Goal: Task Accomplishment & Management: Complete application form

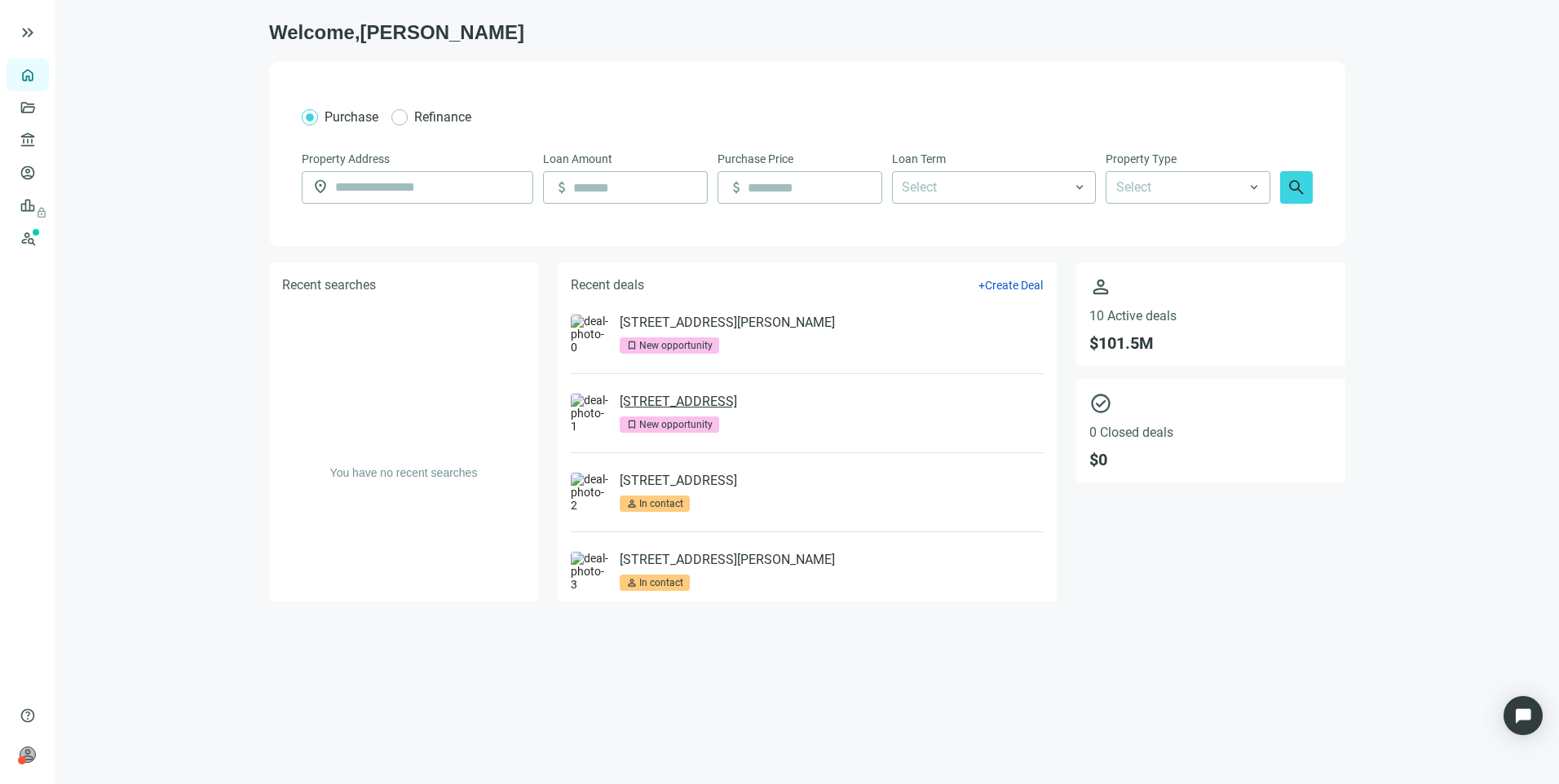
click at [737, 402] on link "[STREET_ADDRESS]" at bounding box center [678, 401] width 117 height 16
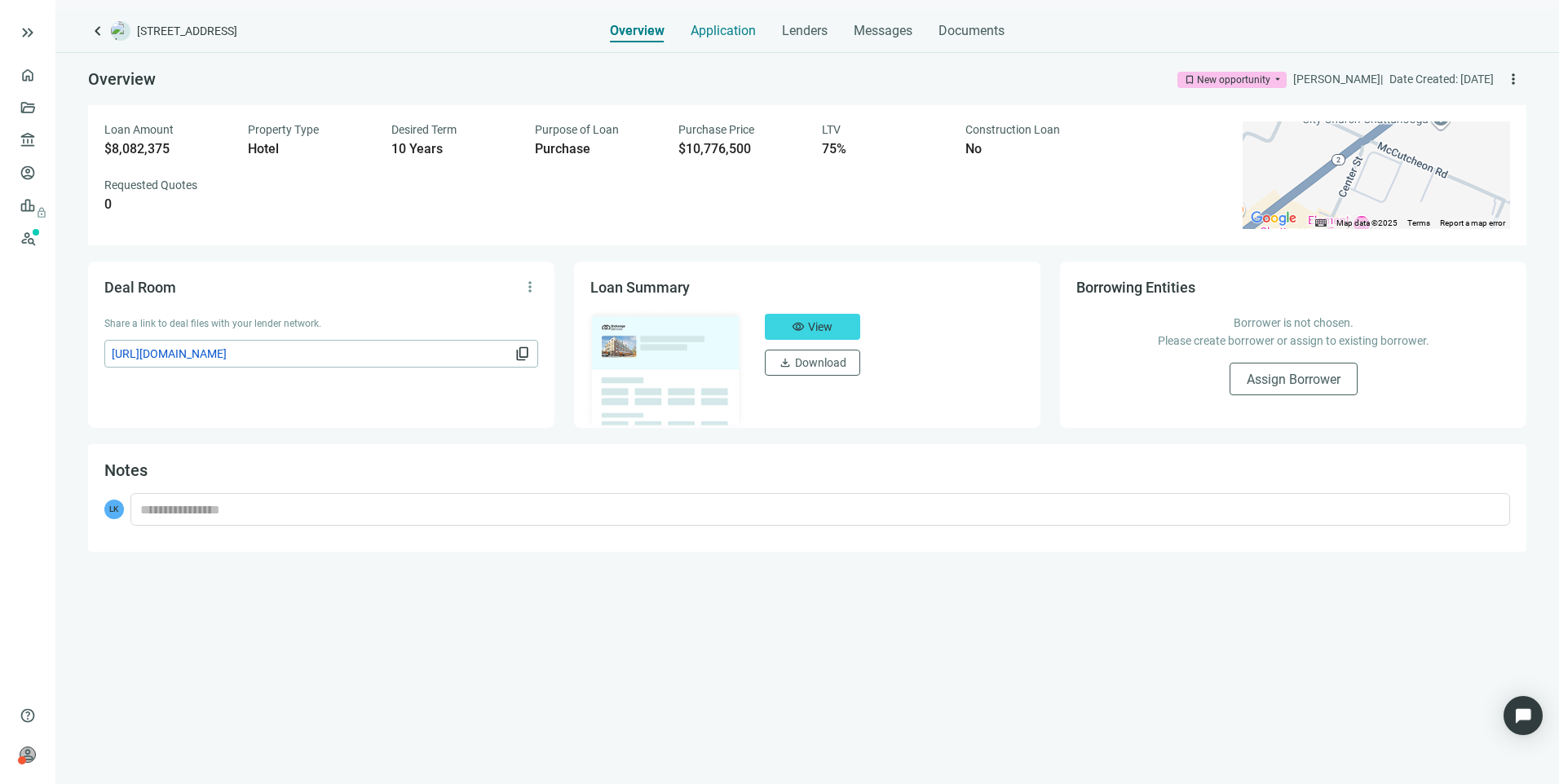
click at [745, 25] on span "Application" at bounding box center [723, 31] width 65 height 16
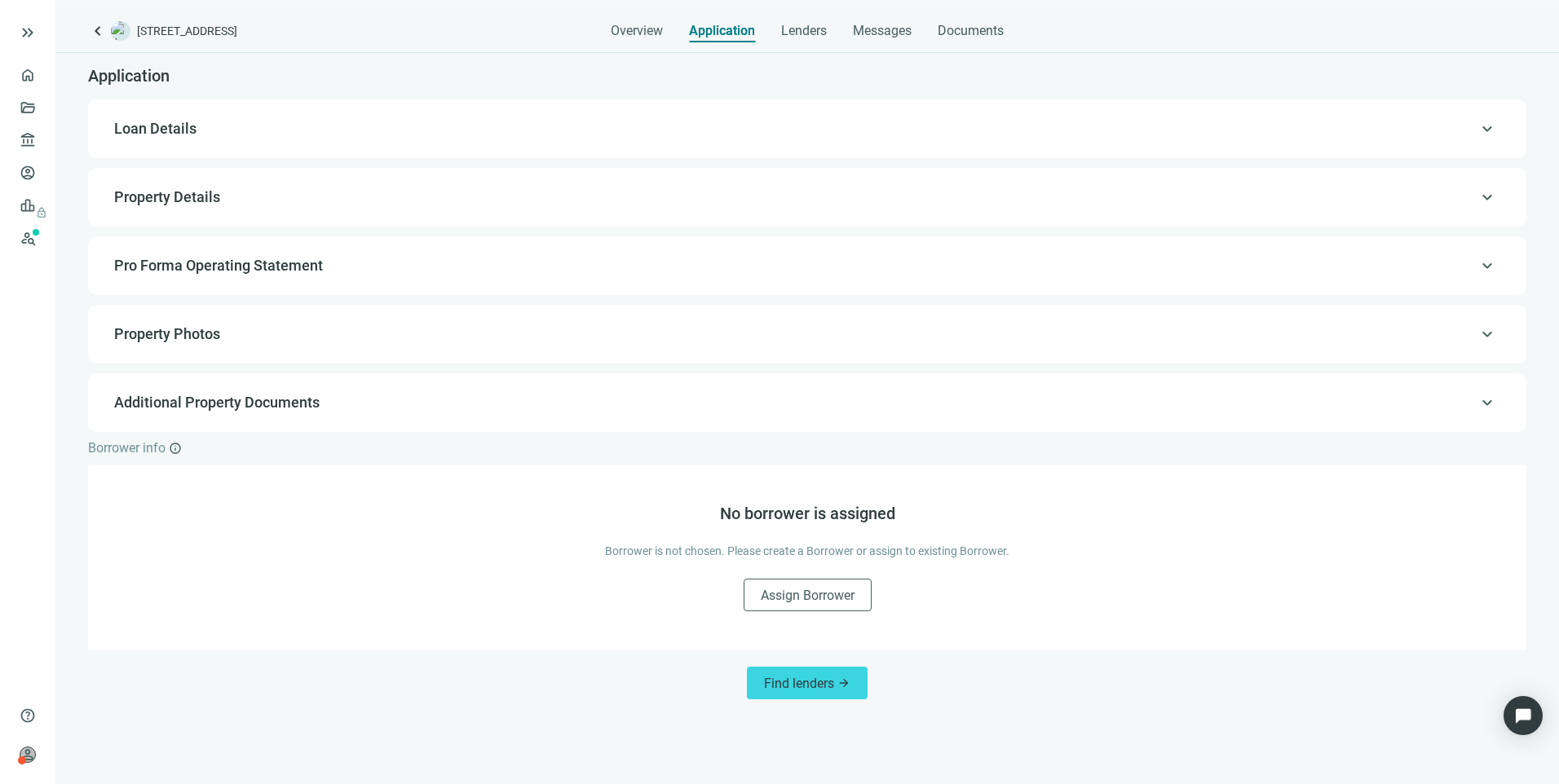
click at [192, 183] on div "keyboard_arrow_up Property Details" at bounding box center [807, 197] width 1405 height 39
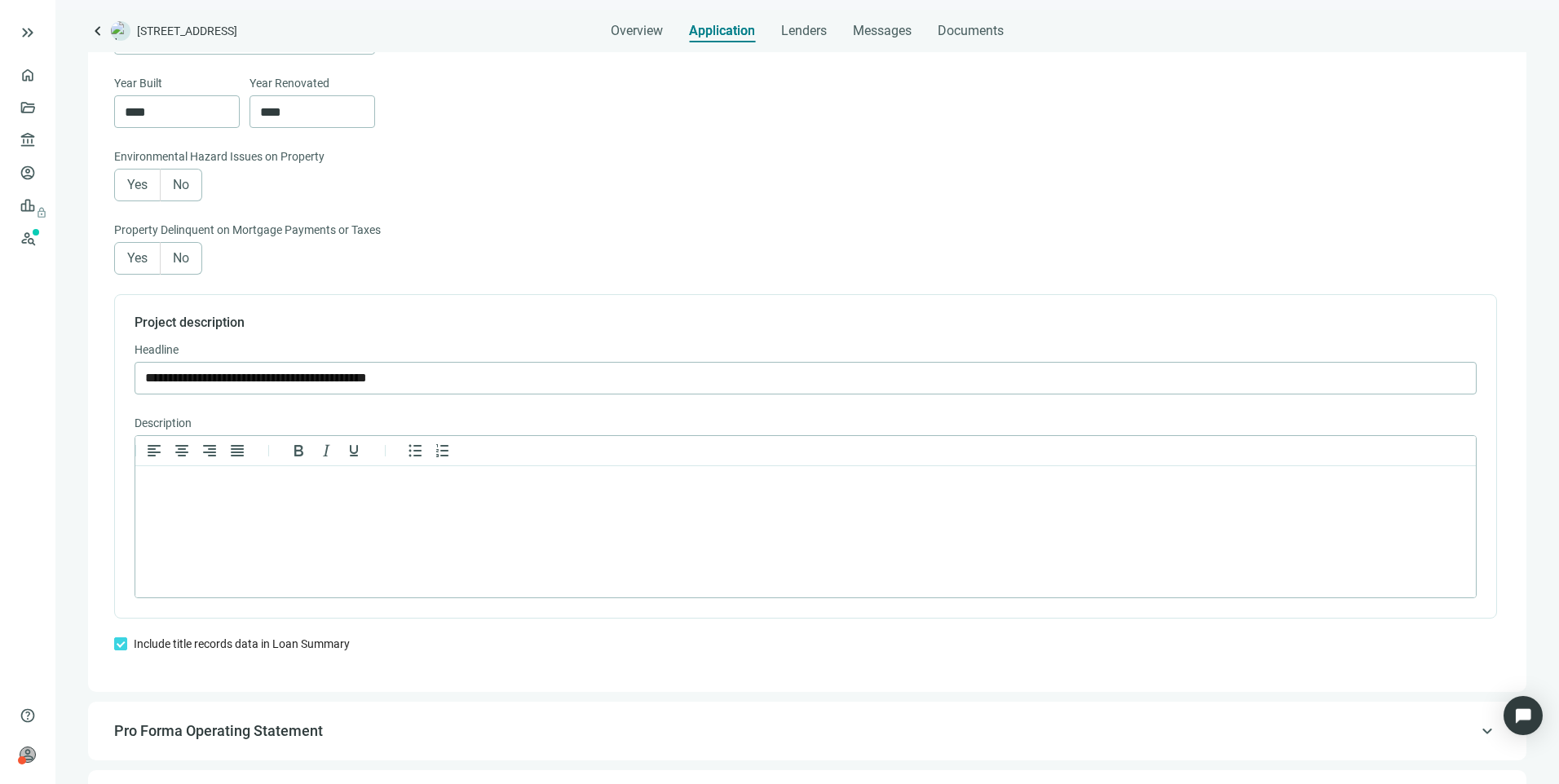
scroll to position [1176, 0]
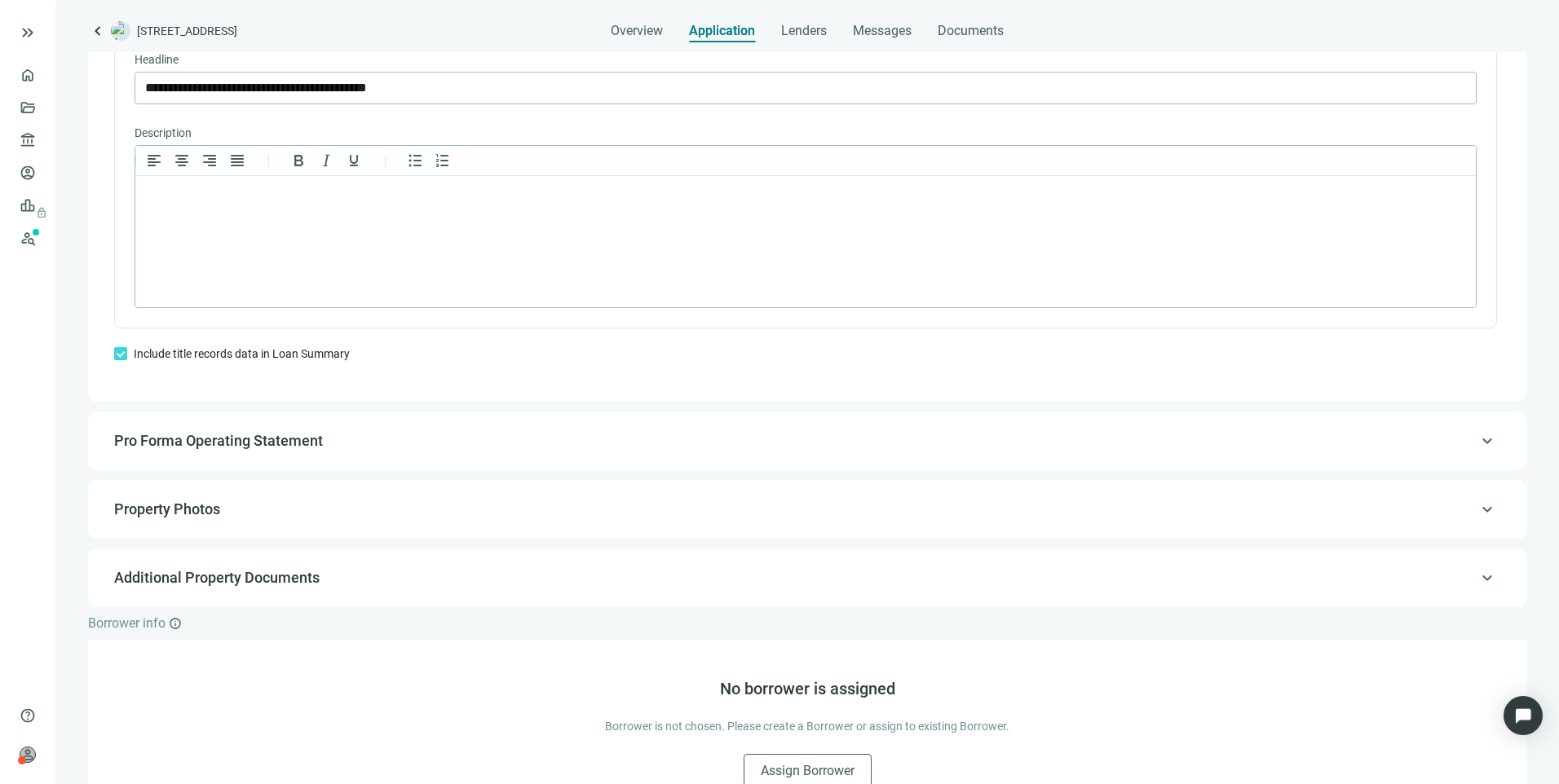
click at [293, 449] on span "Pro Forma Operating Statement" at bounding box center [218, 440] width 209 height 17
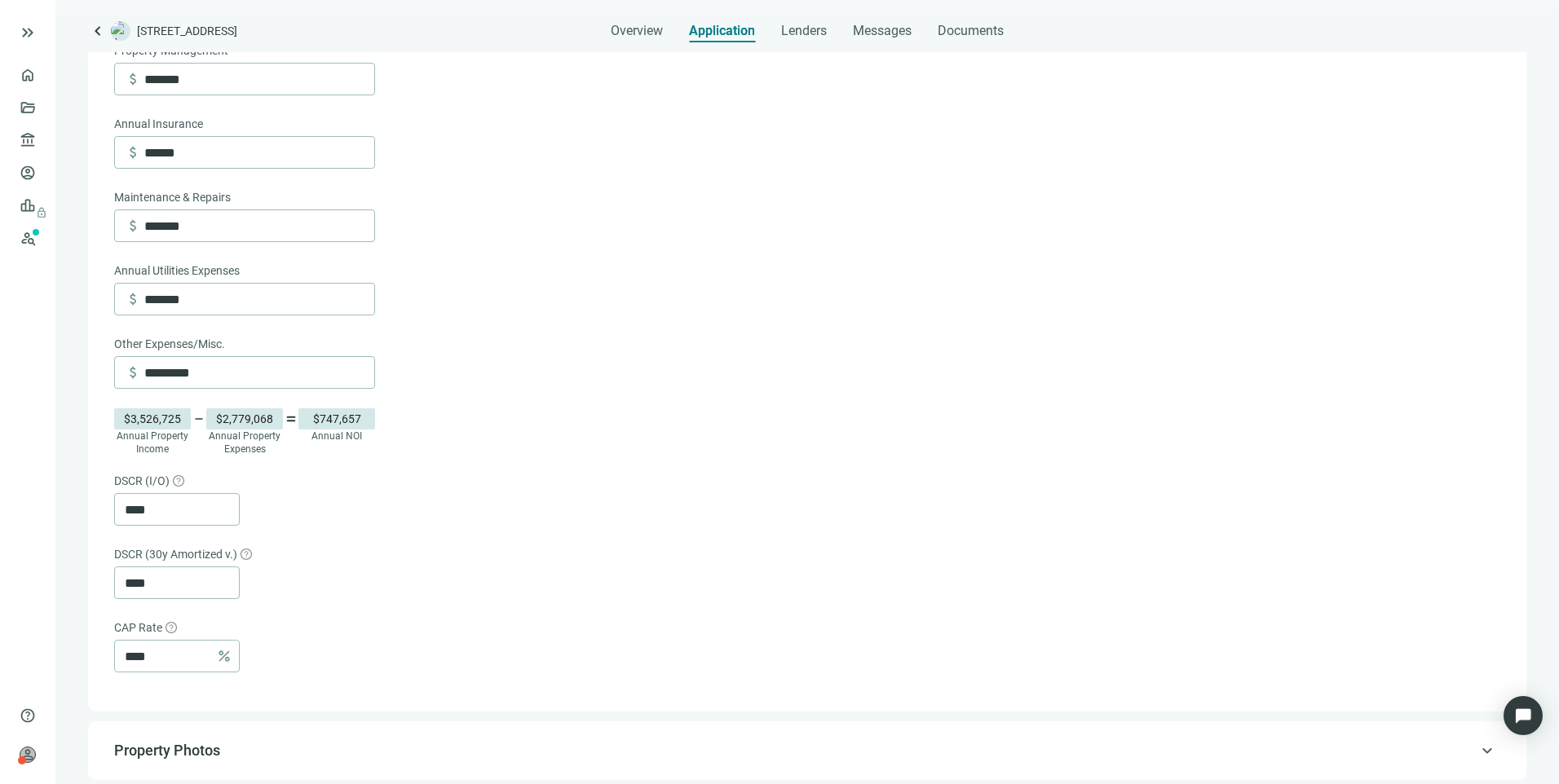
scroll to position [674, 0]
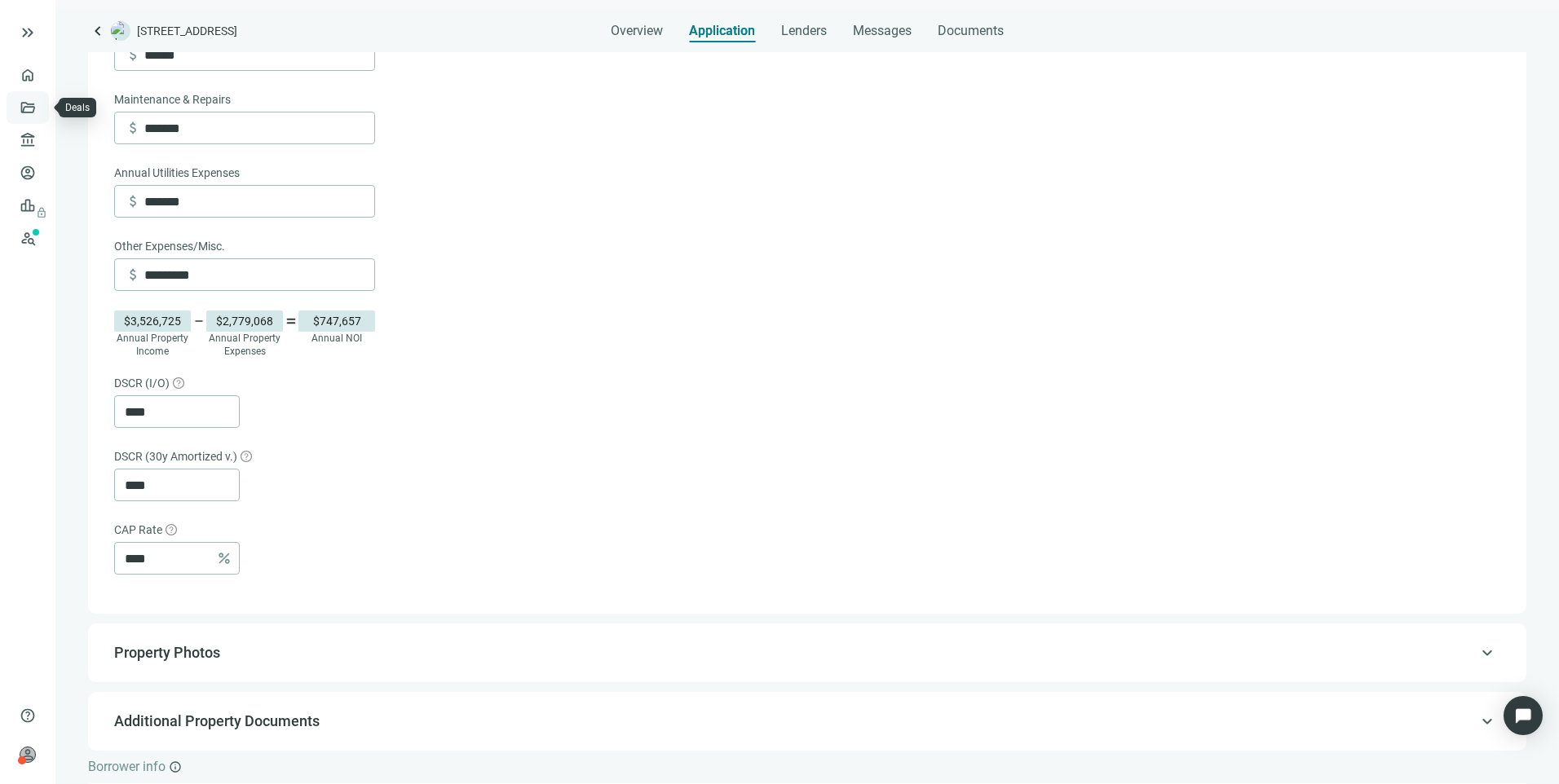
click at [41, 102] on link "Deals" at bounding box center [55, 107] width 30 height 13
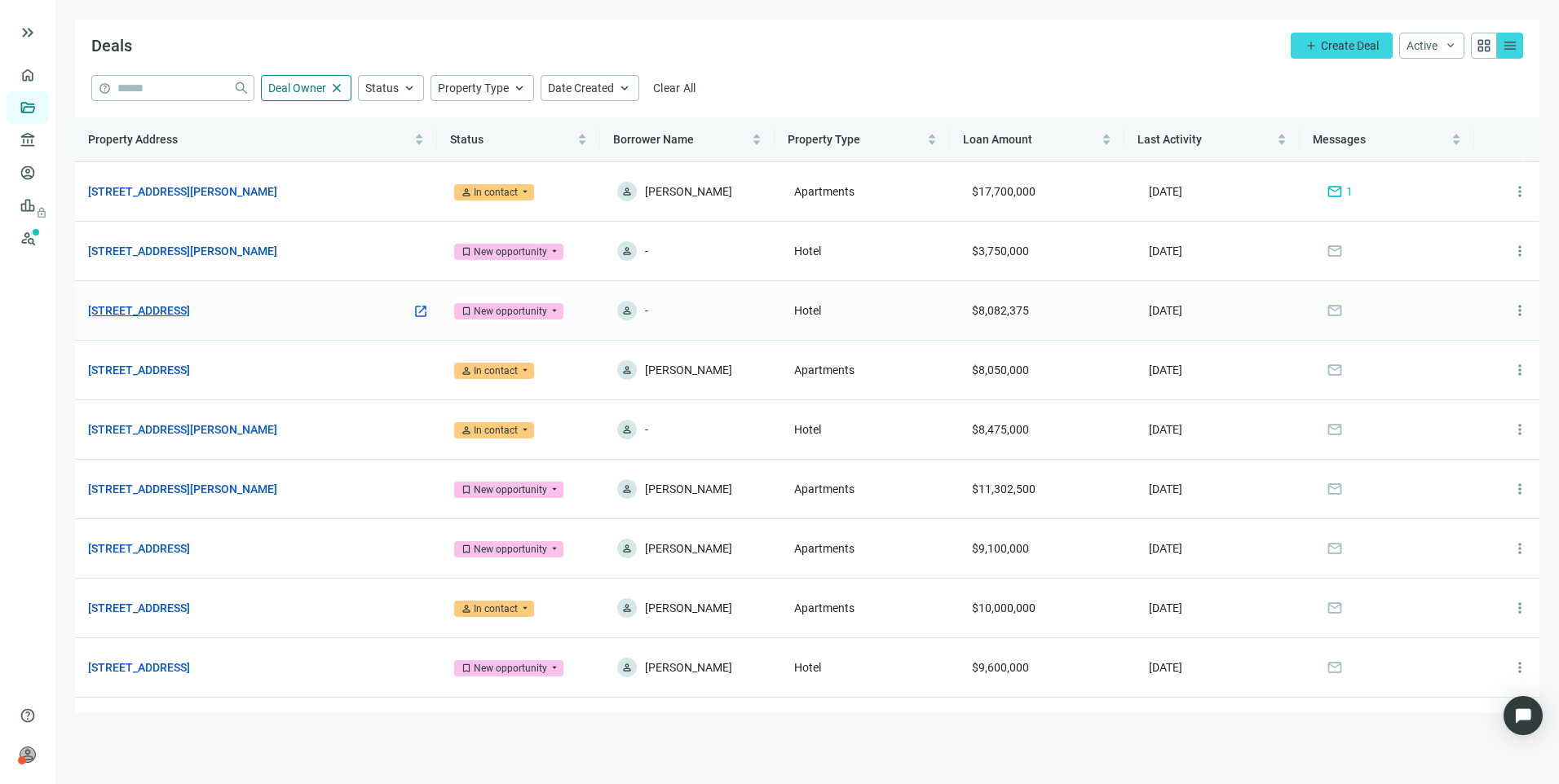
click at [190, 311] on link "[STREET_ADDRESS]" at bounding box center [139, 310] width 102 height 18
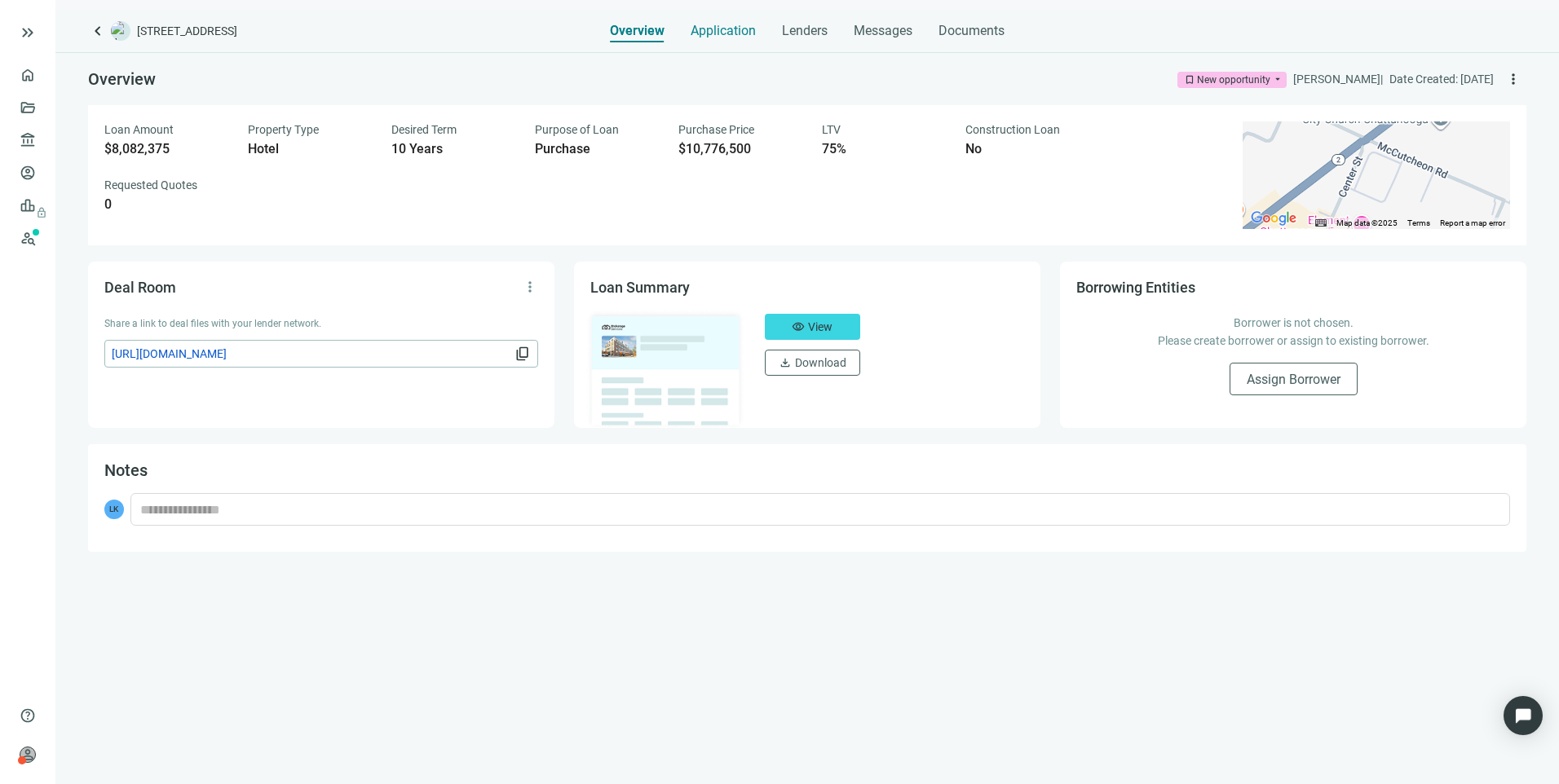
click at [720, 30] on span "Application" at bounding box center [723, 31] width 65 height 16
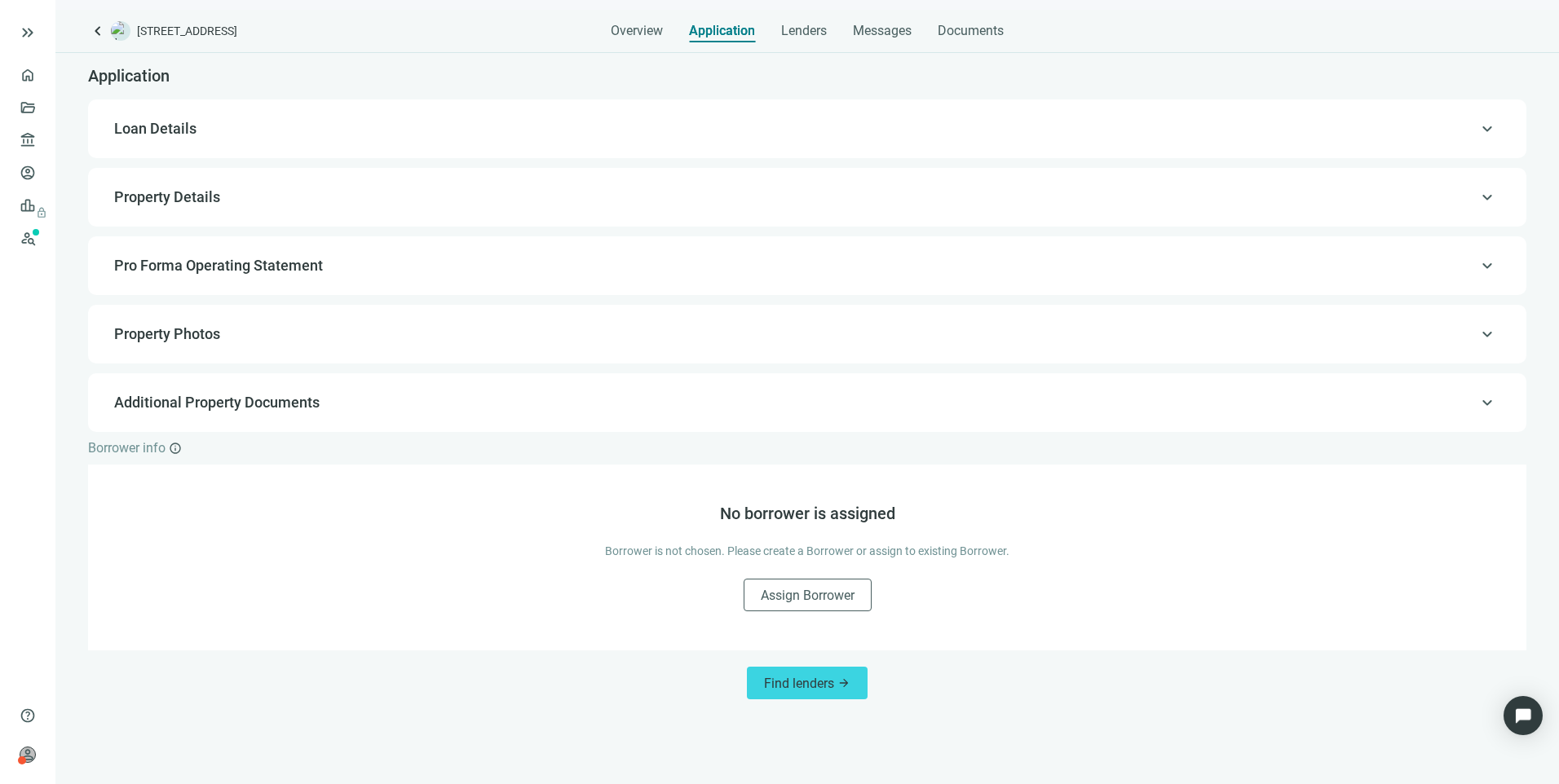
click at [175, 186] on div "keyboard_arrow_up Property Details" at bounding box center [807, 197] width 1405 height 39
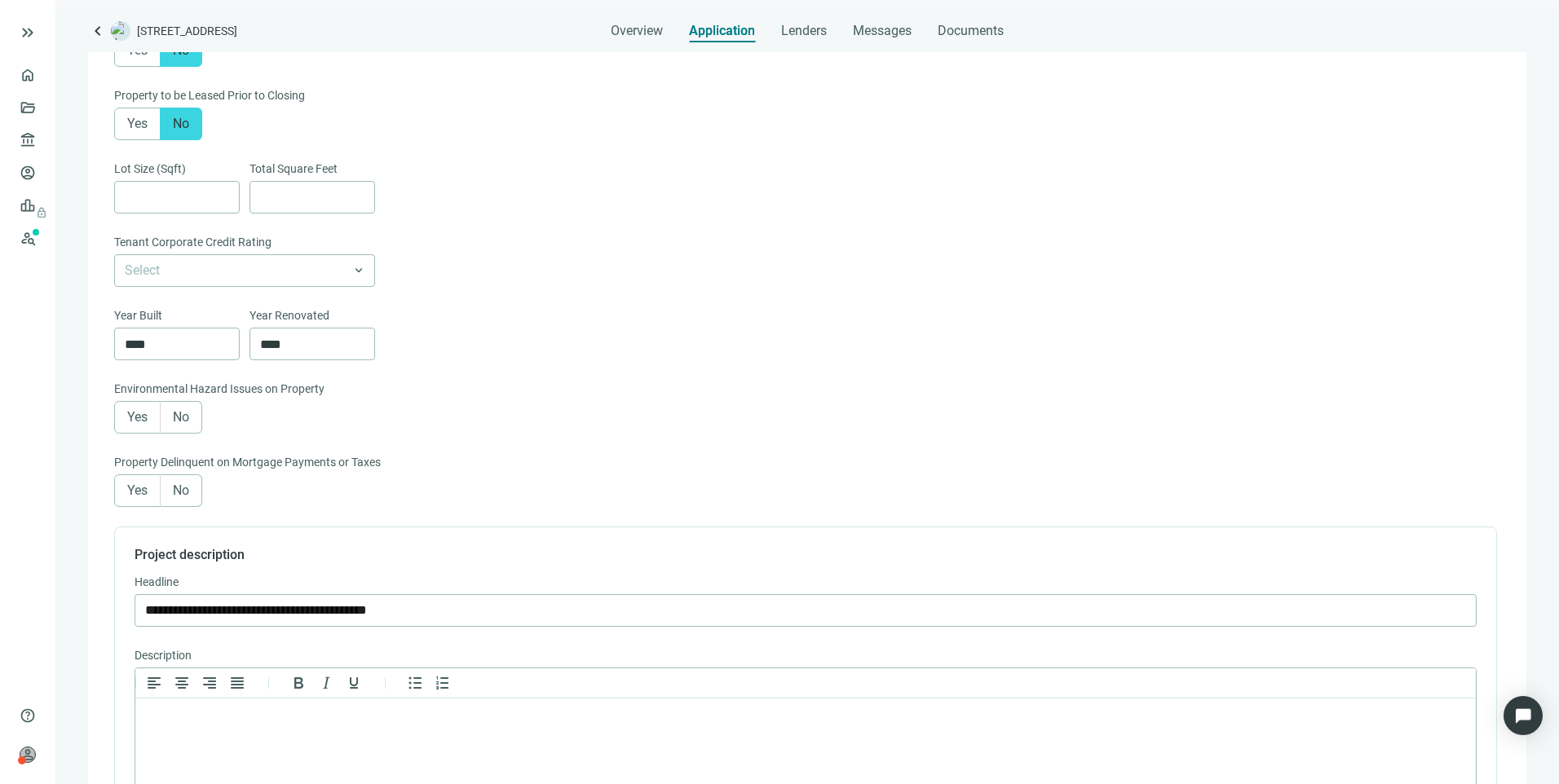
scroll to position [490, 0]
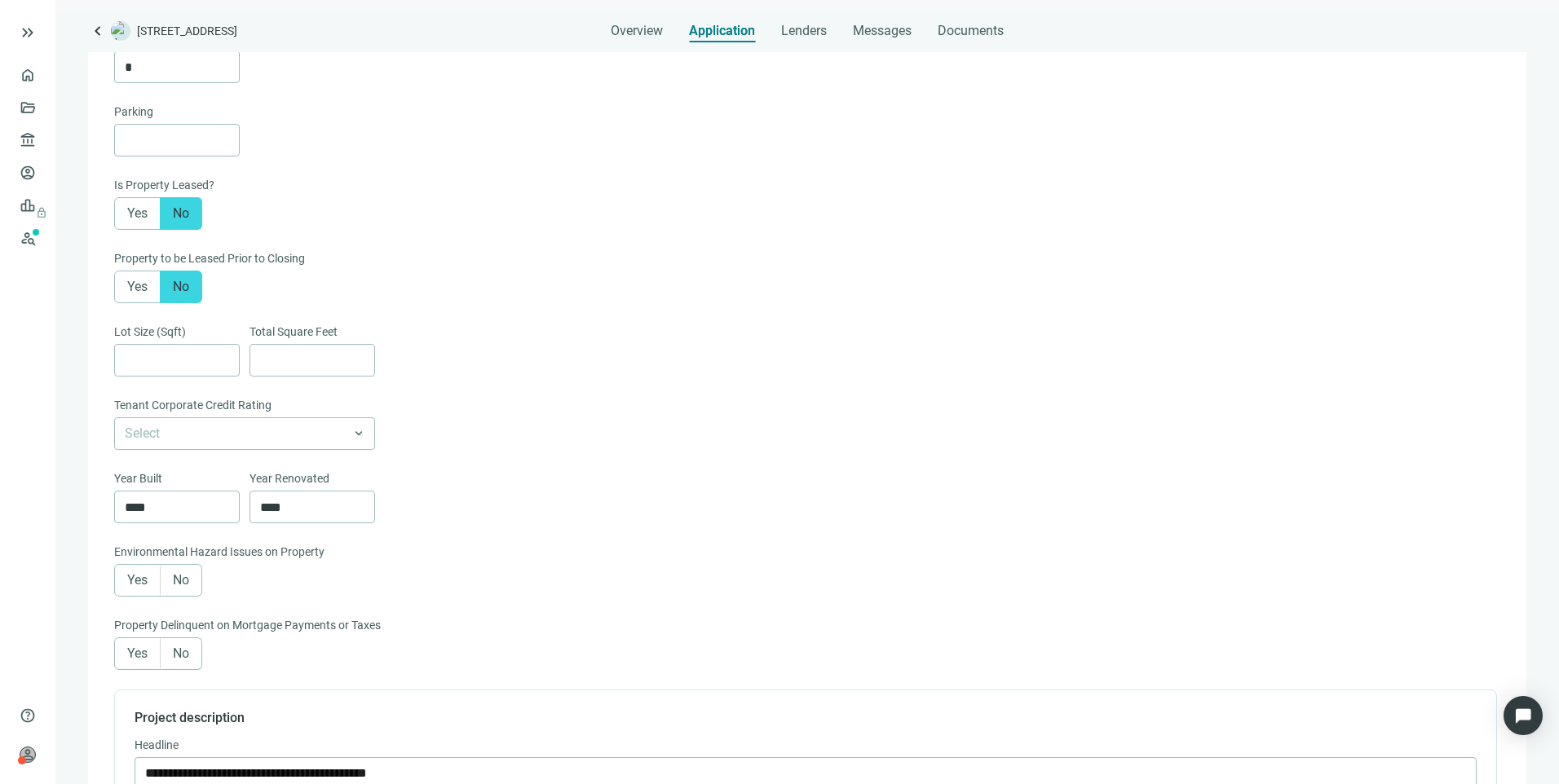
click at [93, 34] on span "keyboard_arrow_left" at bounding box center [98, 31] width 20 height 20
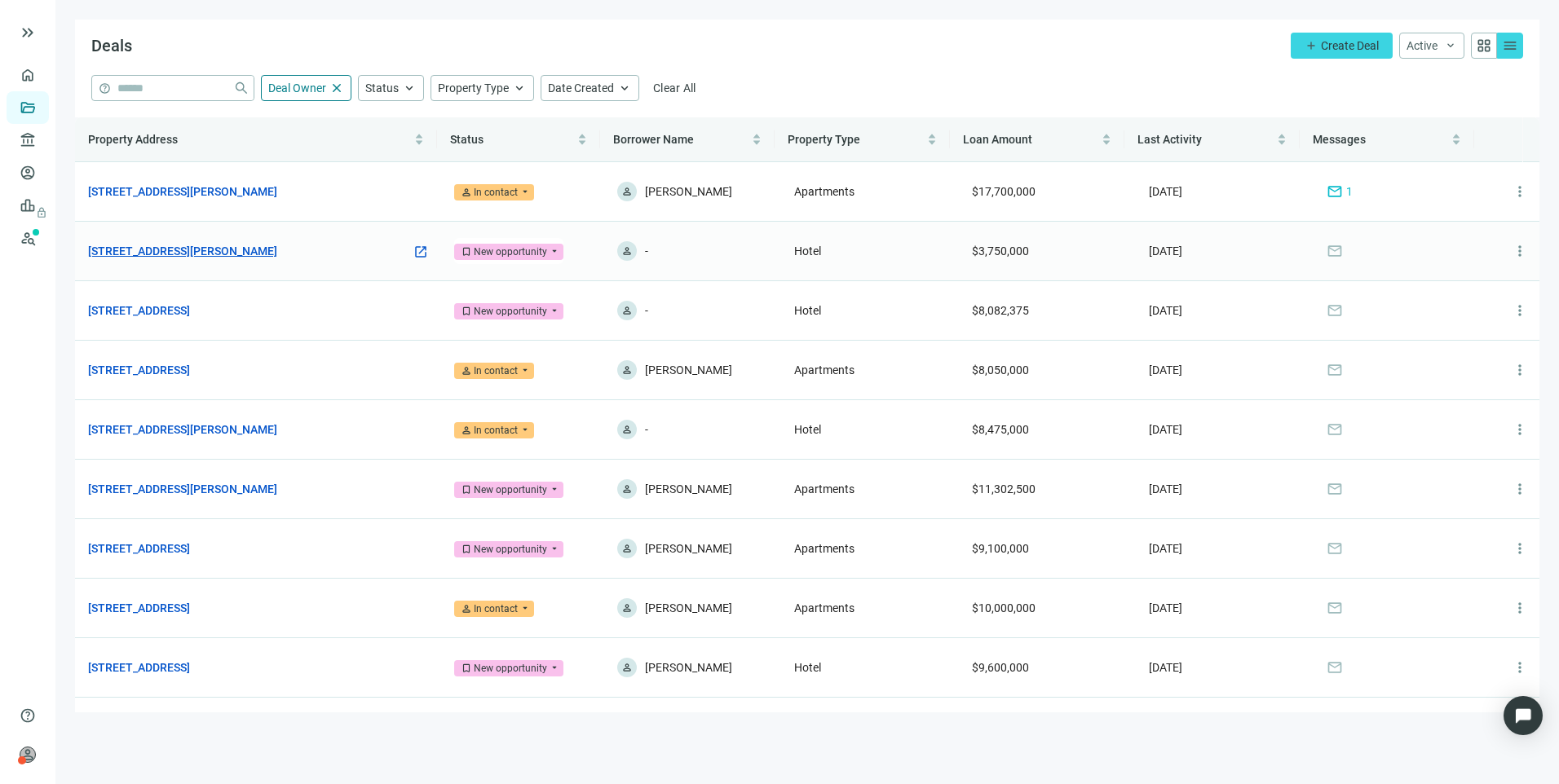
click at [172, 244] on link "[STREET_ADDRESS][PERSON_NAME]" at bounding box center [182, 250] width 189 height 18
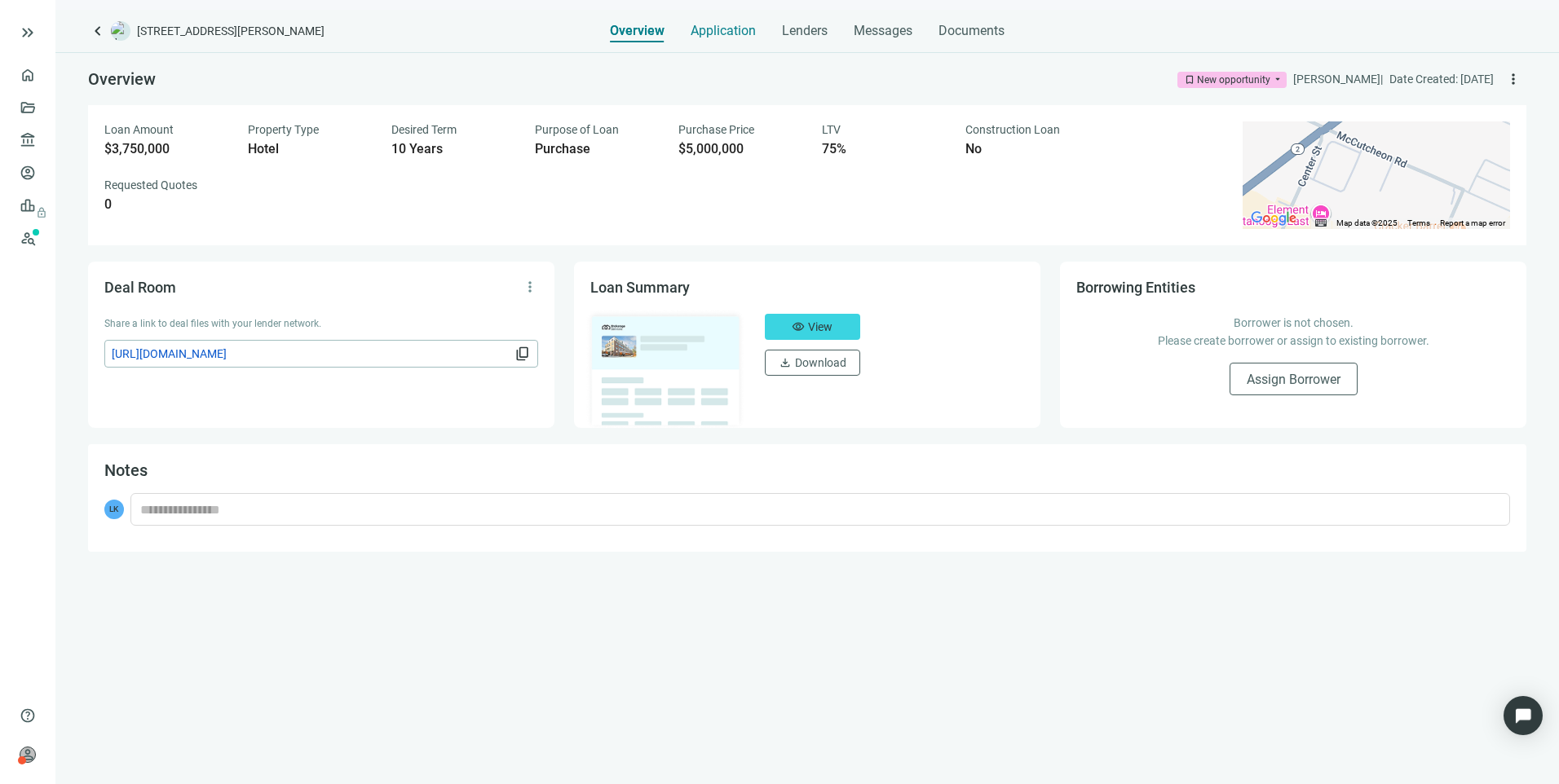
click at [743, 32] on span "Application" at bounding box center [723, 31] width 65 height 16
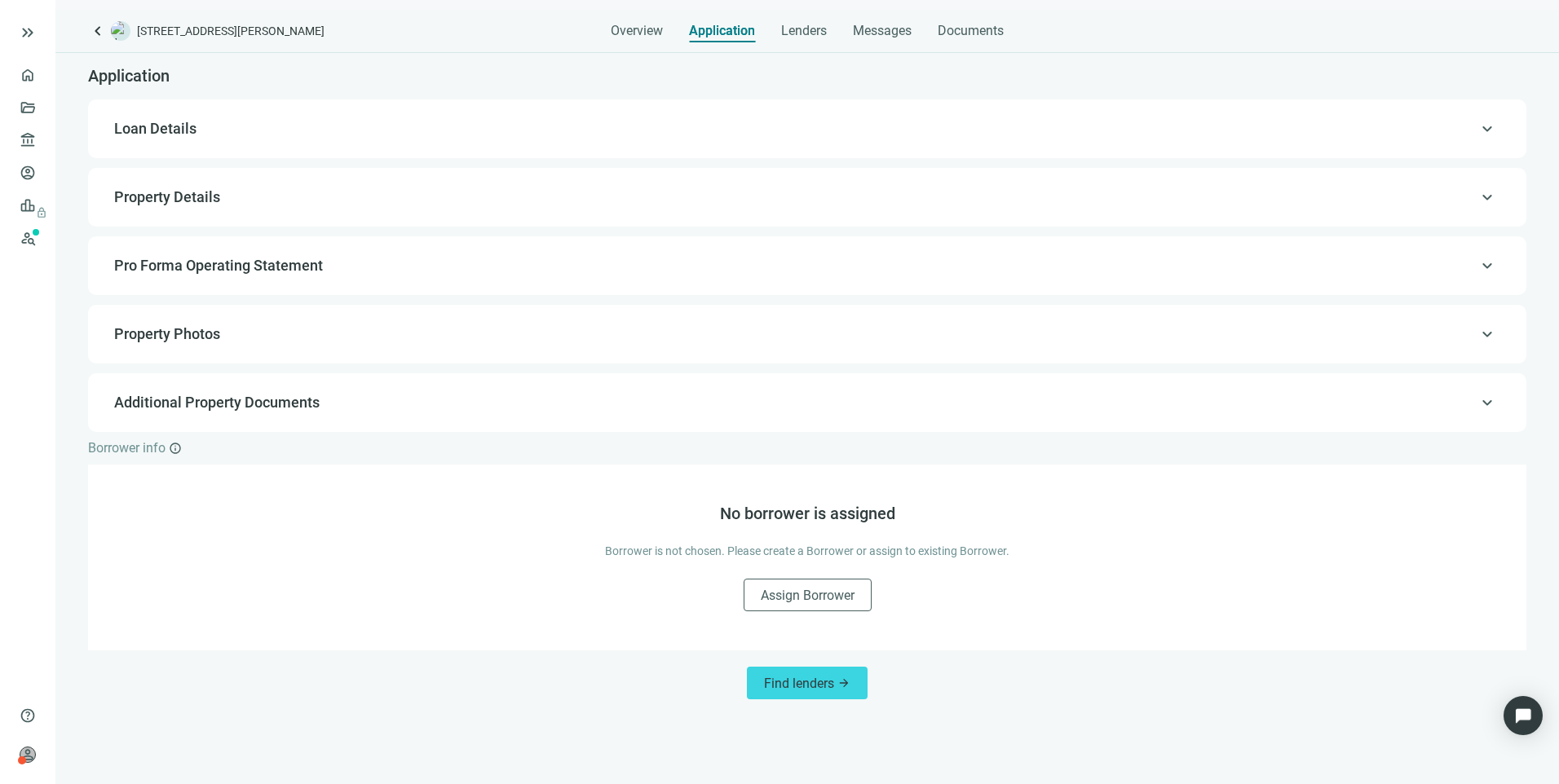
click at [175, 196] on span "Property Details" at bounding box center [166, 197] width 106 height 17
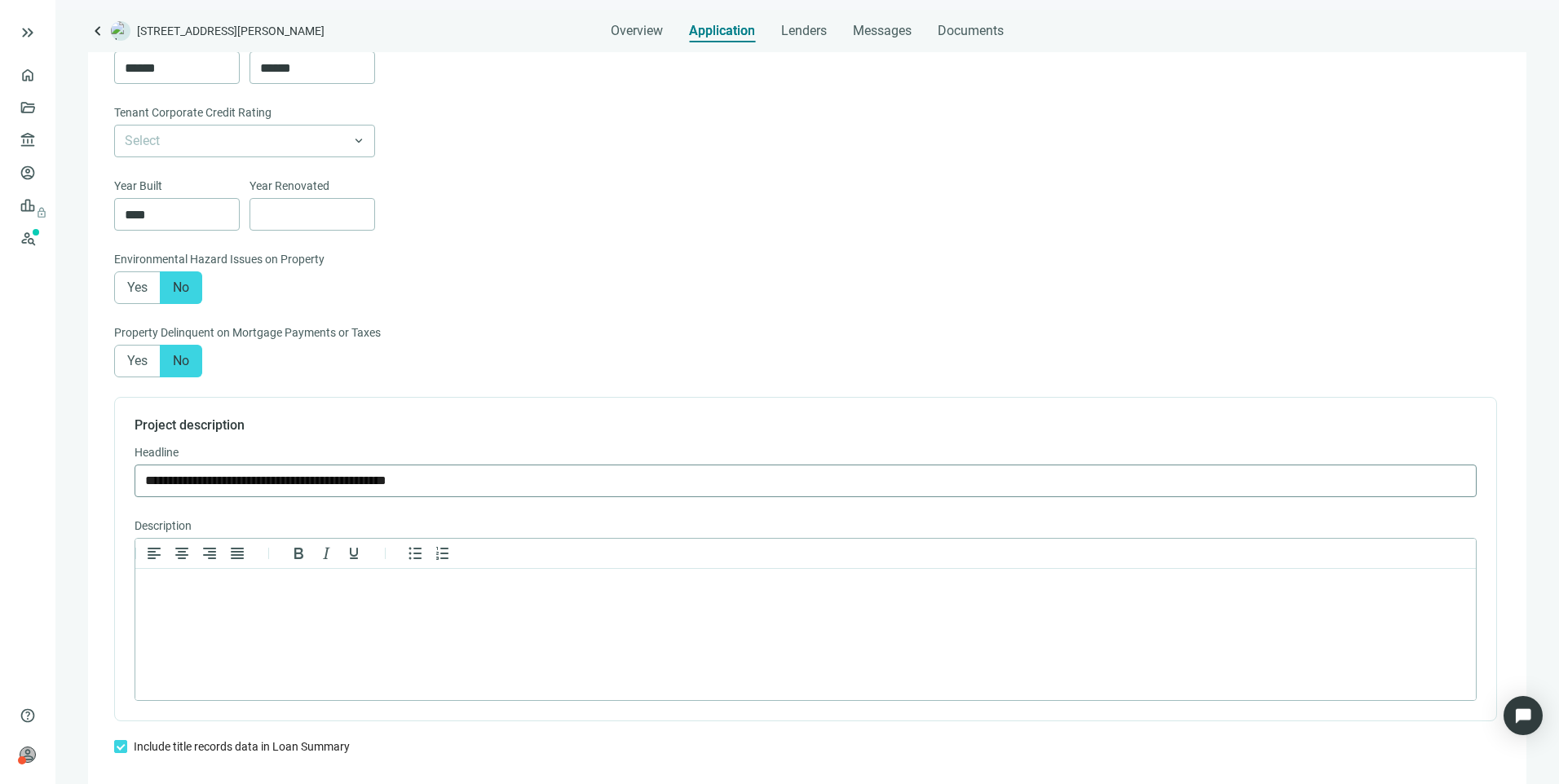
scroll to position [1141, 0]
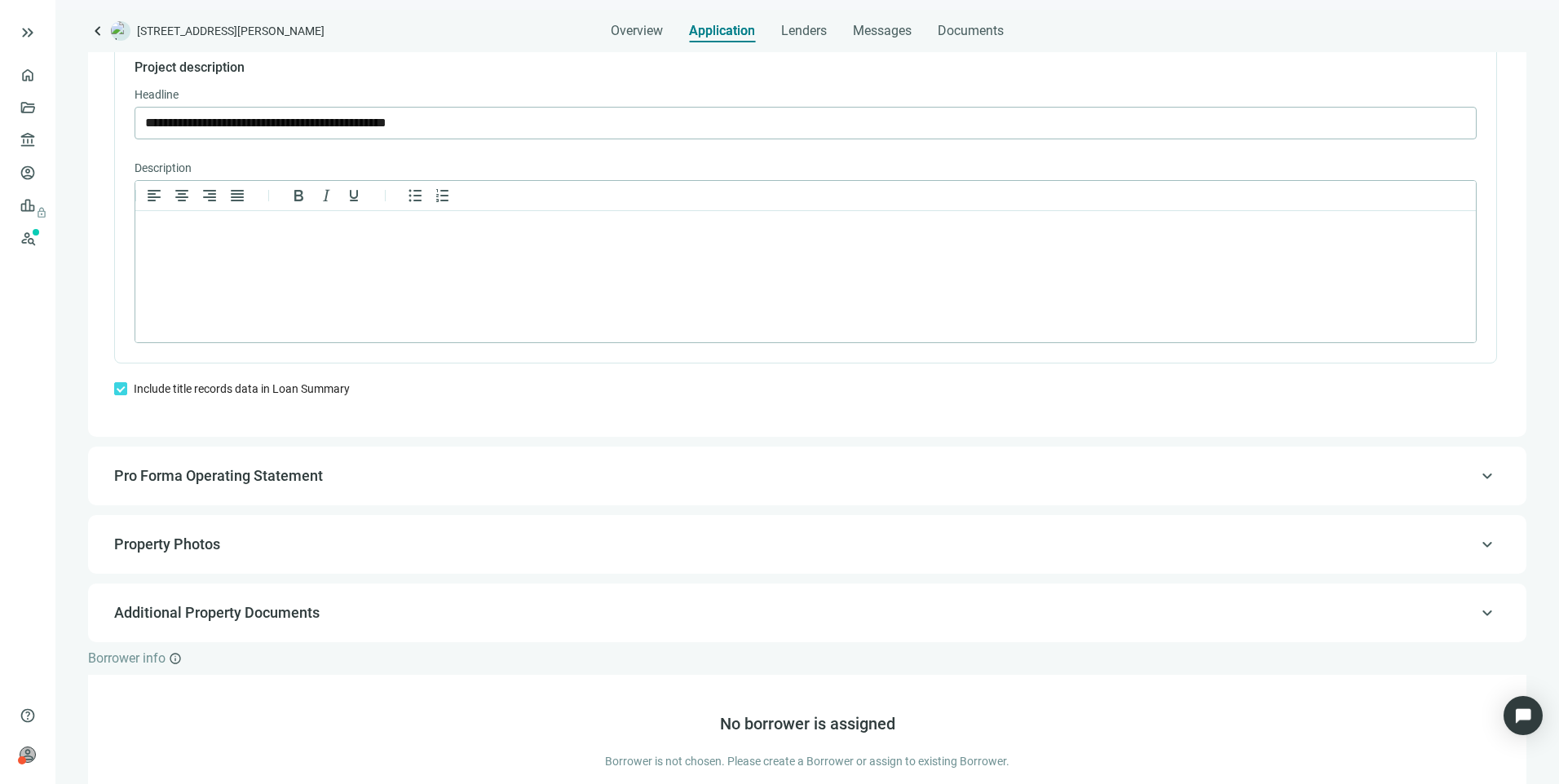
click at [222, 484] on span "Pro Forma Operating Statement" at bounding box center [218, 475] width 209 height 17
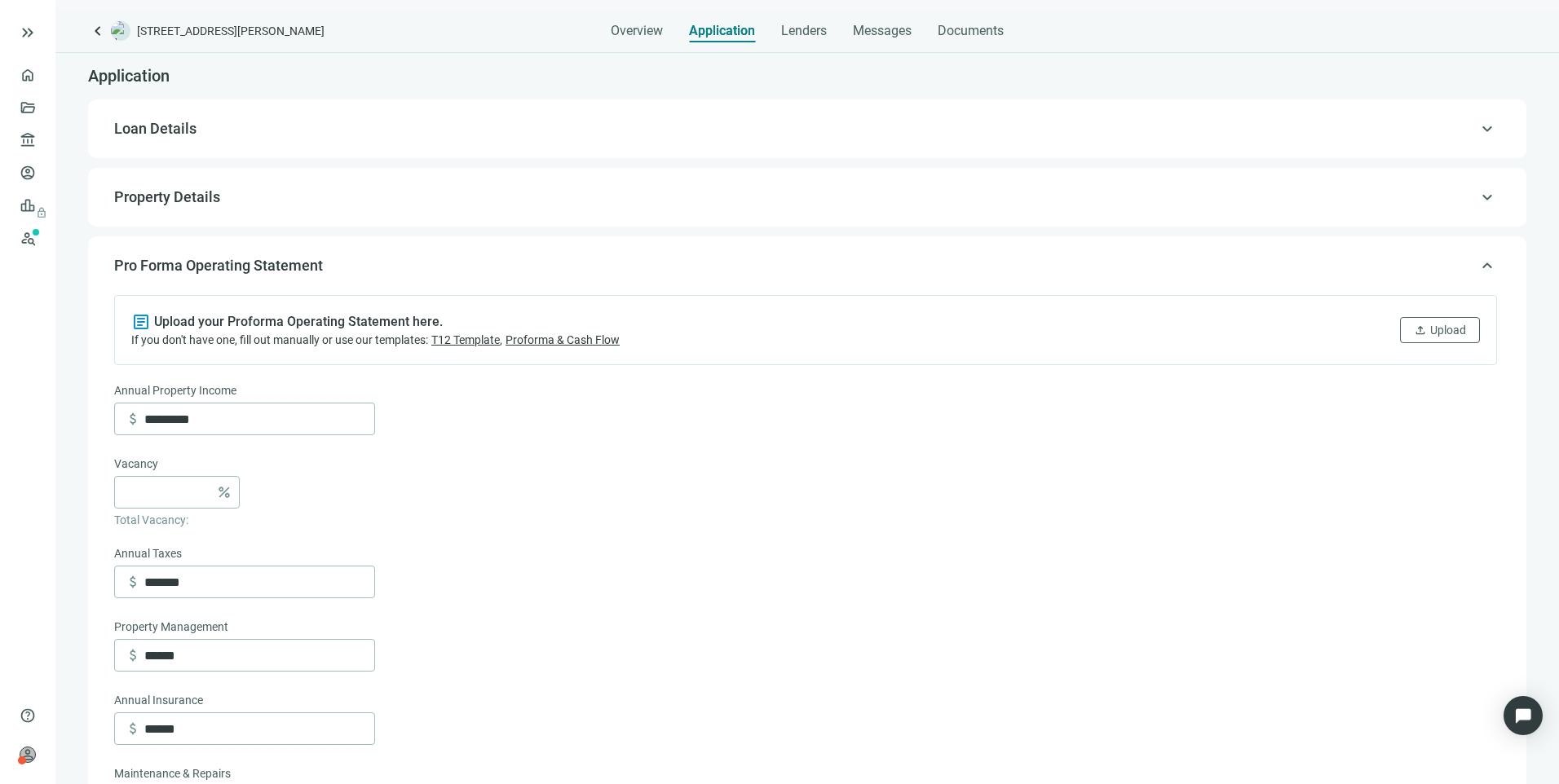
click at [184, 205] on span "Property Details" at bounding box center [166, 197] width 106 height 17
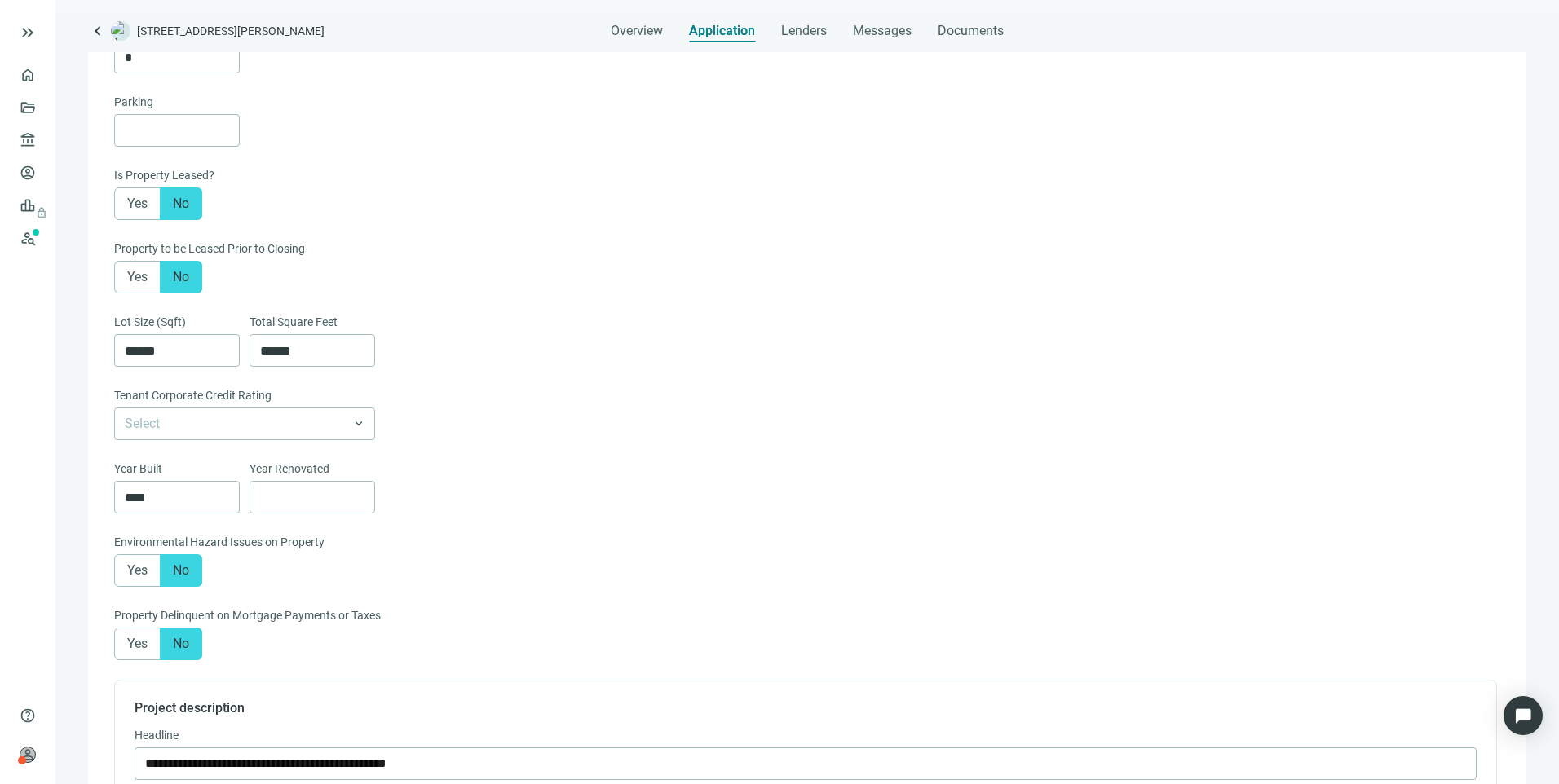
scroll to position [524, 0]
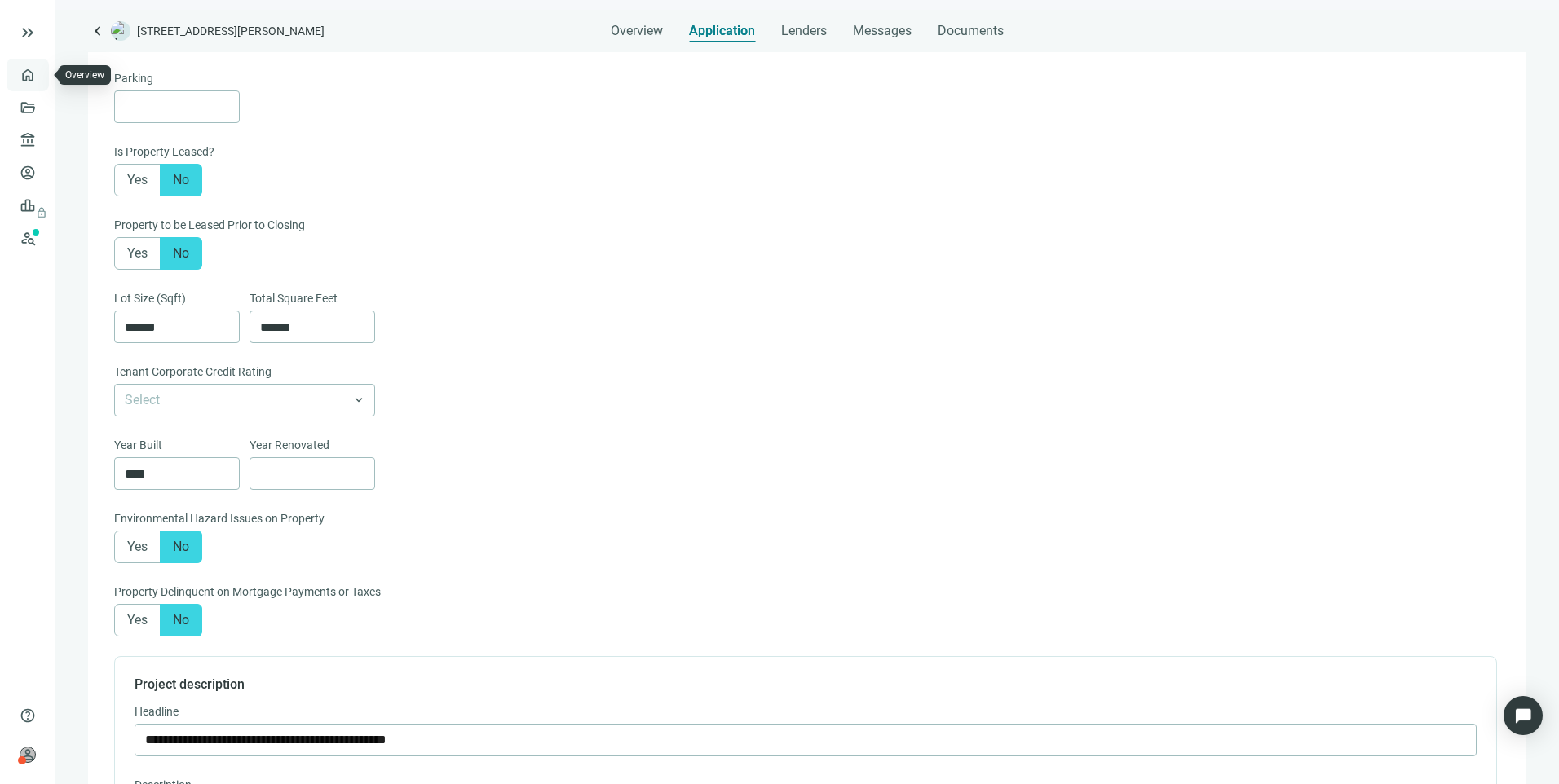
click at [41, 76] on link "Overview" at bounding box center [64, 75] width 48 height 13
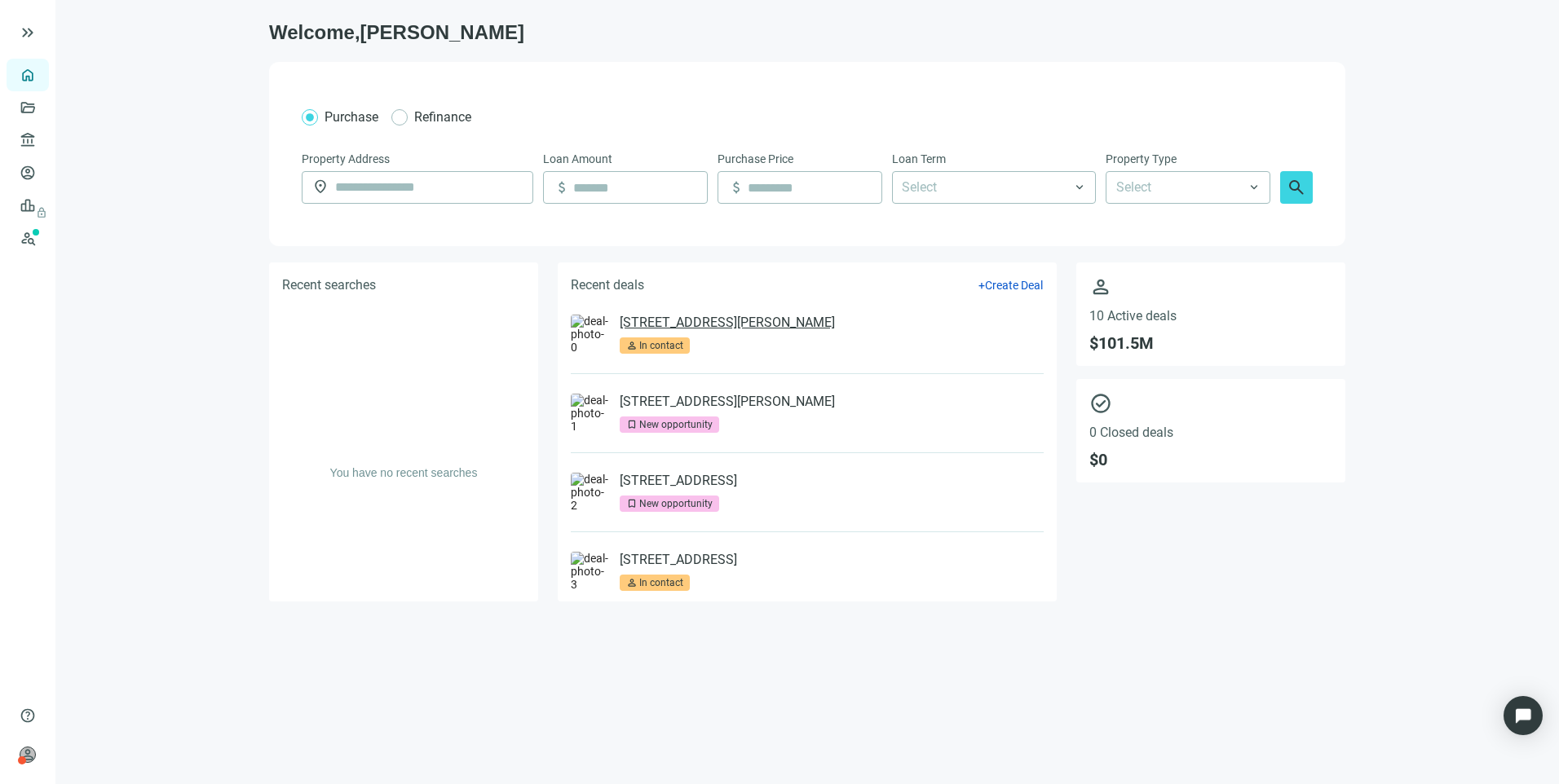
click at [688, 328] on link "[STREET_ADDRESS][PERSON_NAME]" at bounding box center [727, 322] width 216 height 16
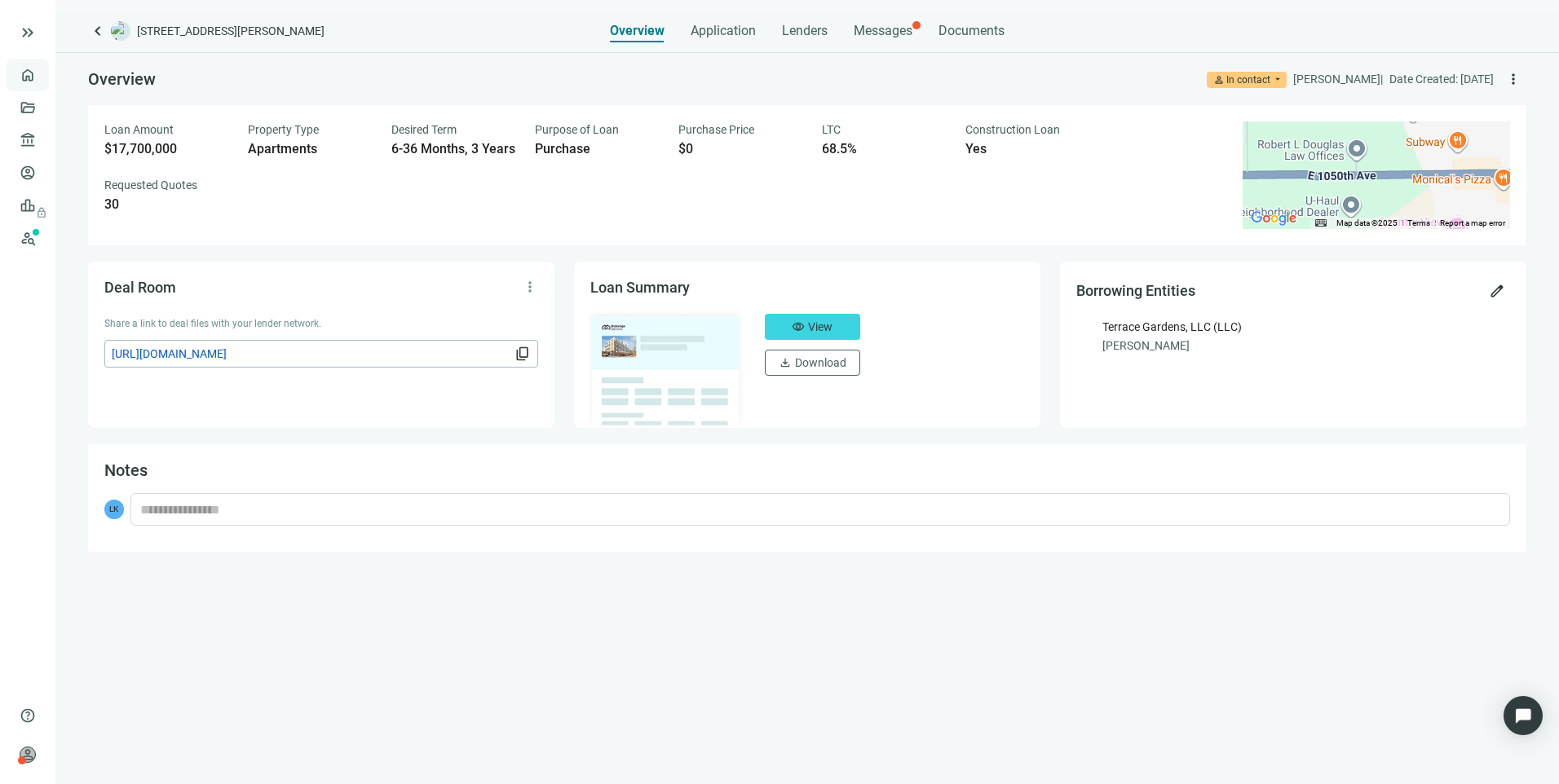
click at [41, 81] on link "Overview" at bounding box center [64, 75] width 48 height 13
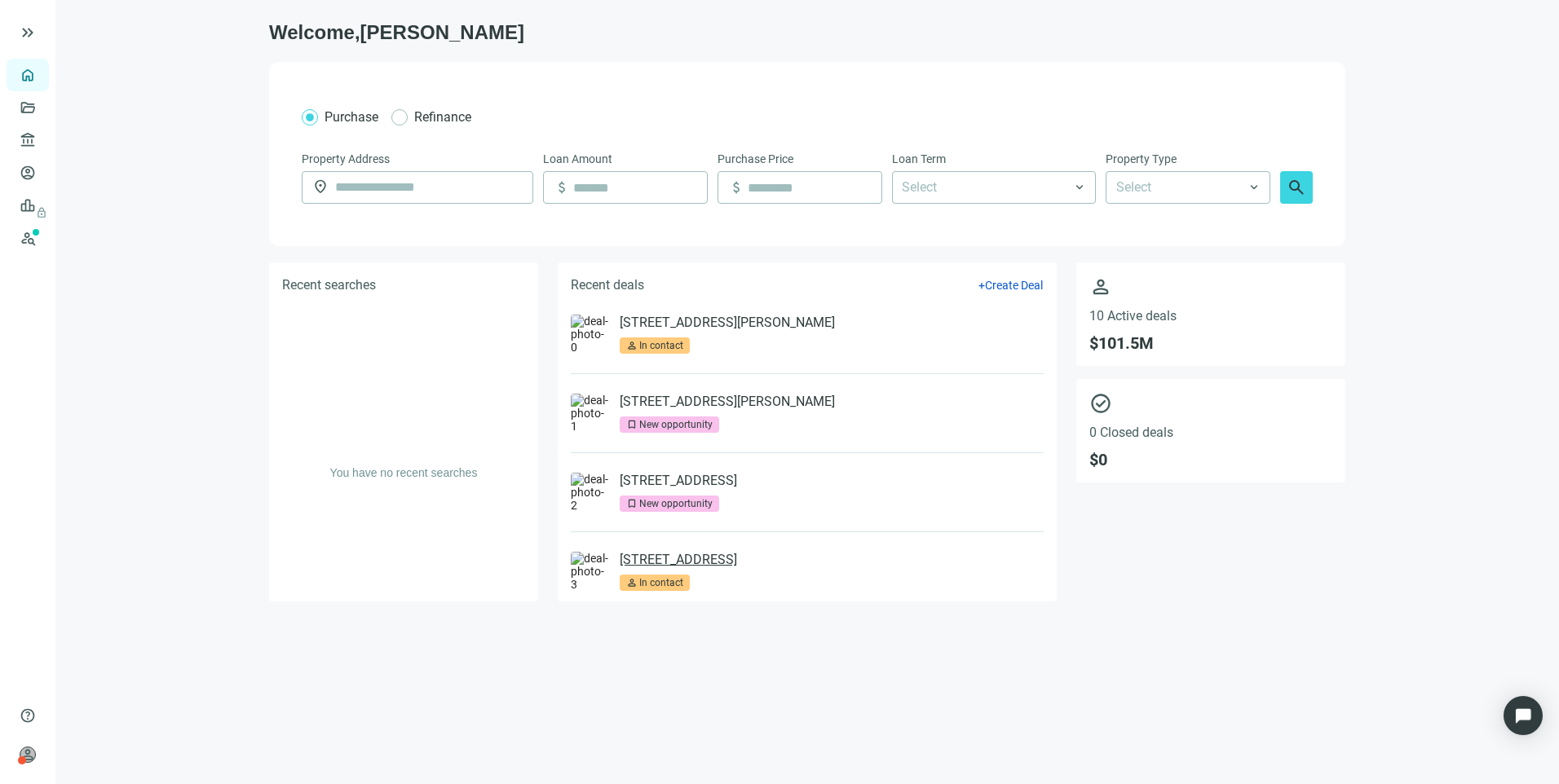
click at [716, 559] on link "[STREET_ADDRESS]" at bounding box center [678, 559] width 117 height 16
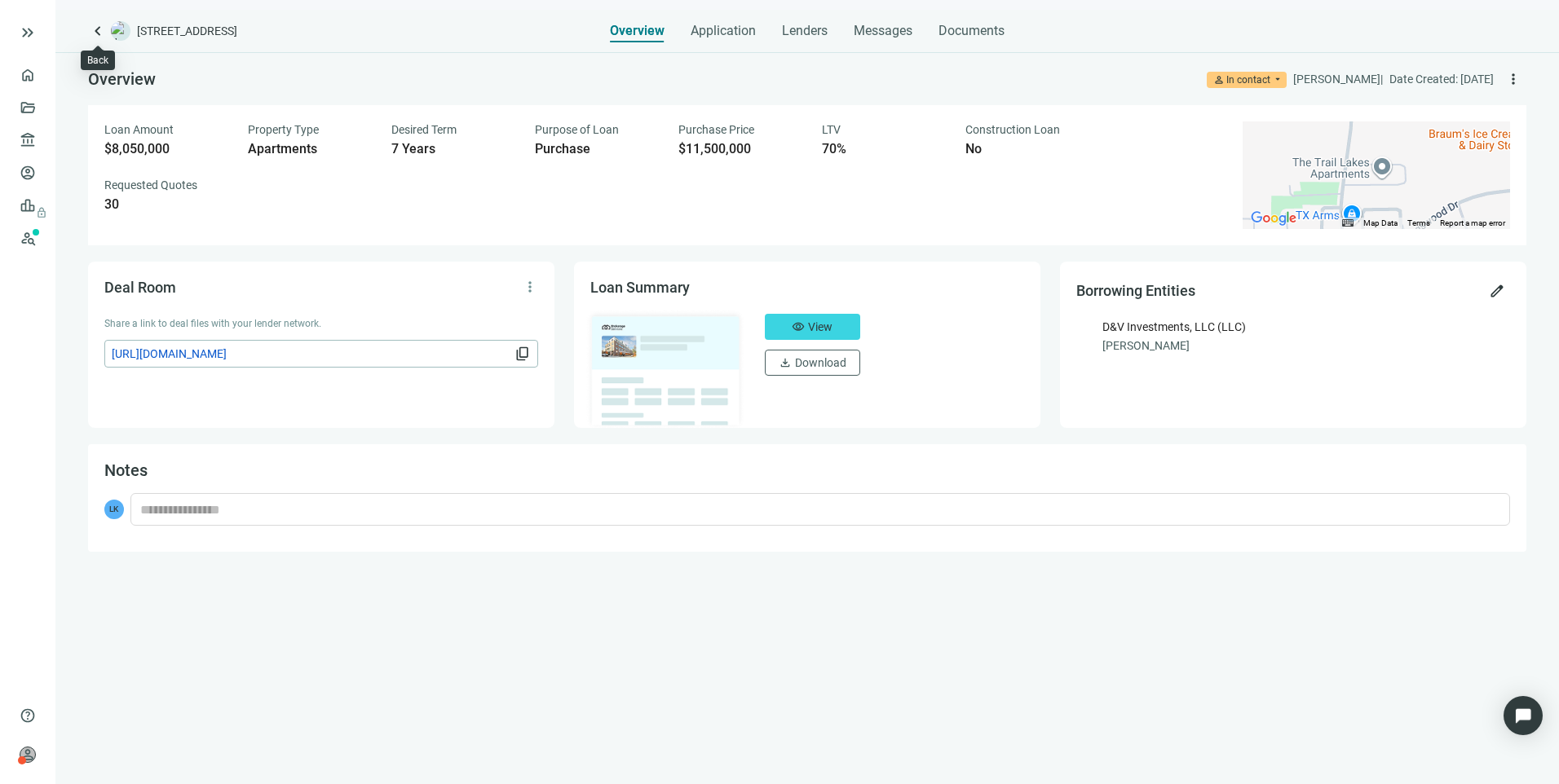
click at [106, 38] on span "keyboard_arrow_left" at bounding box center [98, 31] width 20 height 20
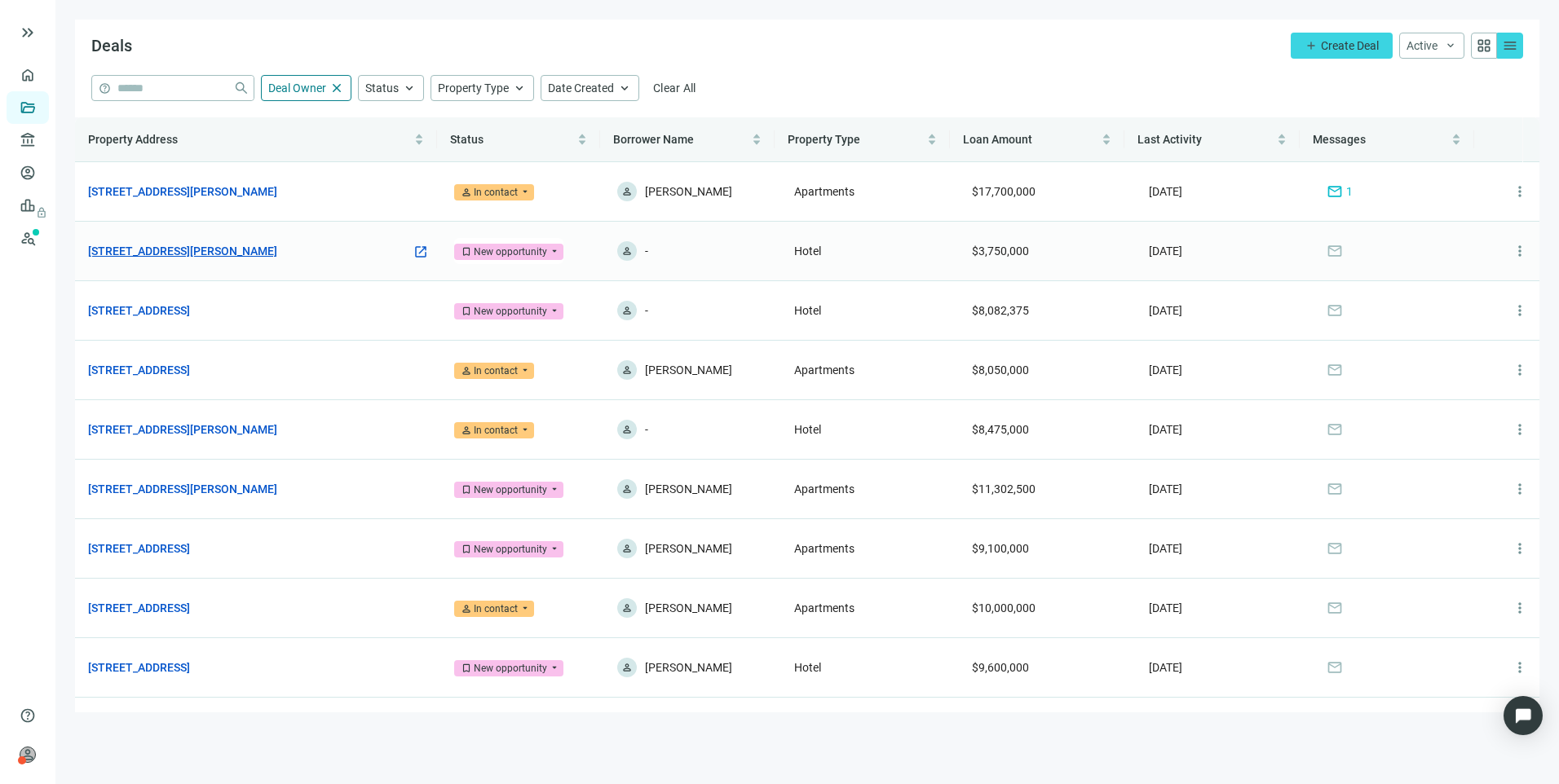
click at [216, 249] on link "[STREET_ADDRESS][PERSON_NAME]" at bounding box center [182, 250] width 189 height 18
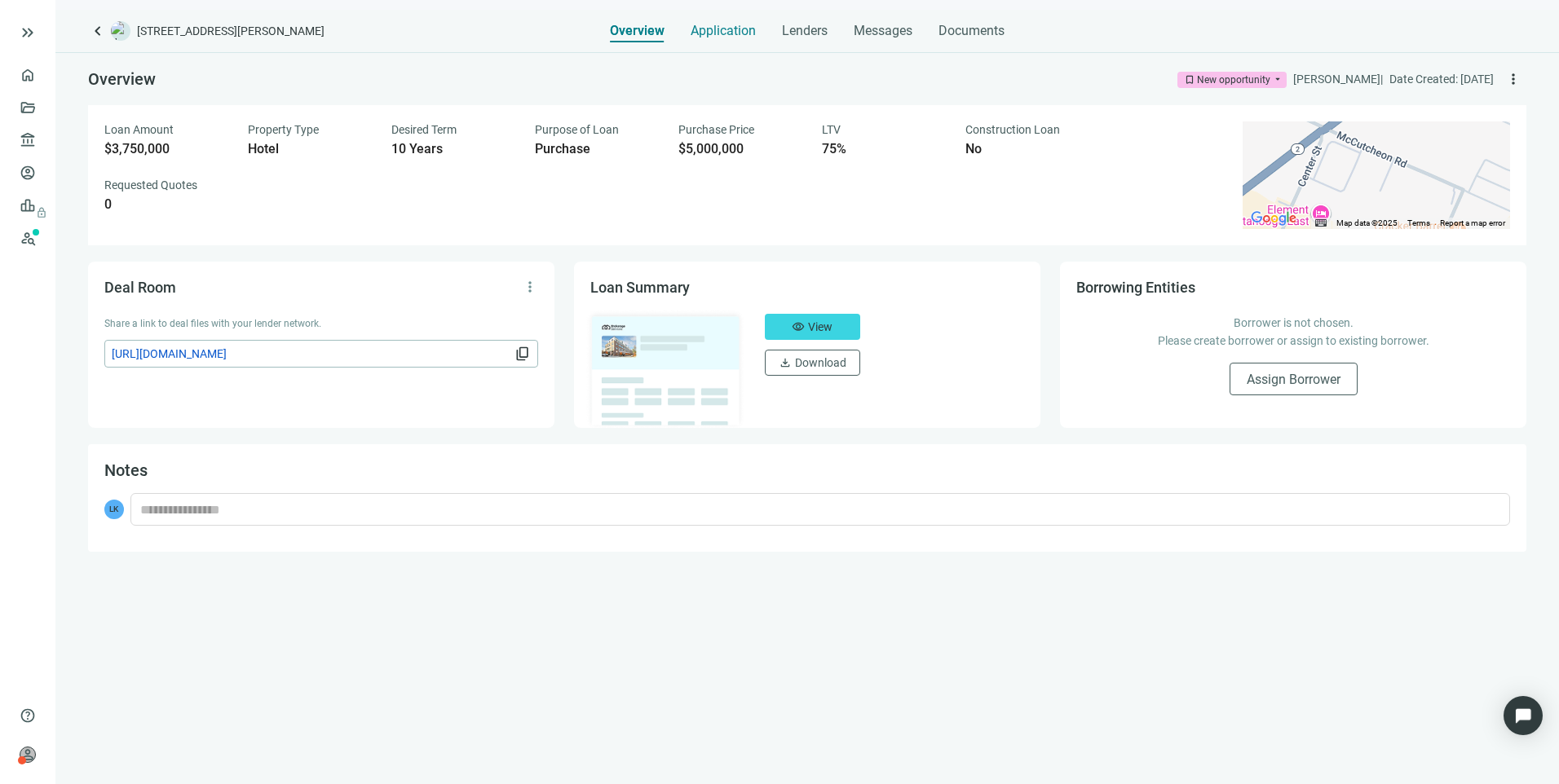
click at [706, 31] on span "Application" at bounding box center [723, 31] width 65 height 16
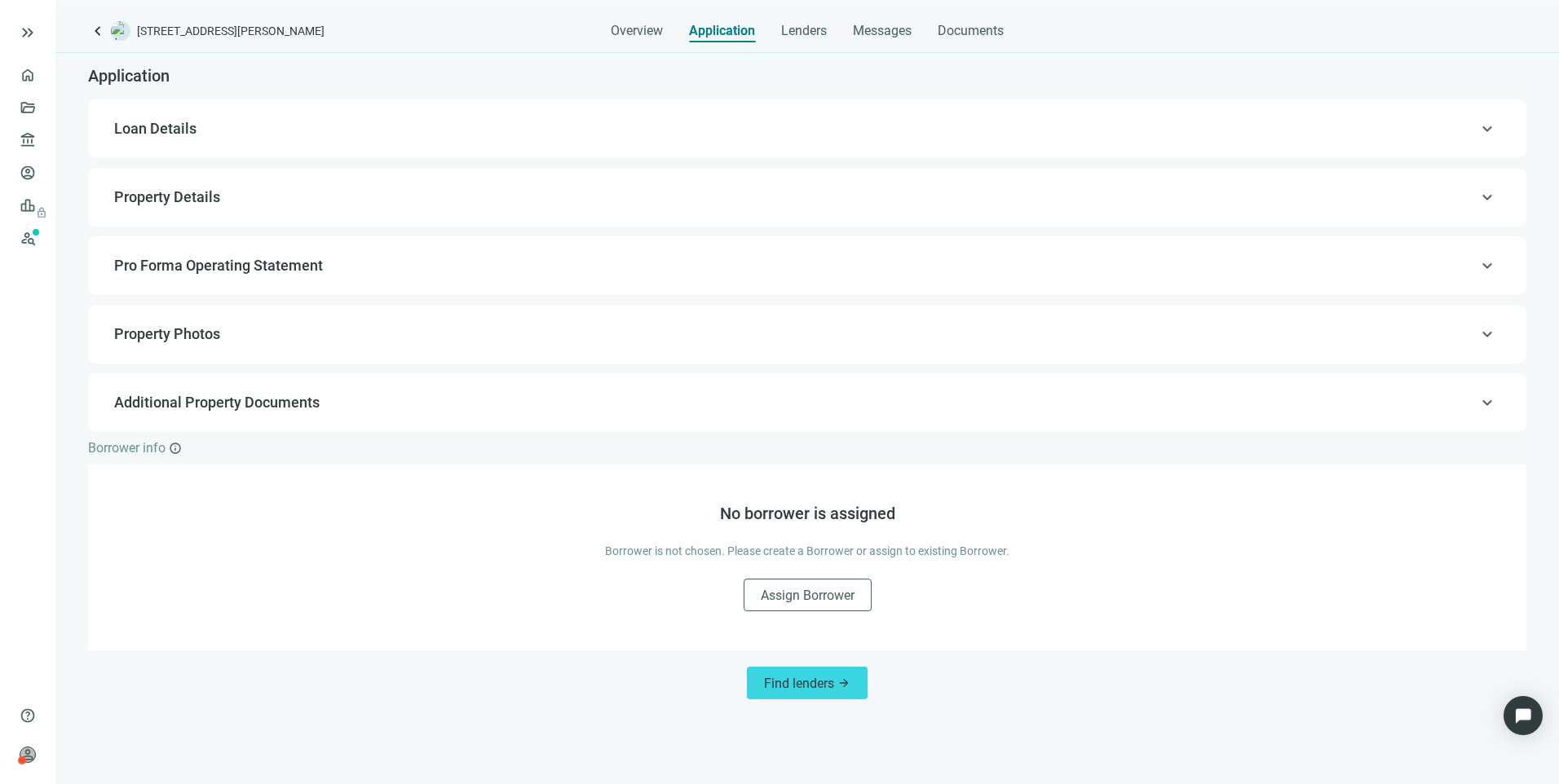
click at [165, 273] on span "Pro Forma Operating Statement" at bounding box center [218, 266] width 209 height 17
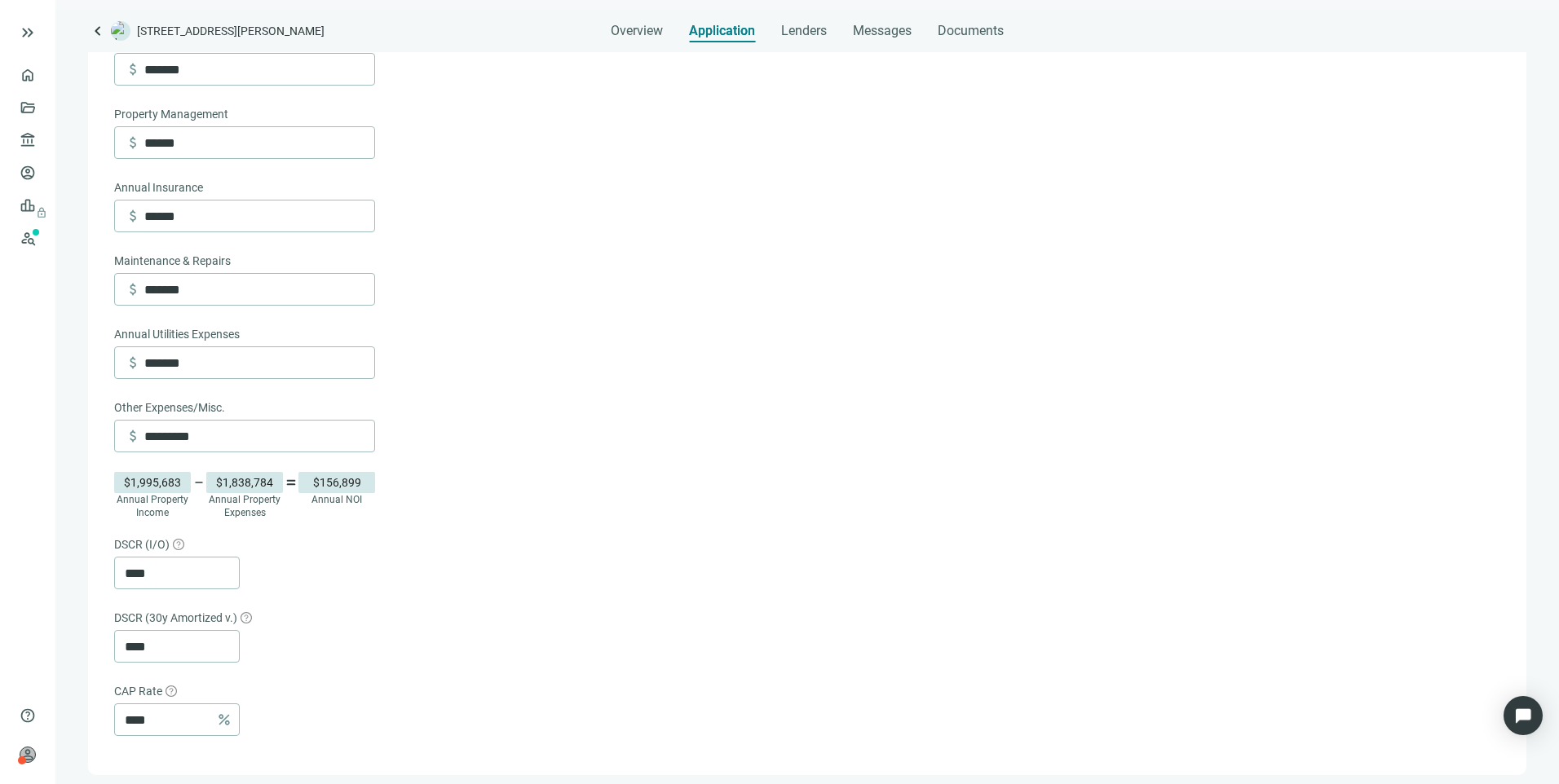
scroll to position [511, 0]
click at [93, 35] on span "keyboard_arrow_left" at bounding box center [98, 31] width 20 height 20
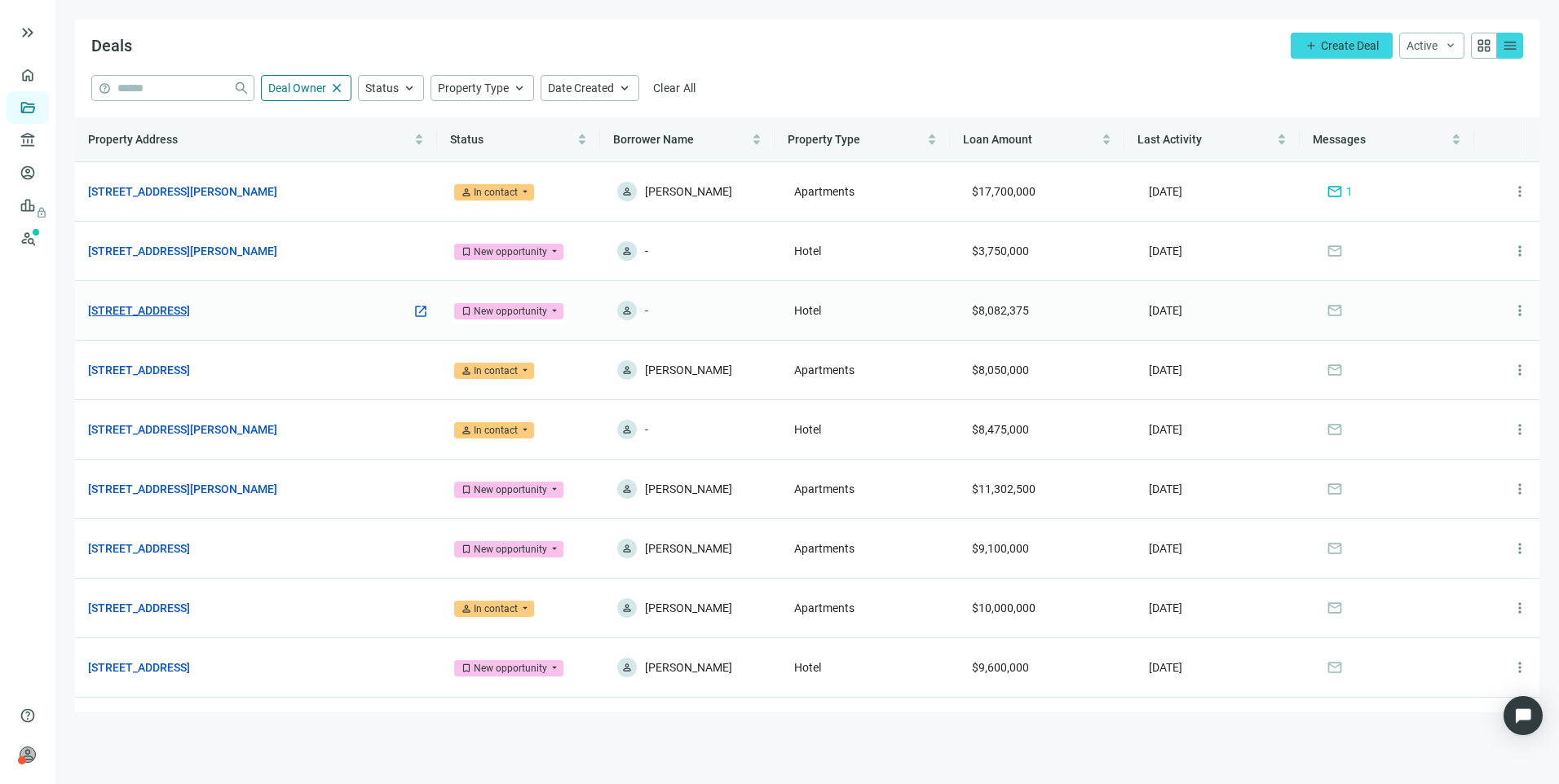
click at [190, 305] on link "[STREET_ADDRESS]" at bounding box center [139, 310] width 102 height 18
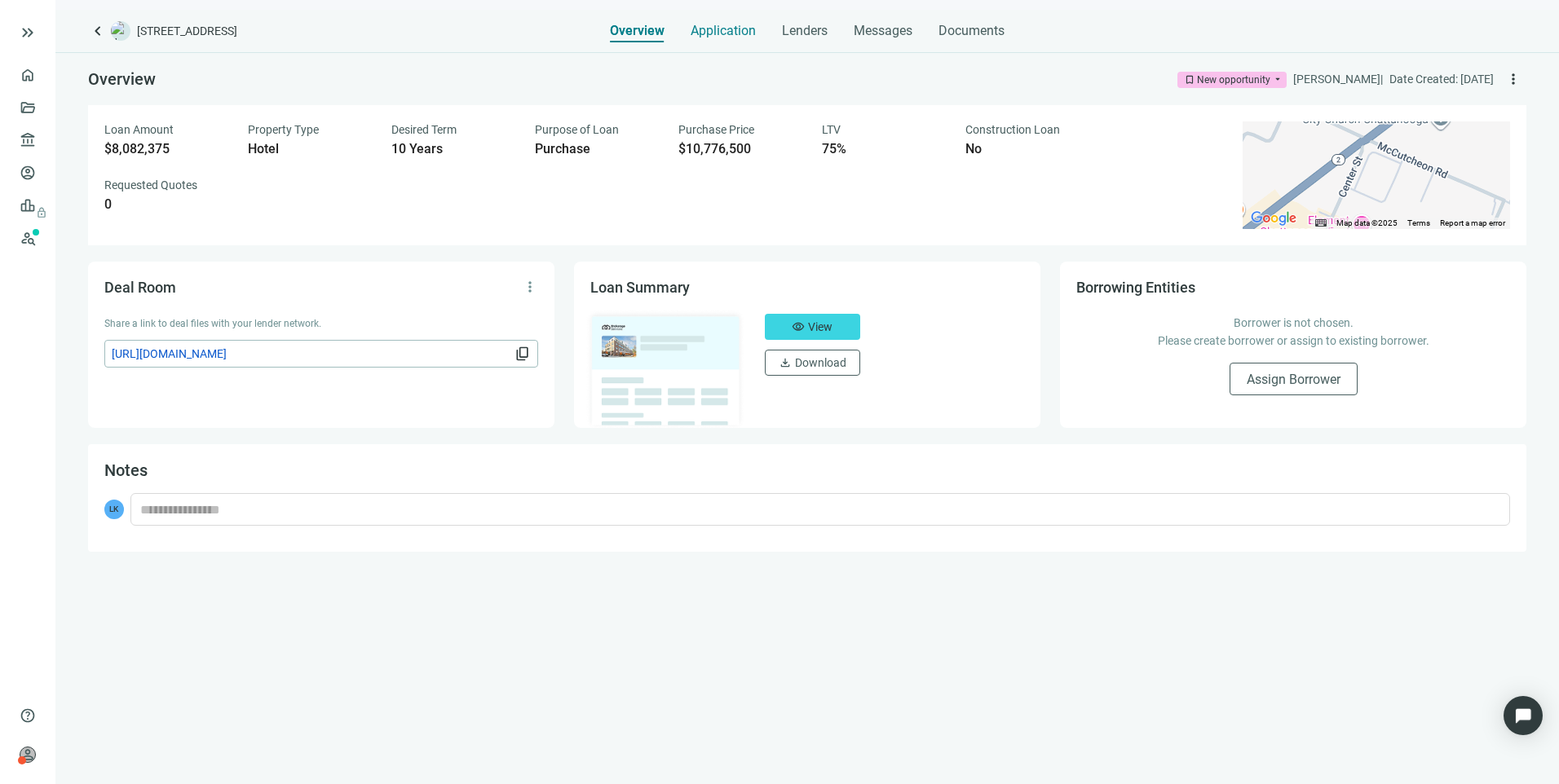
click at [698, 37] on span "Application" at bounding box center [723, 31] width 65 height 16
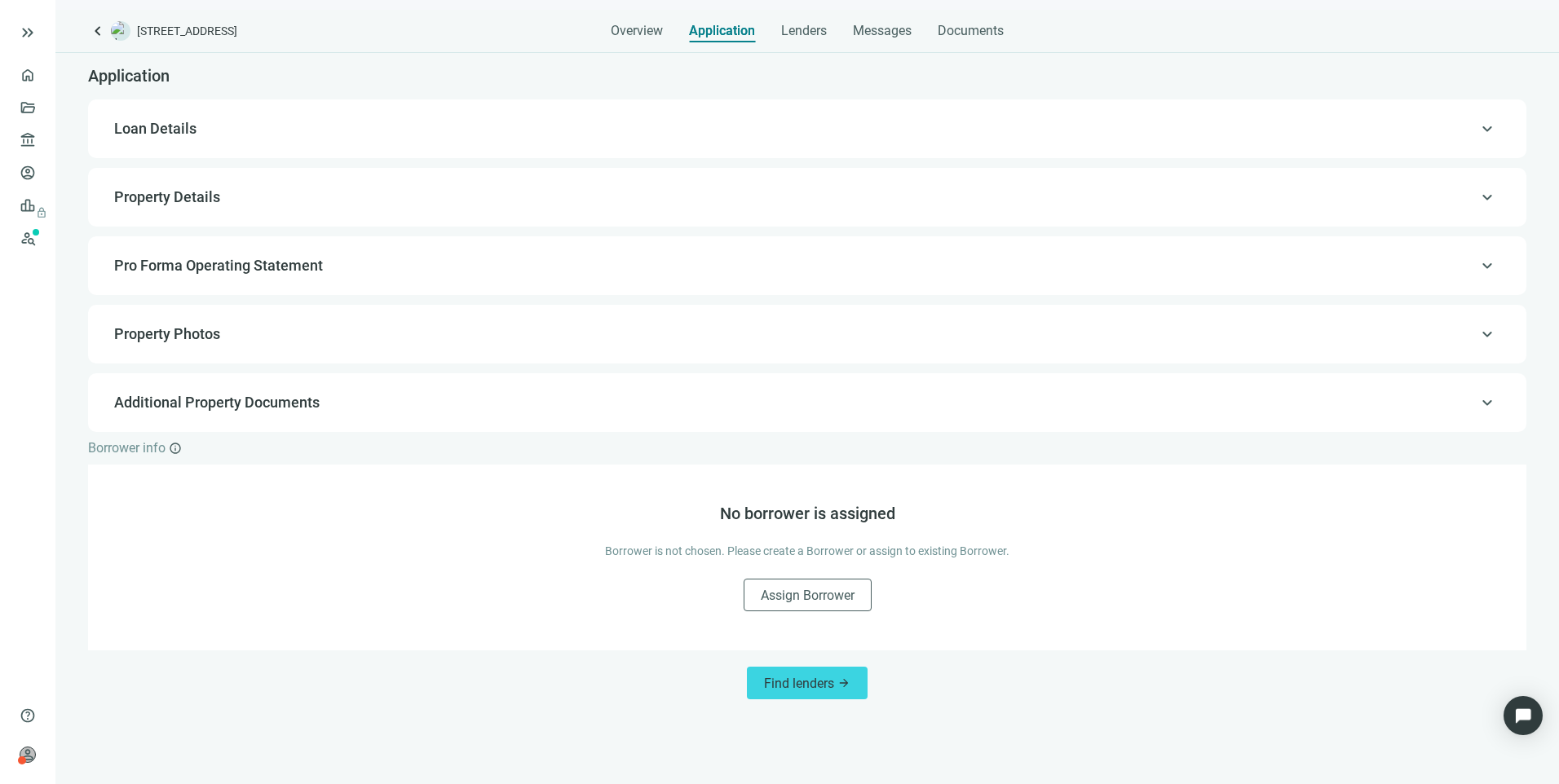
click at [259, 270] on span "Pro Forma Operating Statement" at bounding box center [218, 266] width 209 height 17
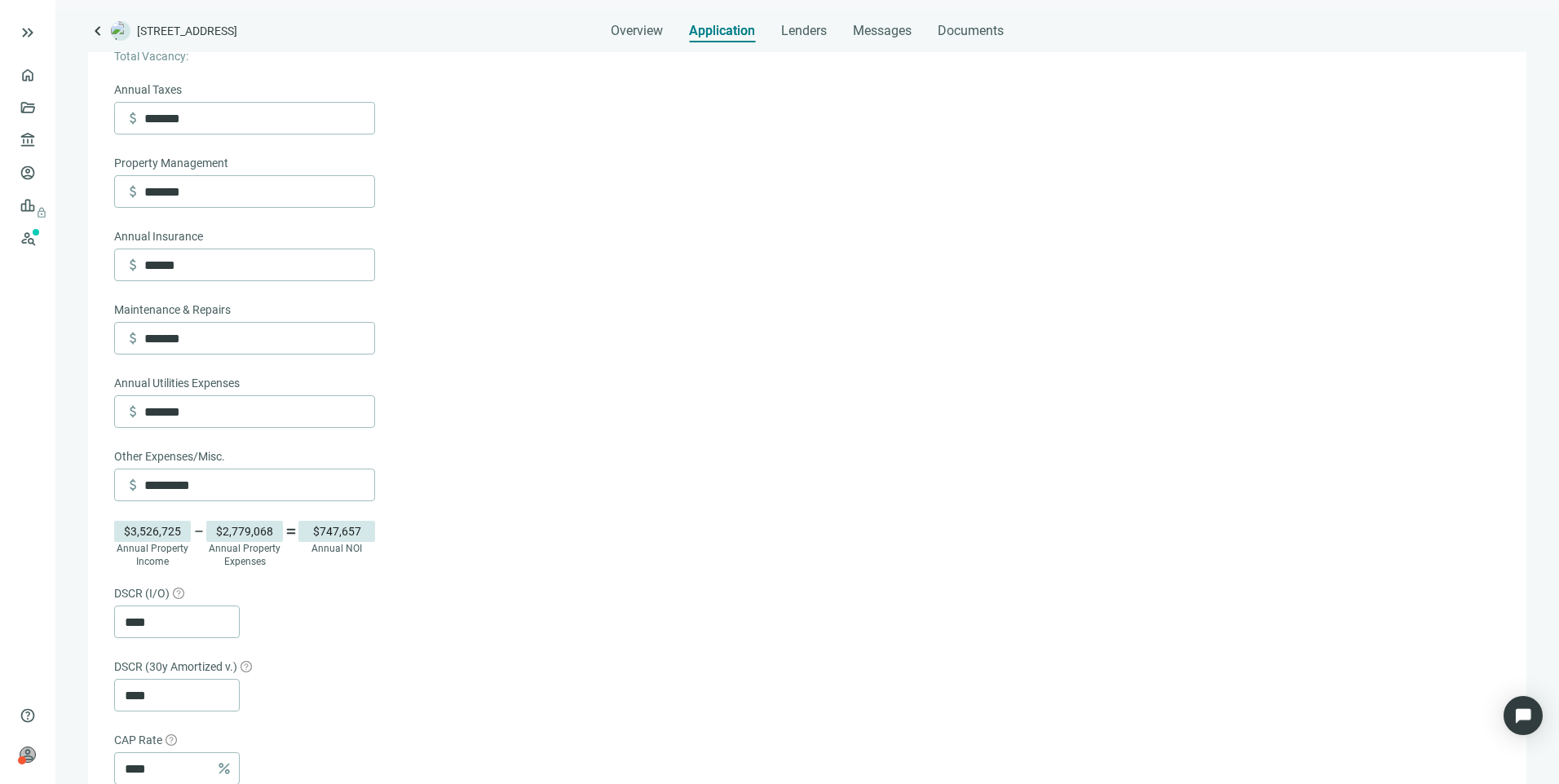
scroll to position [592, 0]
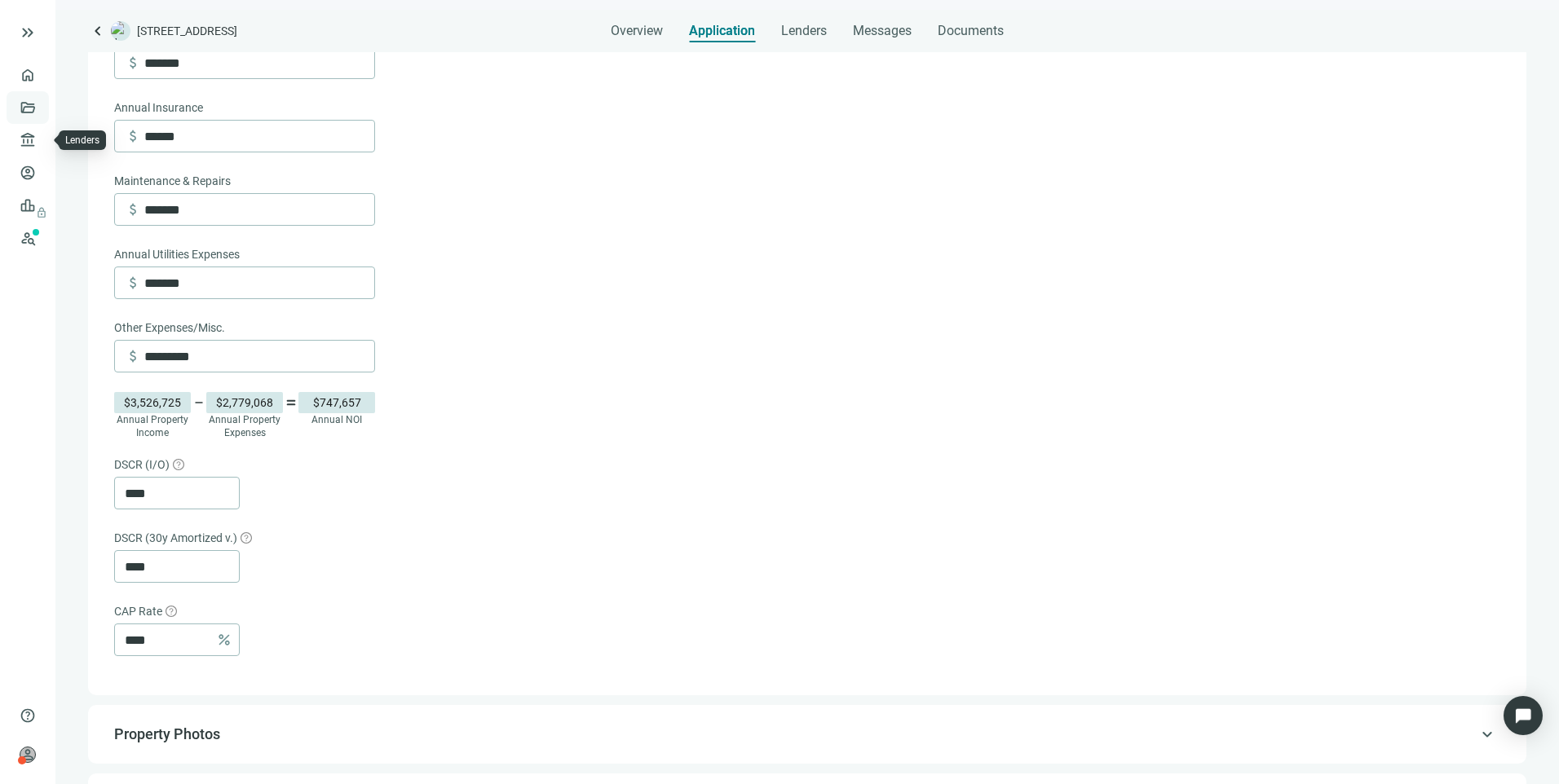
click at [41, 109] on link "Deals" at bounding box center [55, 107] width 30 height 13
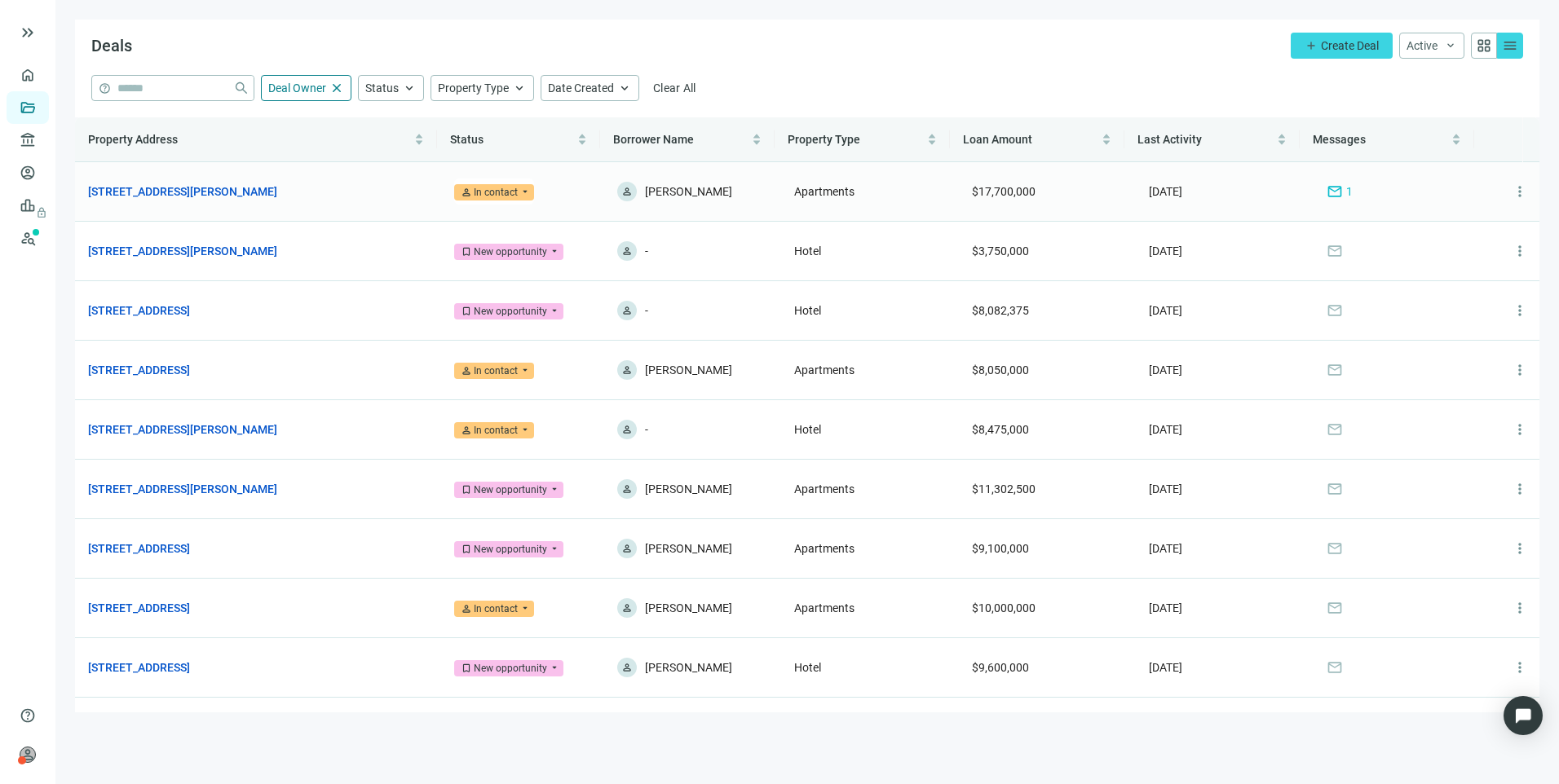
click at [1326, 185] on span "mail" at bounding box center [1334, 191] width 16 height 16
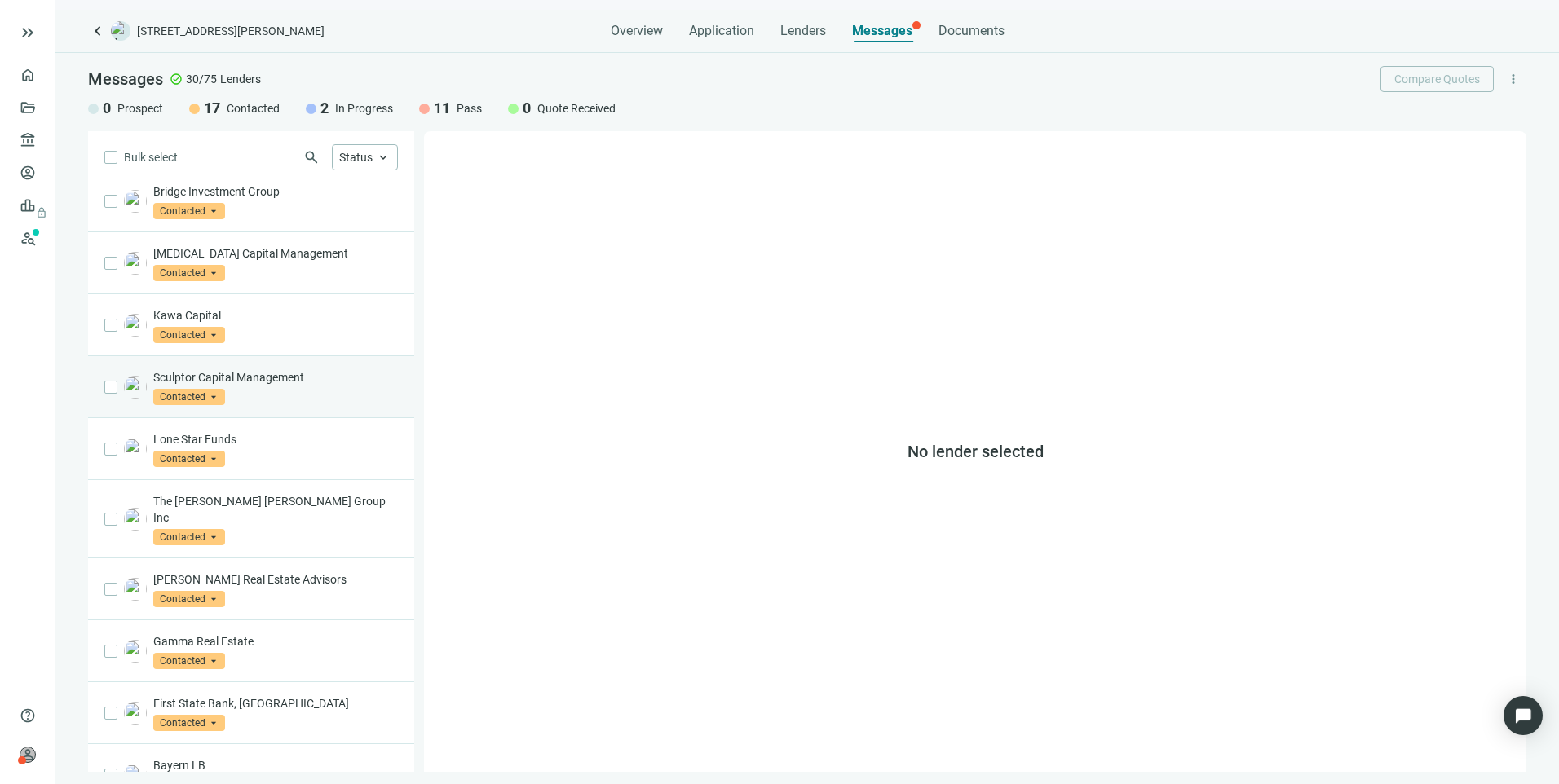
scroll to position [735, 0]
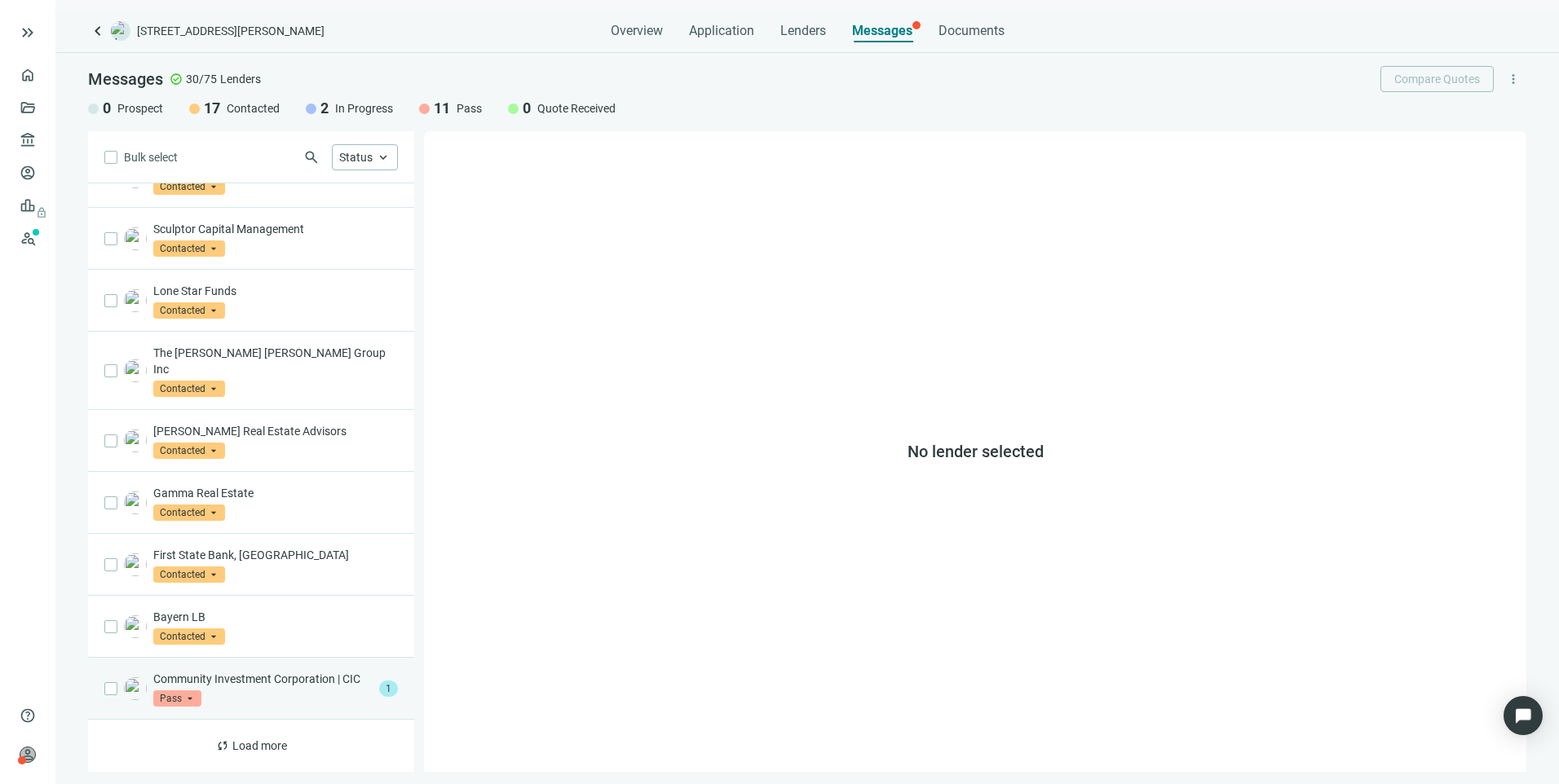
click at [326, 691] on div "Community Investment Corporation | CIC Pass arrow_drop_down" at bounding box center [263, 689] width 219 height 36
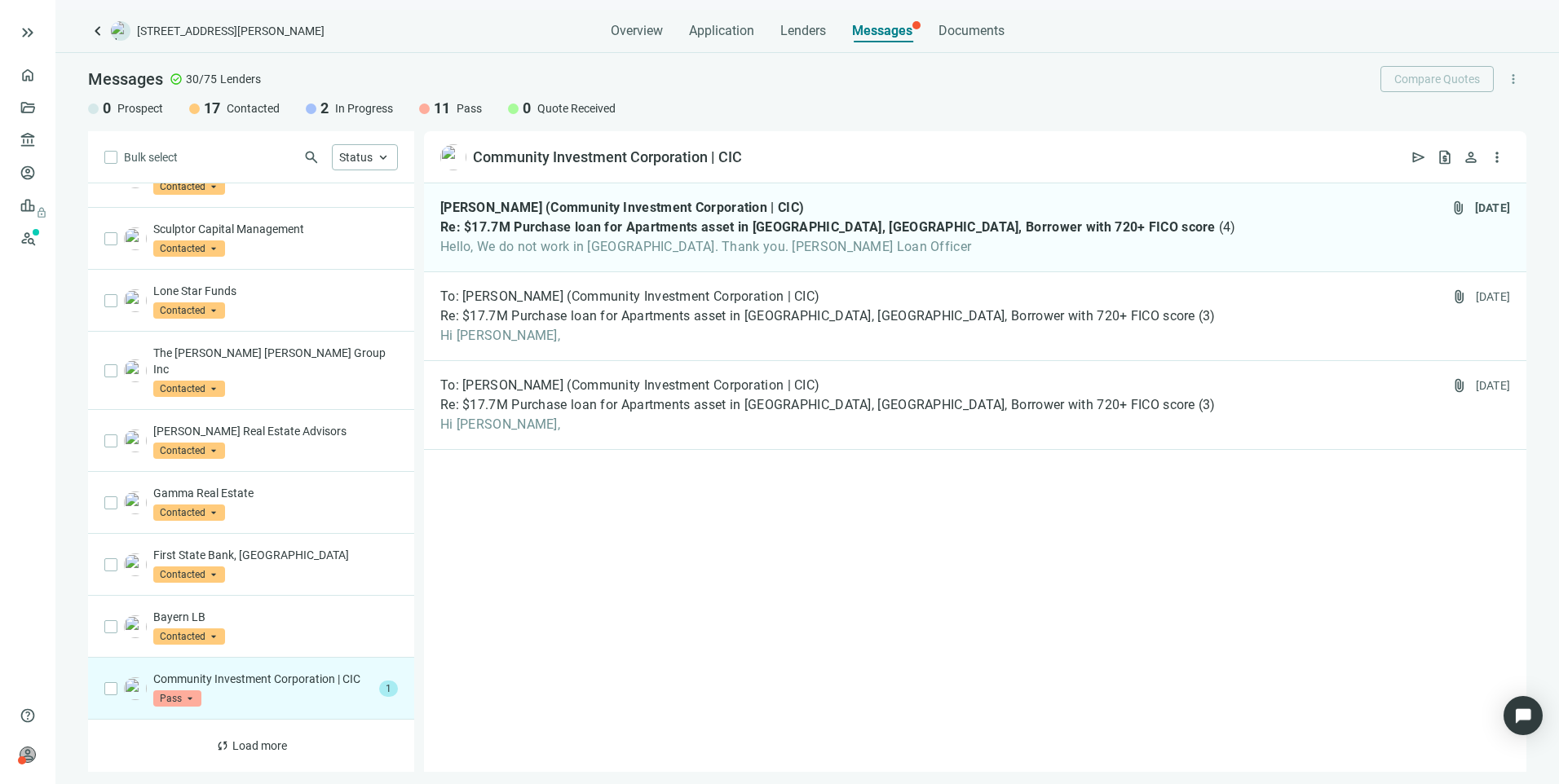
click at [179, 694] on span "Pass" at bounding box center [177, 698] width 48 height 16
click at [194, 661] on span "Pass" at bounding box center [187, 665] width 34 height 16
click at [312, 671] on p "Community Investment Corporation | CIC" at bounding box center [263, 679] width 219 height 16
click at [540, 212] on span "Jose Ramos (Community Investment Corporation | CIC)" at bounding box center [622, 207] width 363 height 16
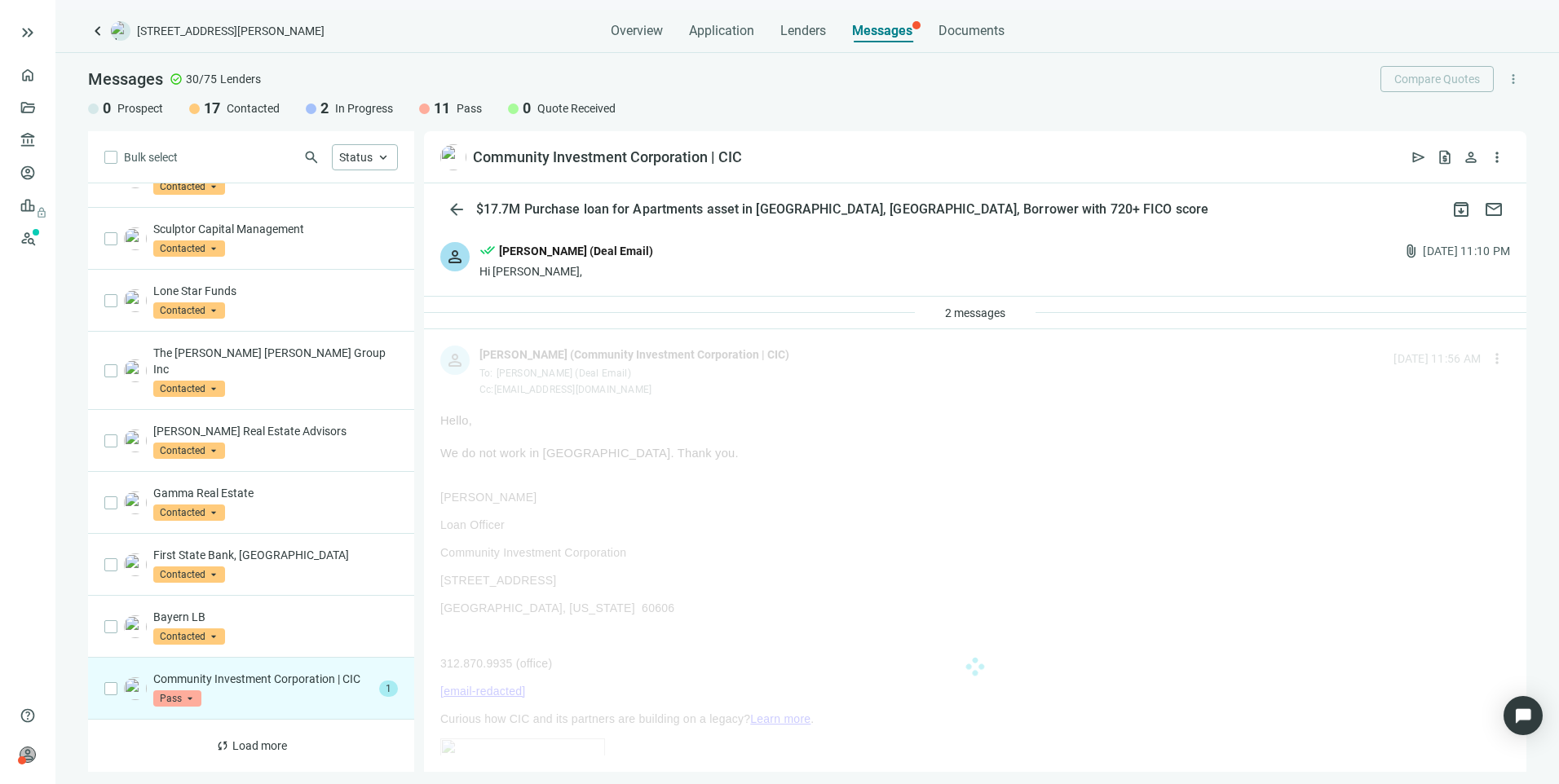
scroll to position [719, 0]
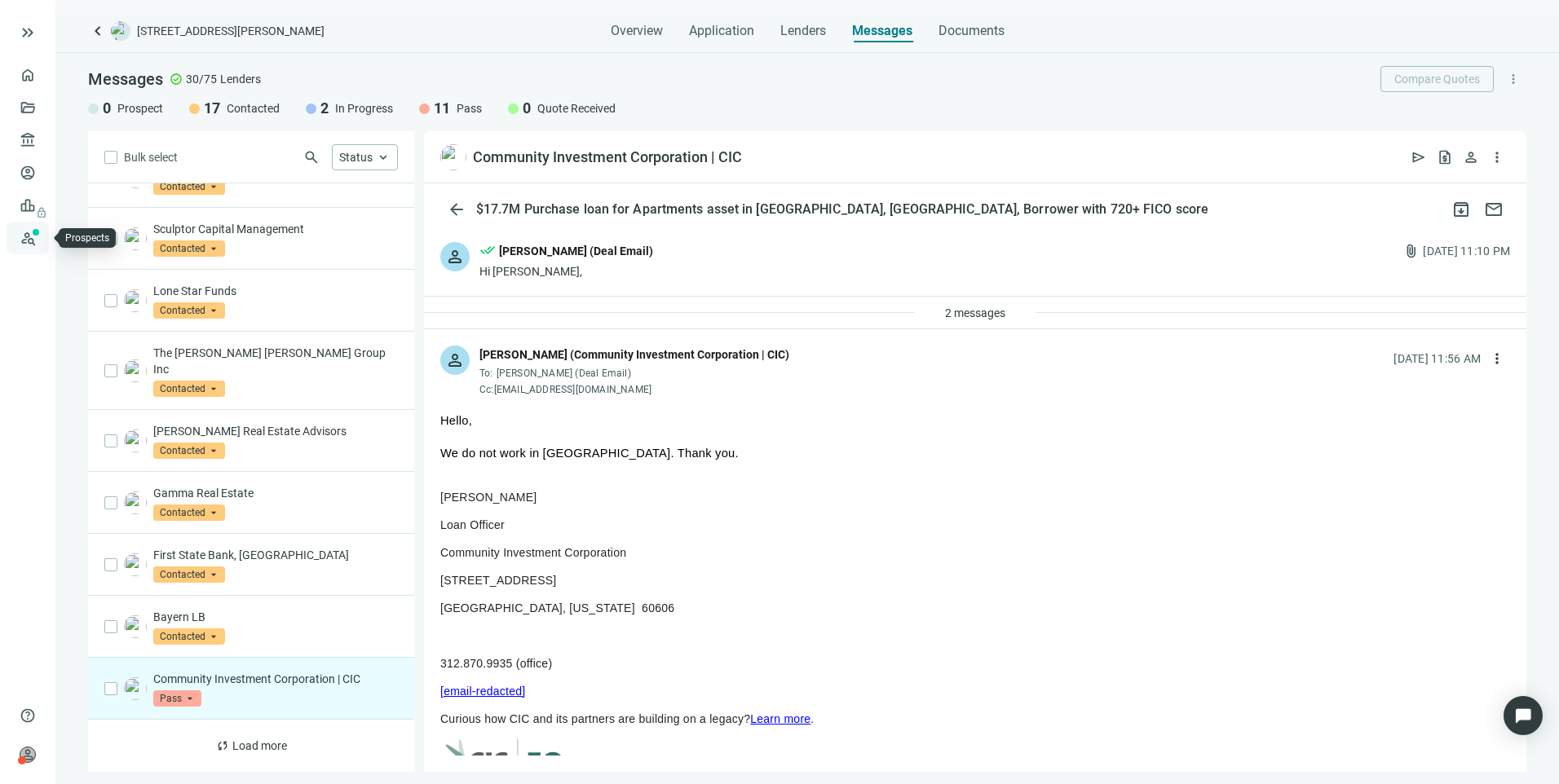
click at [41, 240] on link "Prospects New" at bounding box center [66, 238] width 52 height 32
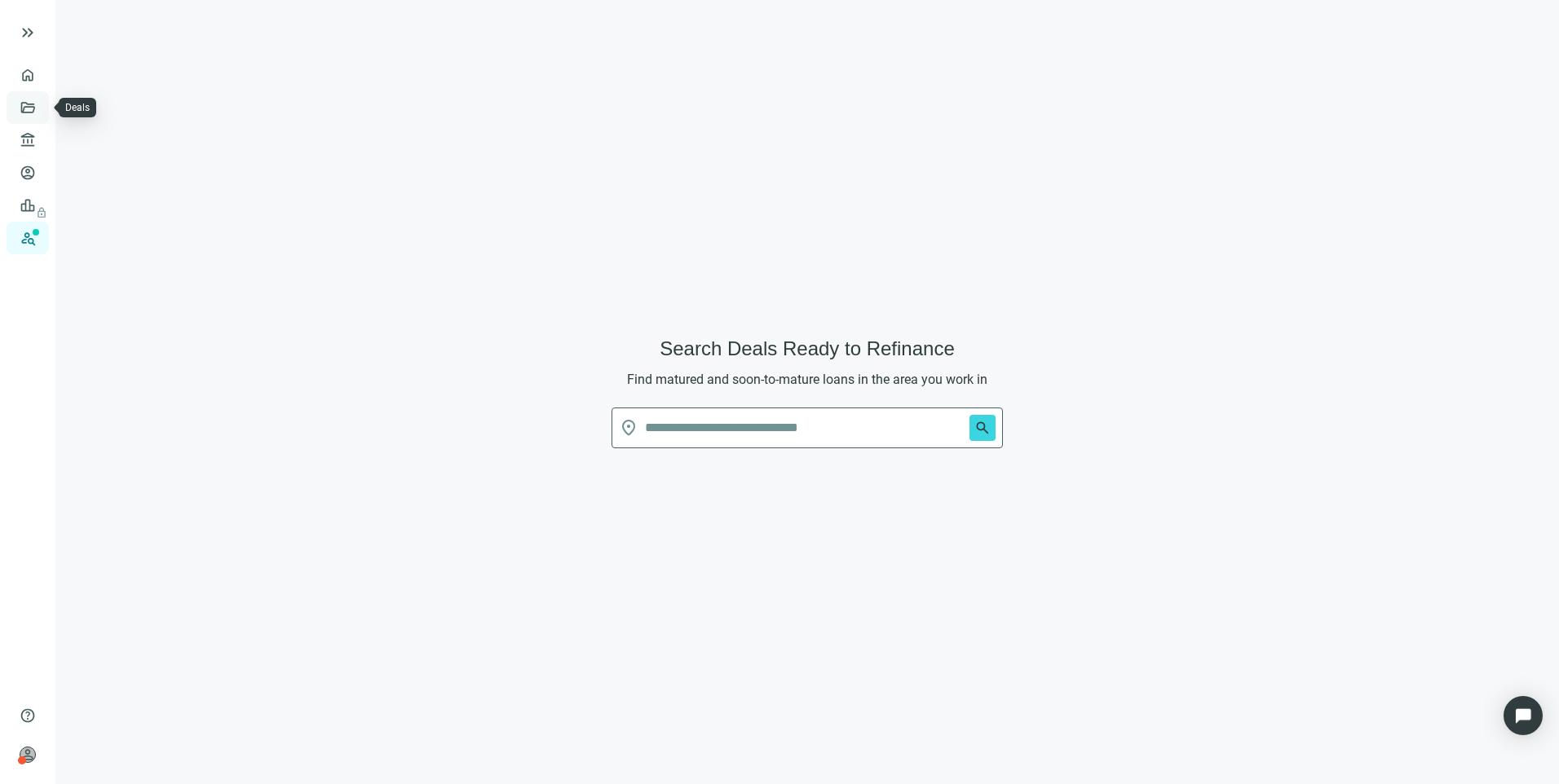
click at [41, 101] on link "Deals" at bounding box center [55, 107] width 30 height 13
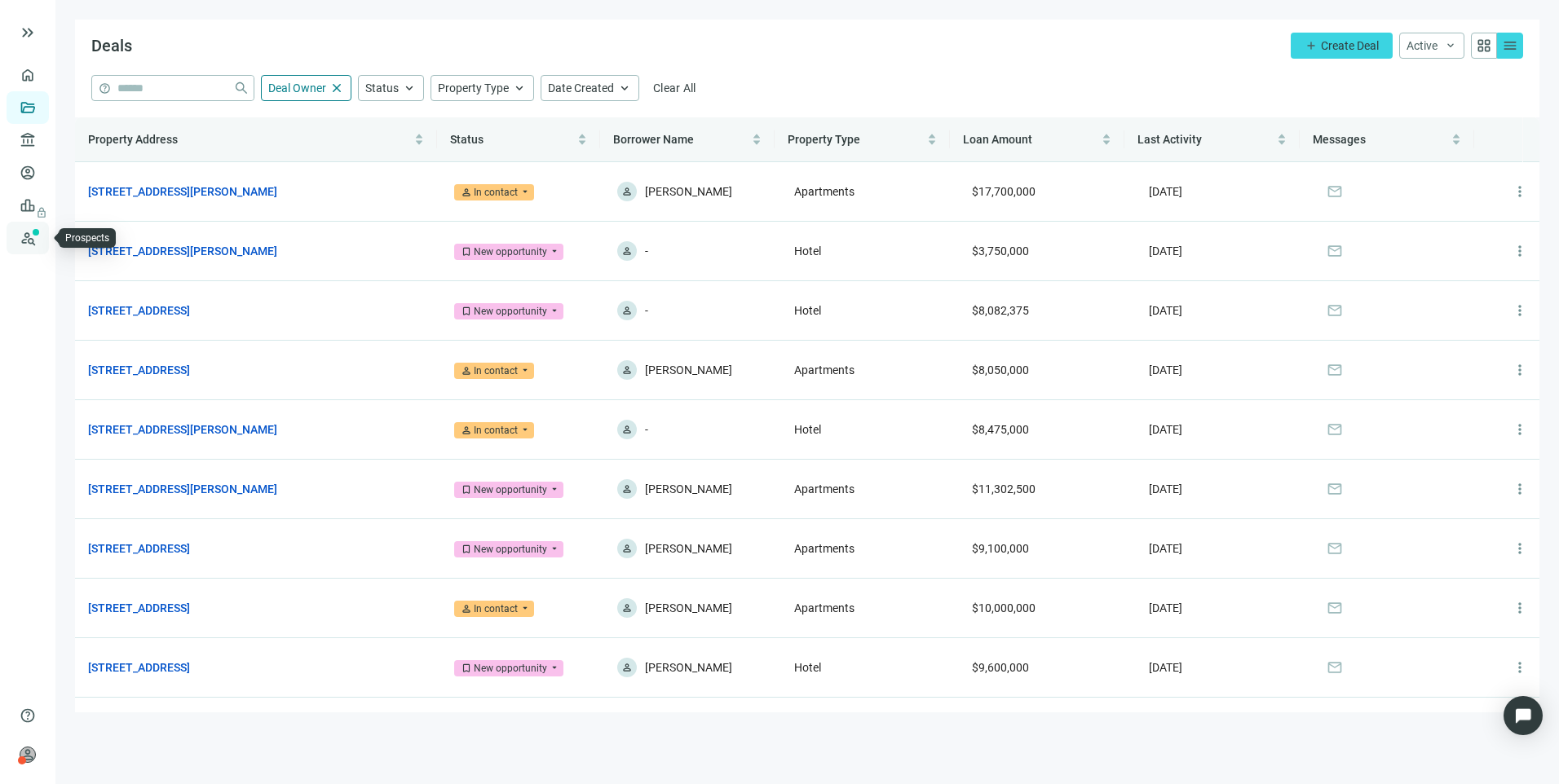
click at [41, 240] on link "Prospects New" at bounding box center [66, 238] width 52 height 32
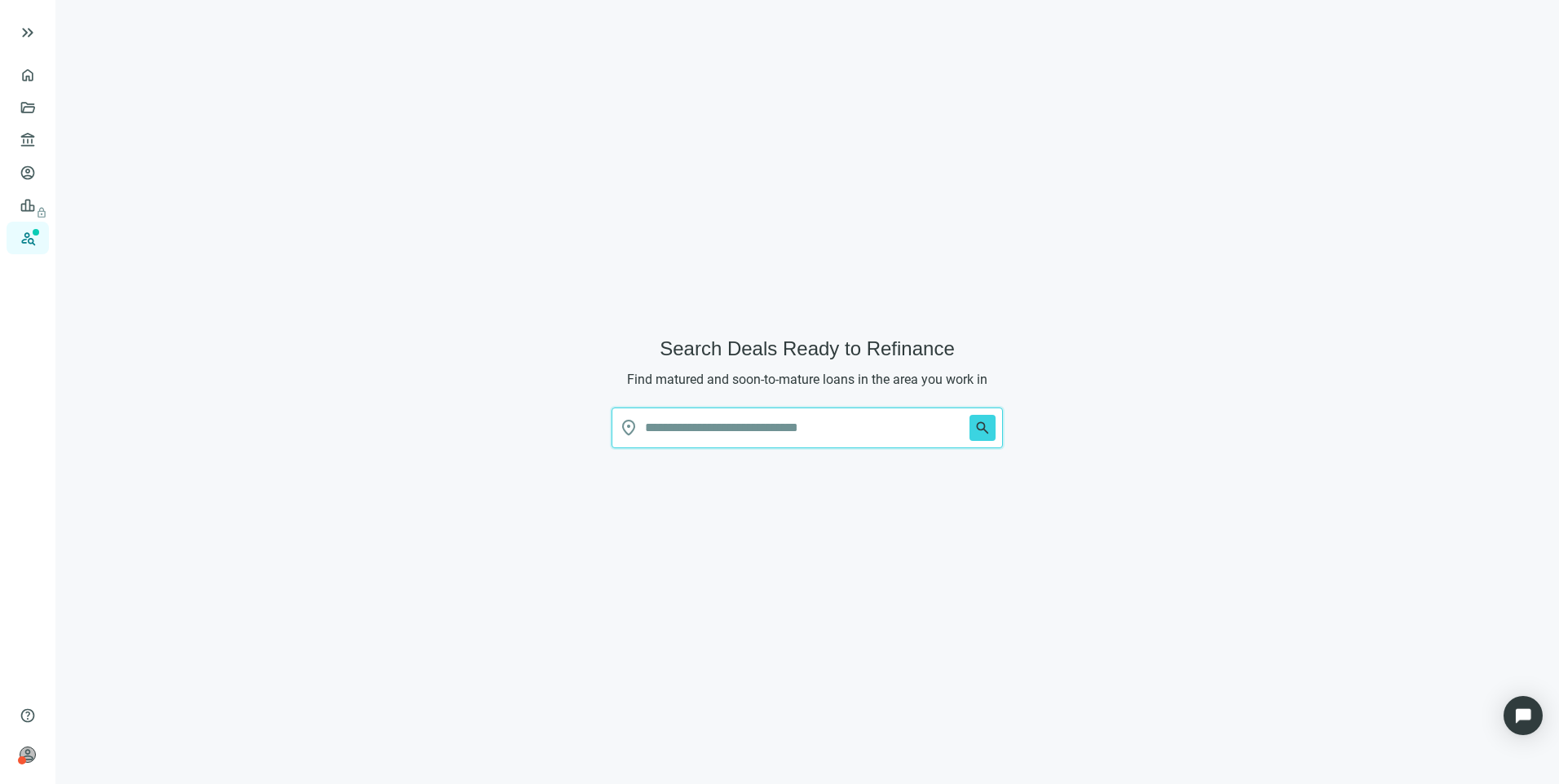
click at [926, 430] on input "text" at bounding box center [804, 428] width 318 height 39
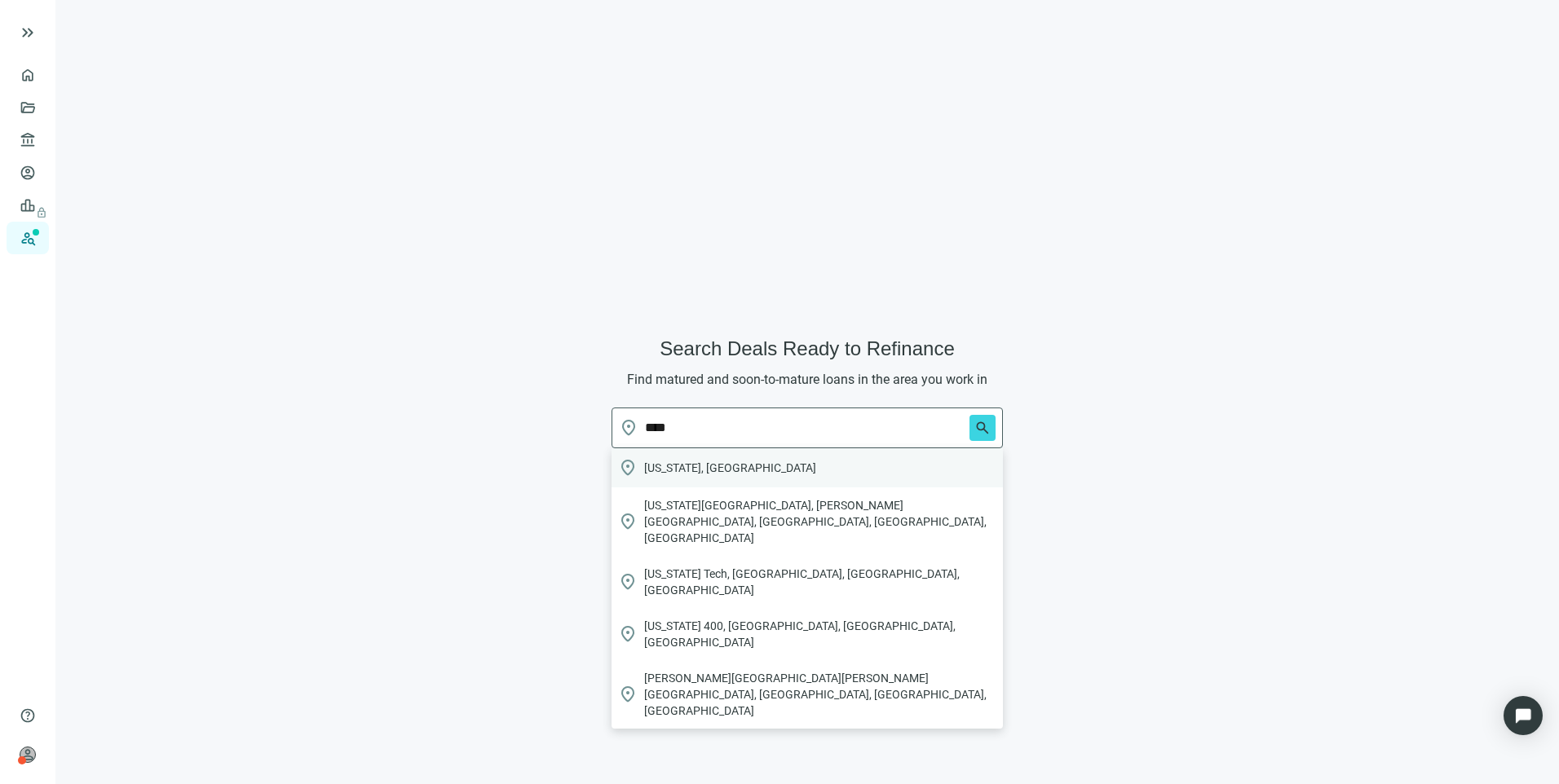
click at [669, 465] on span "Georgia, USA" at bounding box center [730, 468] width 172 height 16
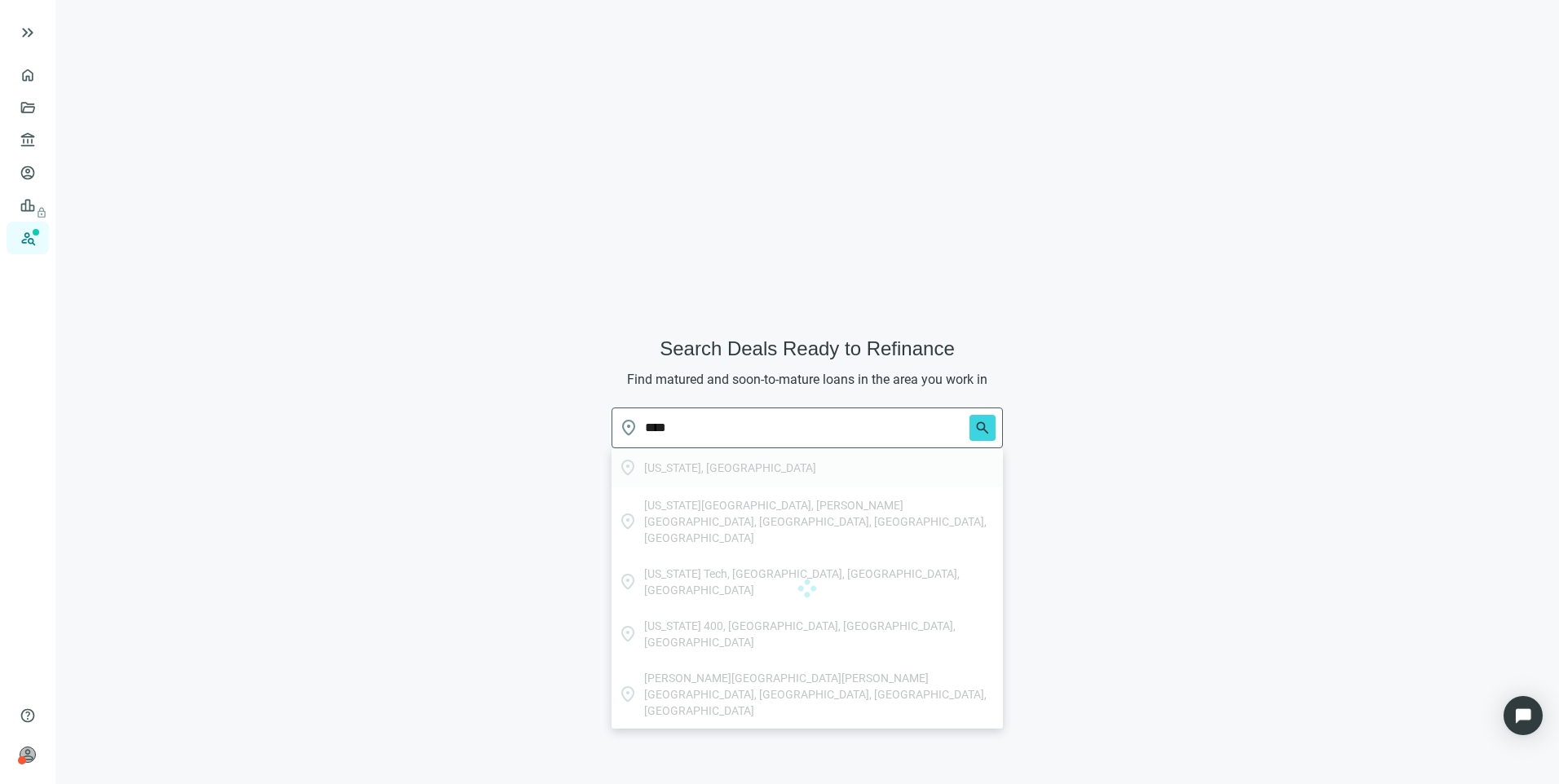
type input "**********"
click at [981, 435] on span "search" at bounding box center [982, 428] width 16 height 16
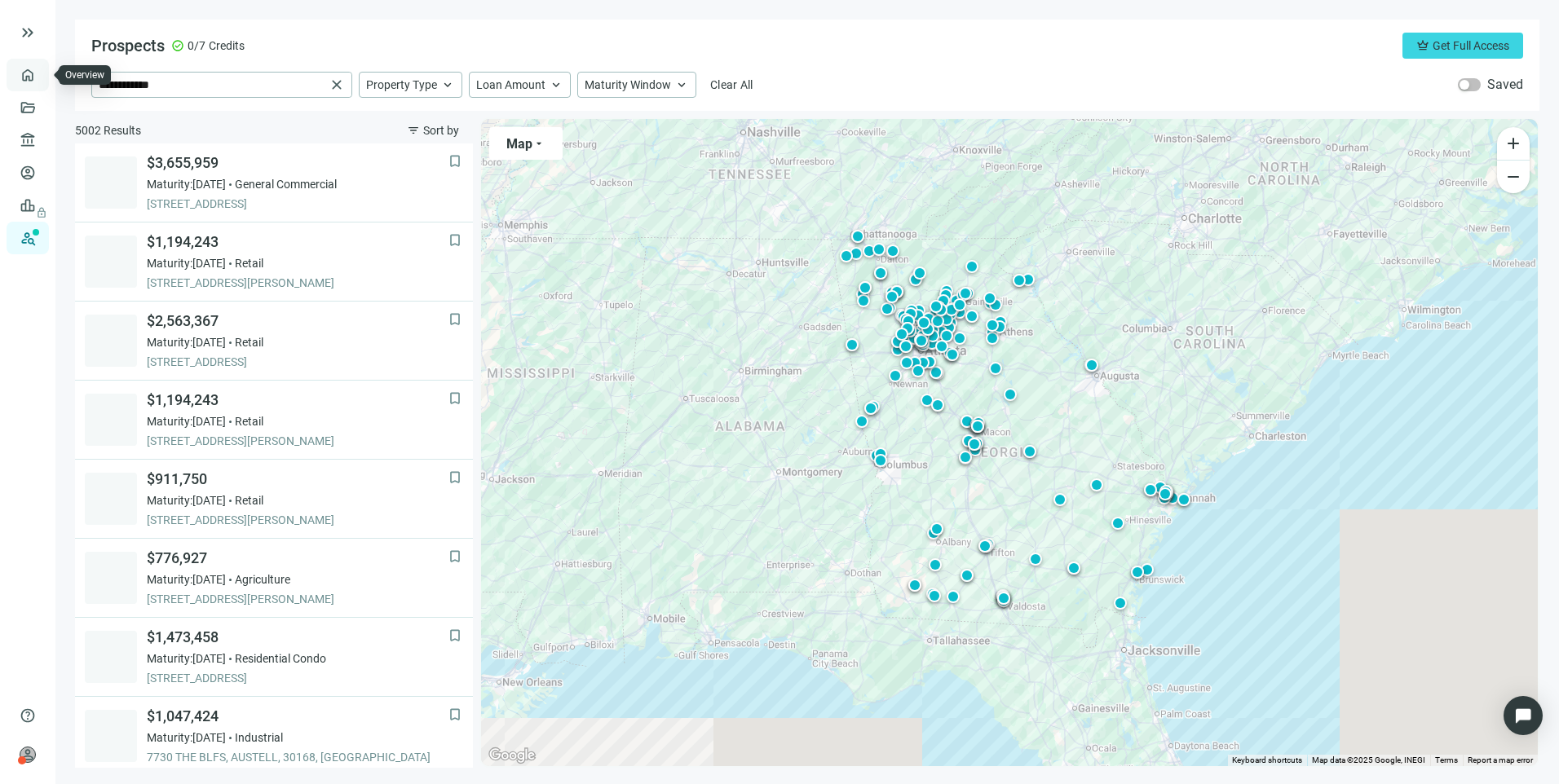
click at [41, 73] on link "Overview" at bounding box center [64, 75] width 48 height 13
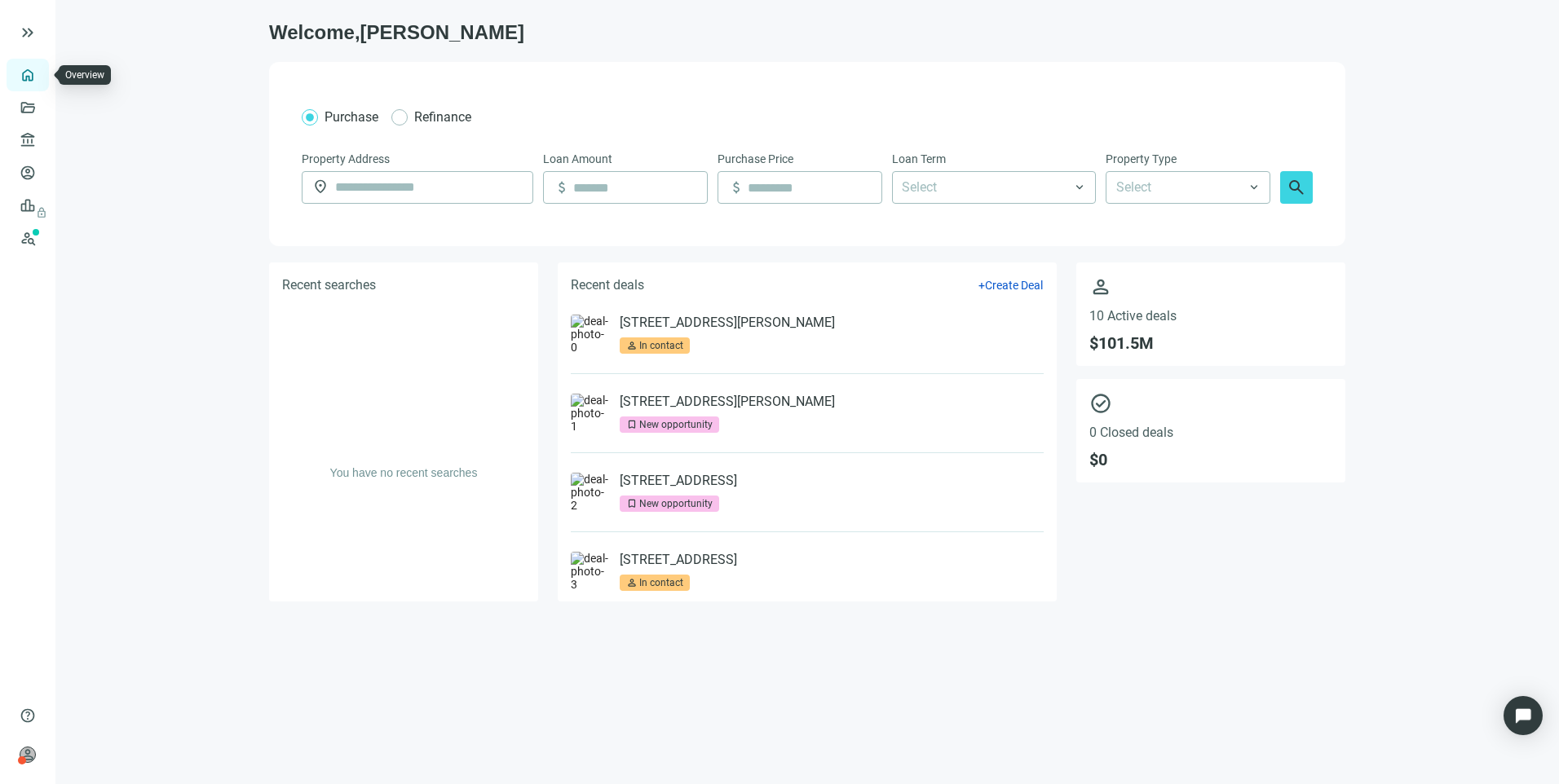
click at [41, 81] on link "Overview" at bounding box center [64, 75] width 48 height 13
click at [41, 140] on link "Lenders" at bounding box center [62, 140] width 42 height 13
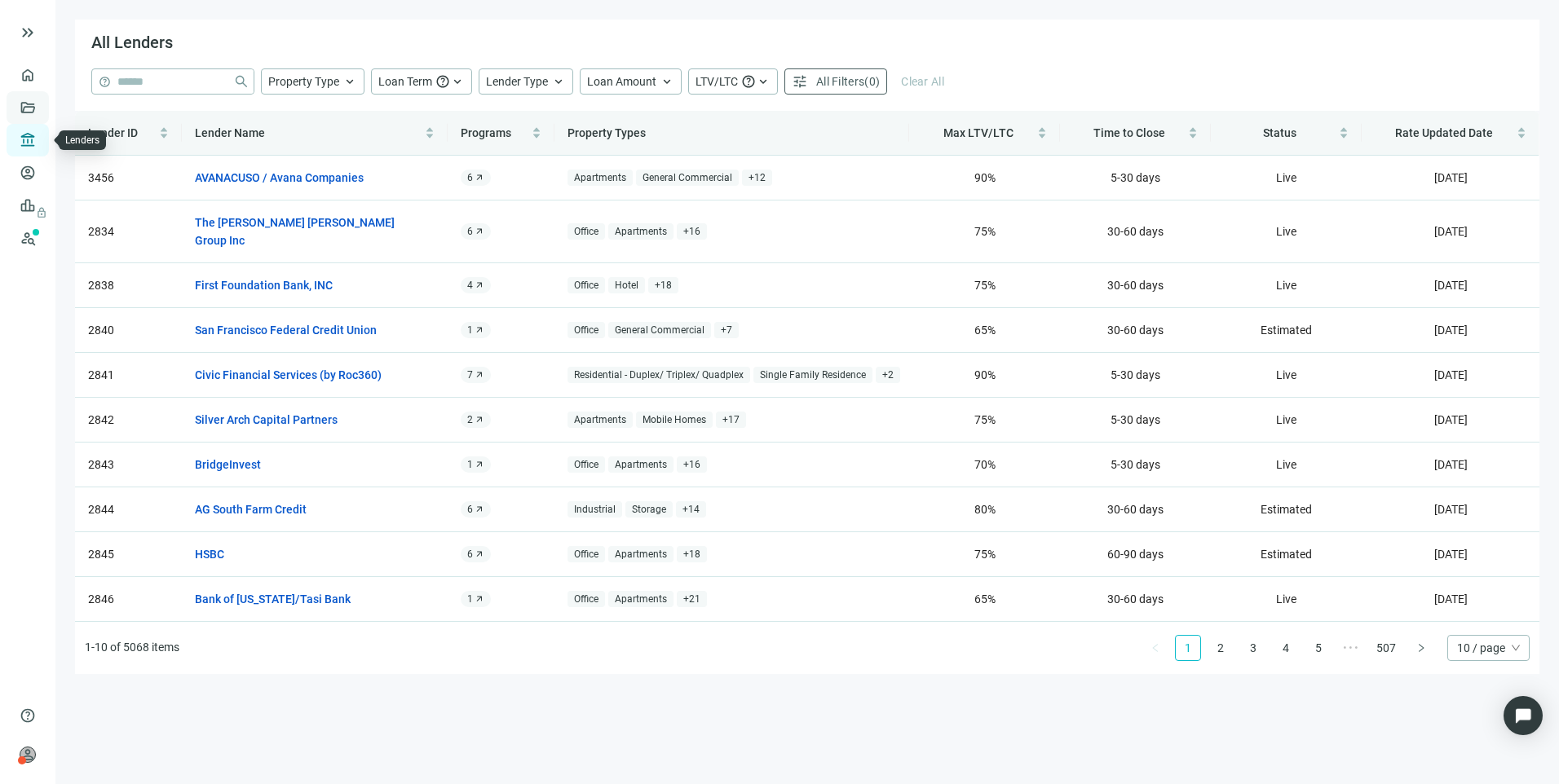
click at [41, 109] on link "Deals" at bounding box center [55, 107] width 30 height 13
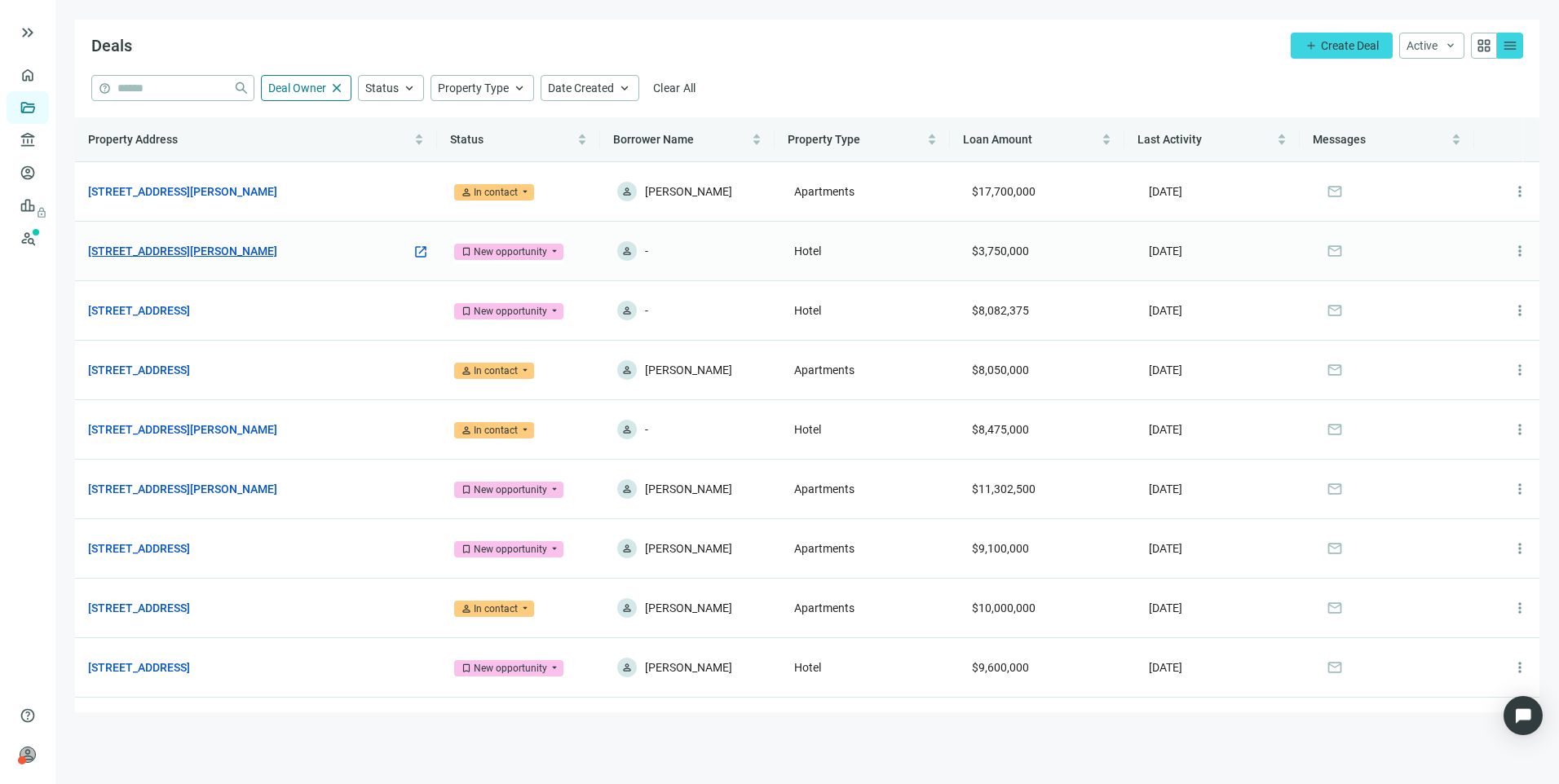
click at [202, 251] on link "[STREET_ADDRESS][PERSON_NAME]" at bounding box center [182, 250] width 189 height 18
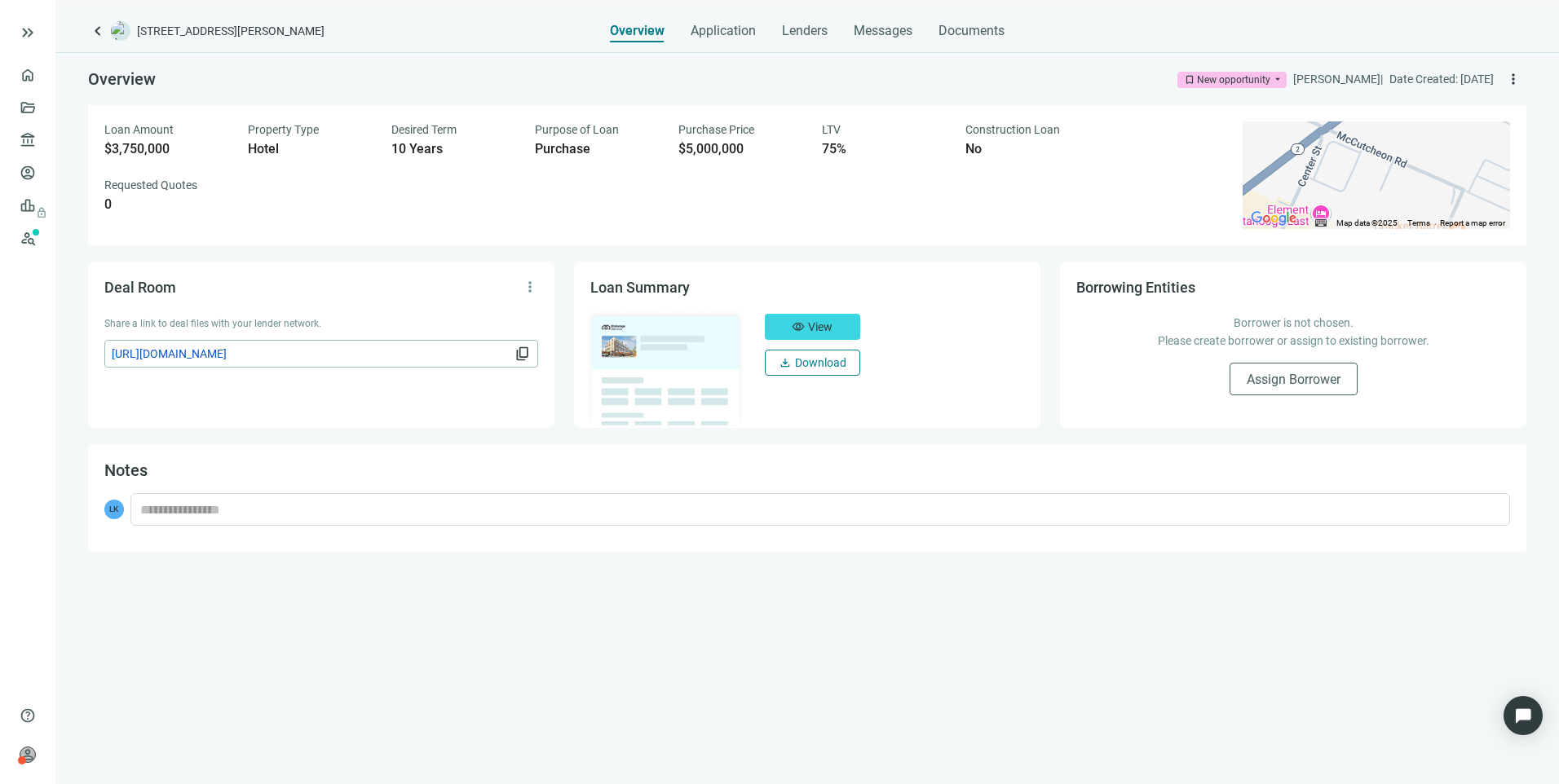
click at [816, 364] on span "Download" at bounding box center [821, 362] width 52 height 13
drag, startPoint x: 1506, startPoint y: 0, endPoint x: 834, endPoint y: 592, distance: 895.6
click at [834, 592] on div "Overview bookmark New opportunity arrow_drop_down Larry Kendrick | Date Created…" at bounding box center [806, 417] width 1503 height 732
click at [984, 29] on span "Documents" at bounding box center [972, 31] width 66 height 16
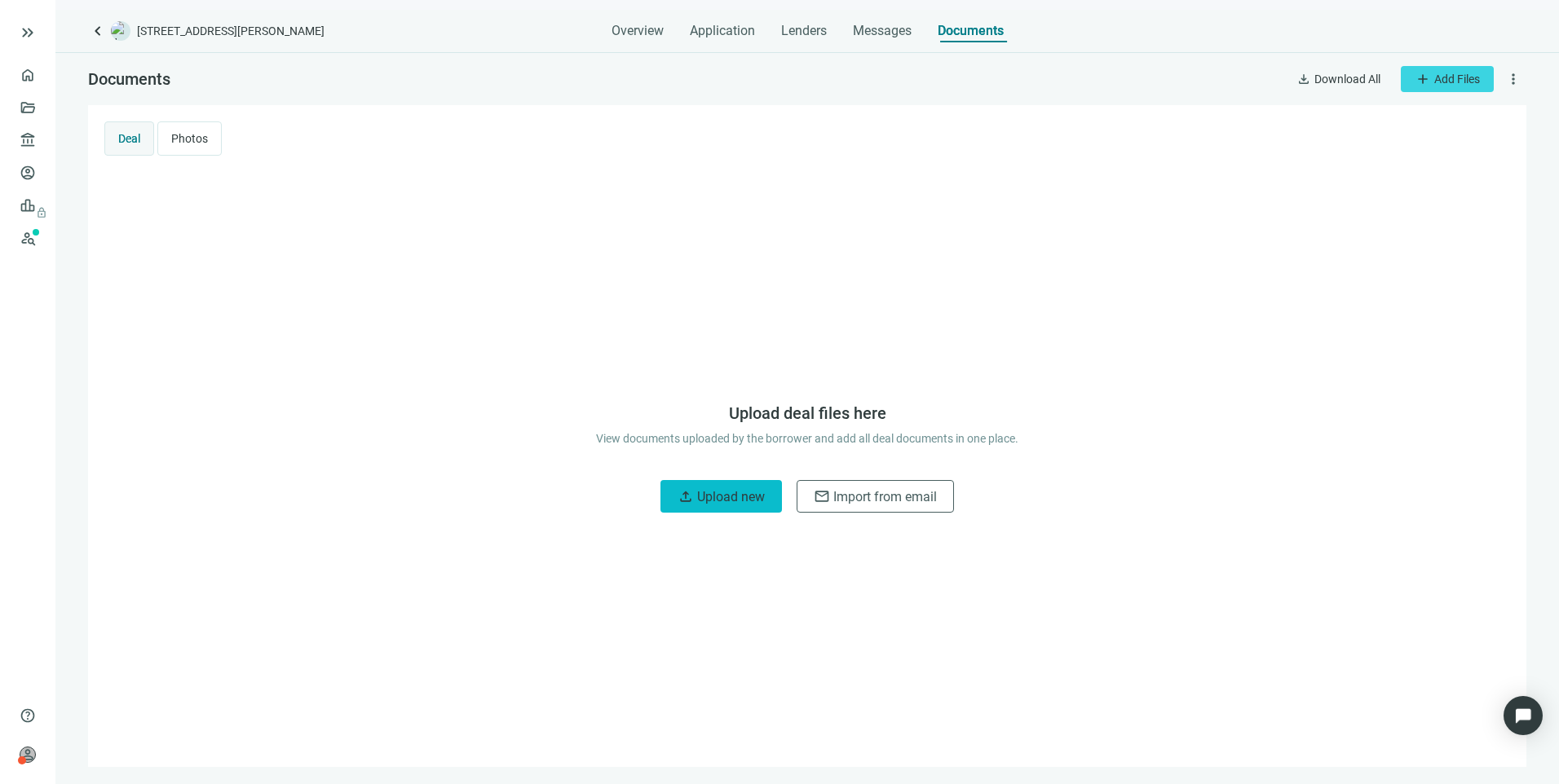
click at [757, 496] on span "Upload new" at bounding box center [731, 496] width 68 height 15
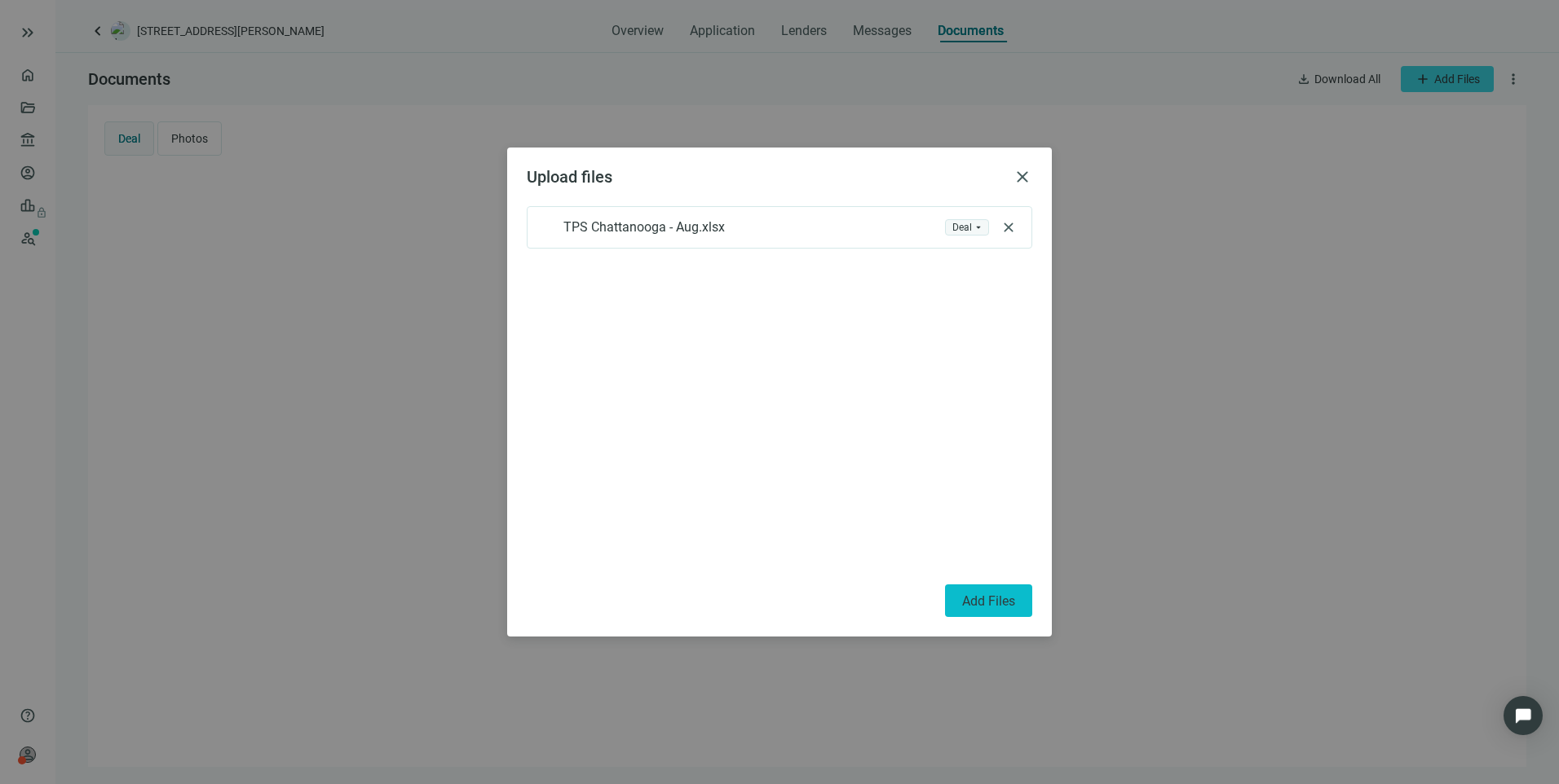
click at [992, 594] on span "Add Files" at bounding box center [988, 601] width 53 height 15
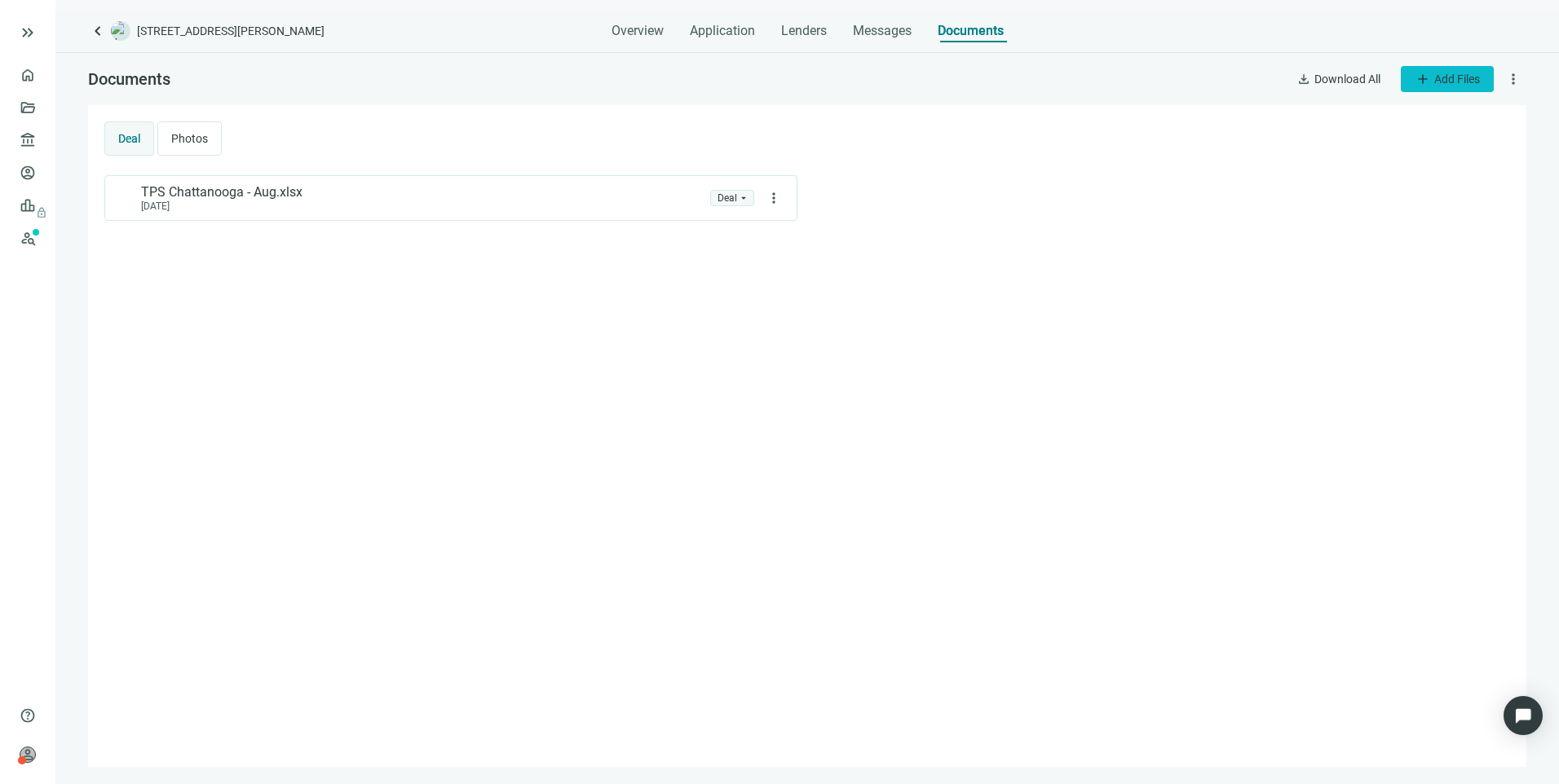
click at [1445, 75] on span "Add Files" at bounding box center [1457, 78] width 46 height 13
click at [1450, 115] on span "Upload new" at bounding box center [1445, 116] width 59 height 13
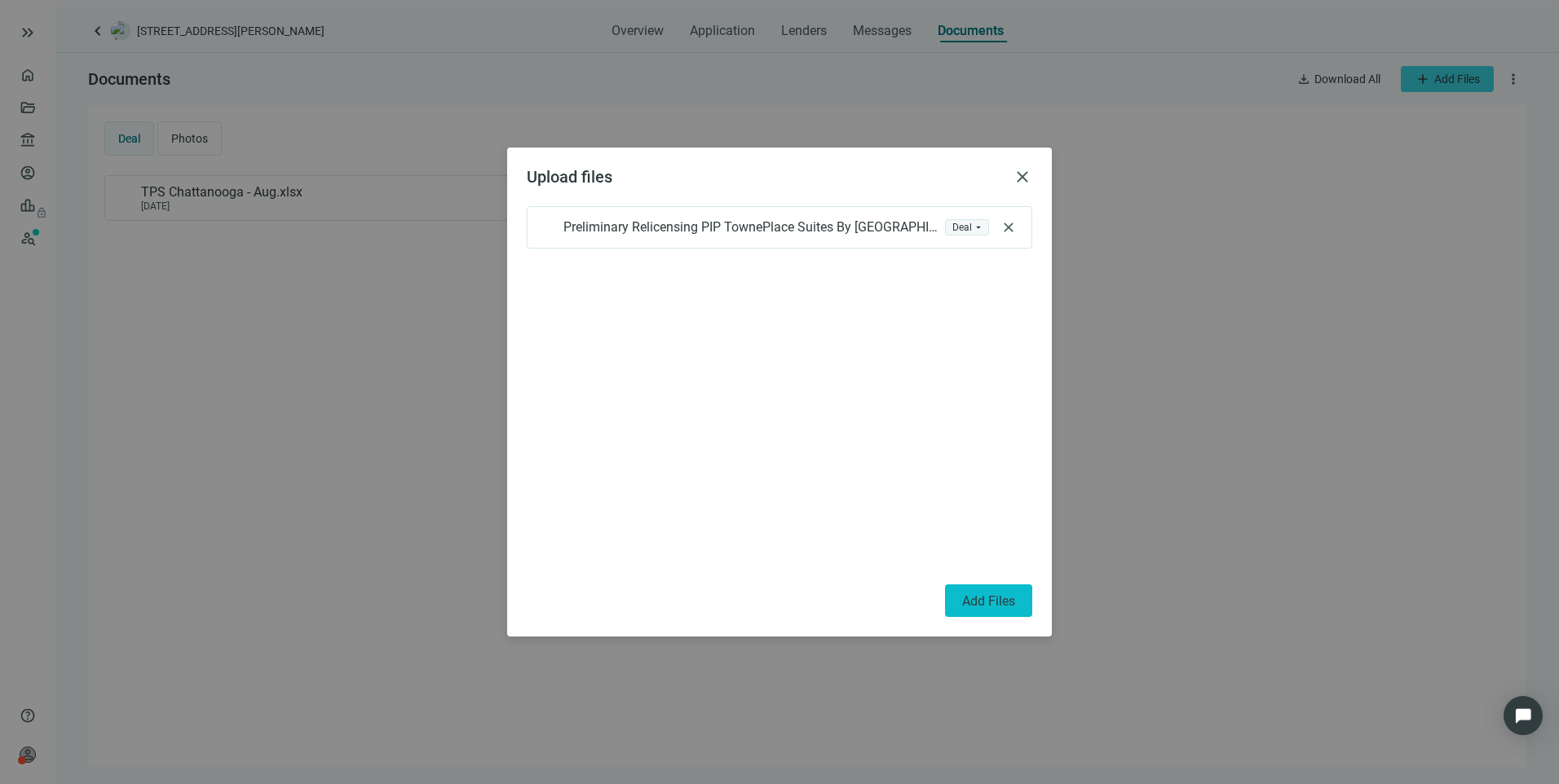
click at [976, 602] on span "Add Files" at bounding box center [988, 601] width 53 height 15
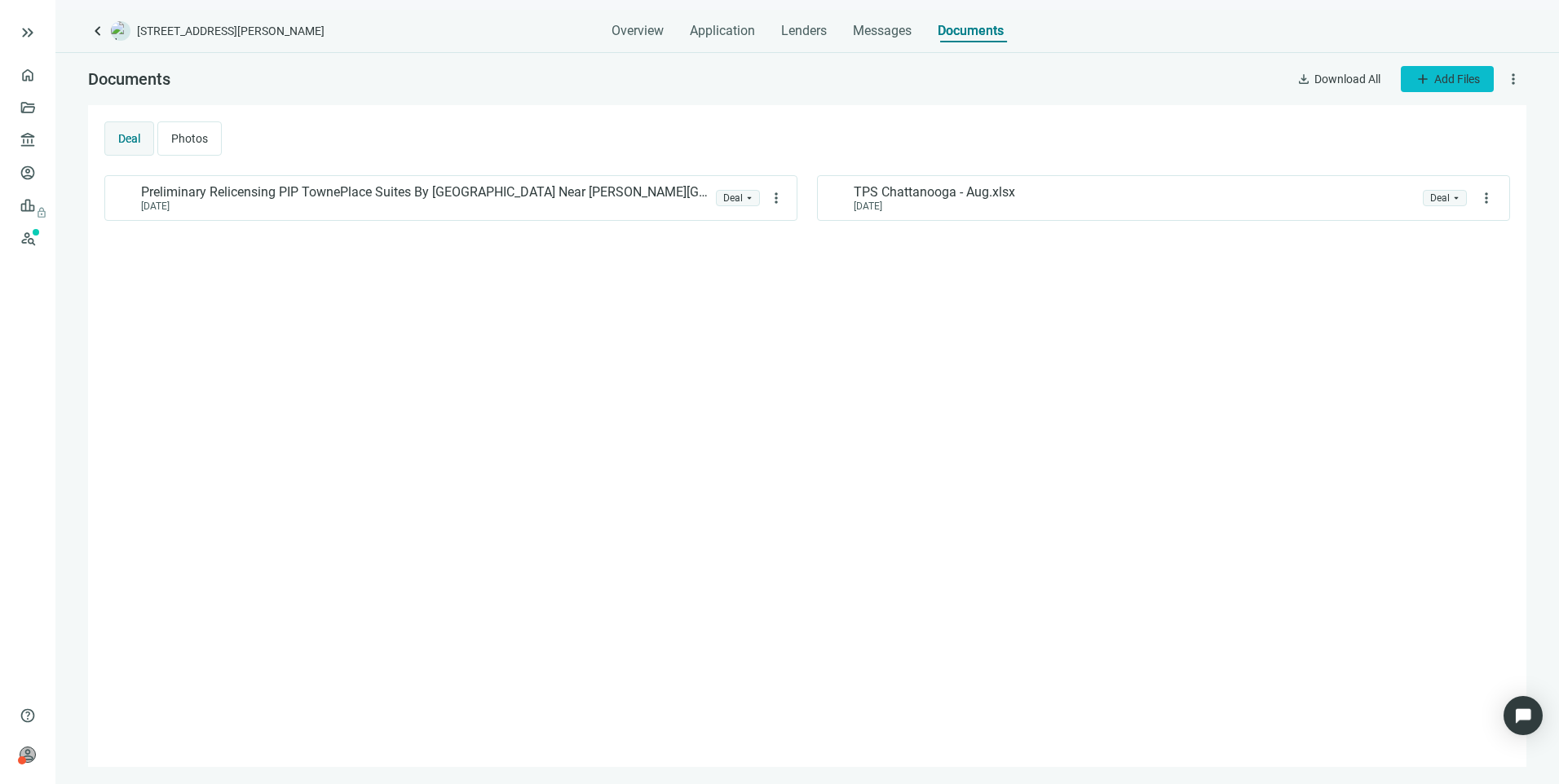
click at [1442, 86] on span "Add Files" at bounding box center [1457, 78] width 46 height 13
click at [1433, 114] on span "Upload new" at bounding box center [1445, 116] width 59 height 13
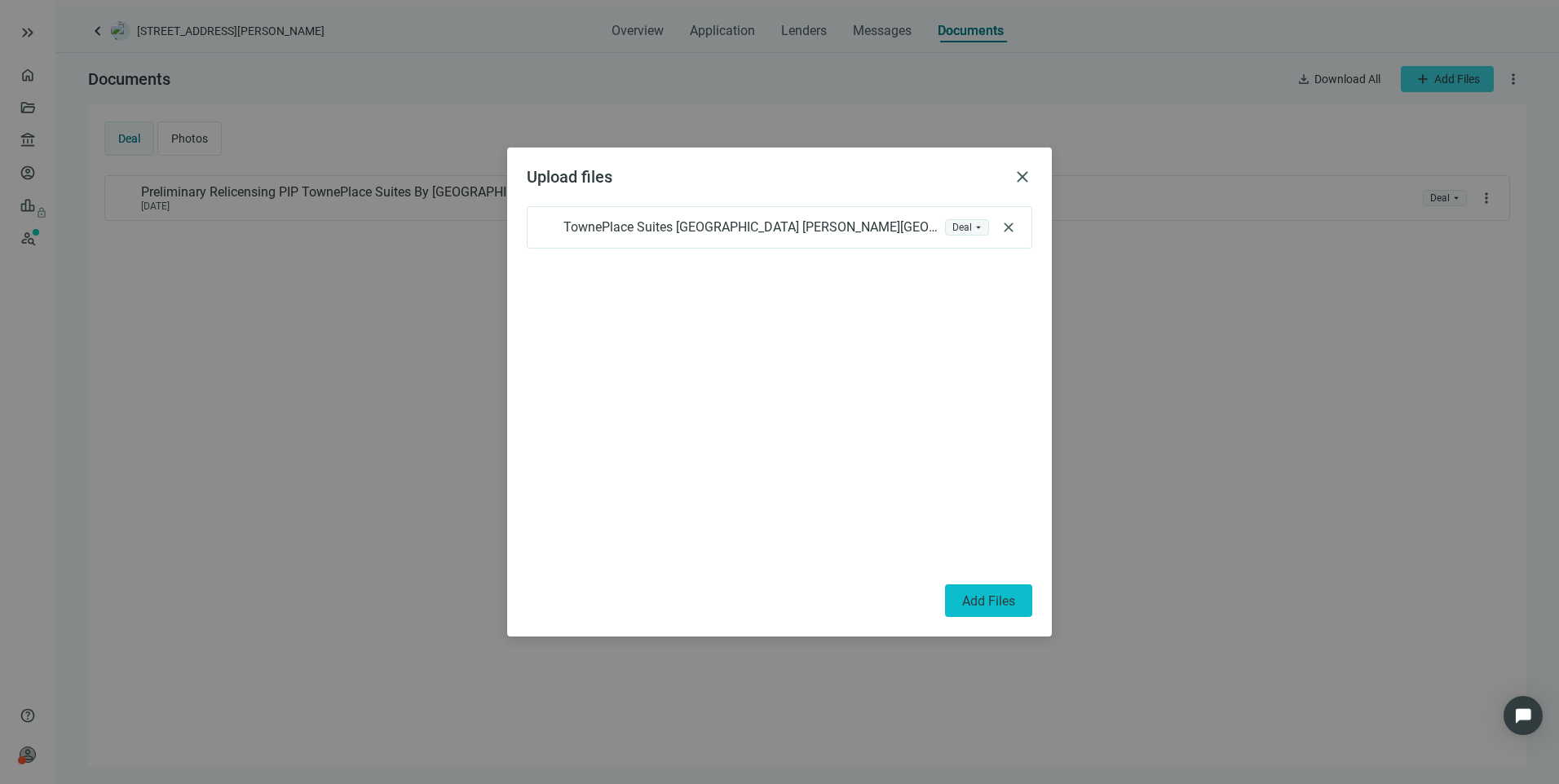
click at [988, 604] on span "Add Files" at bounding box center [988, 601] width 53 height 15
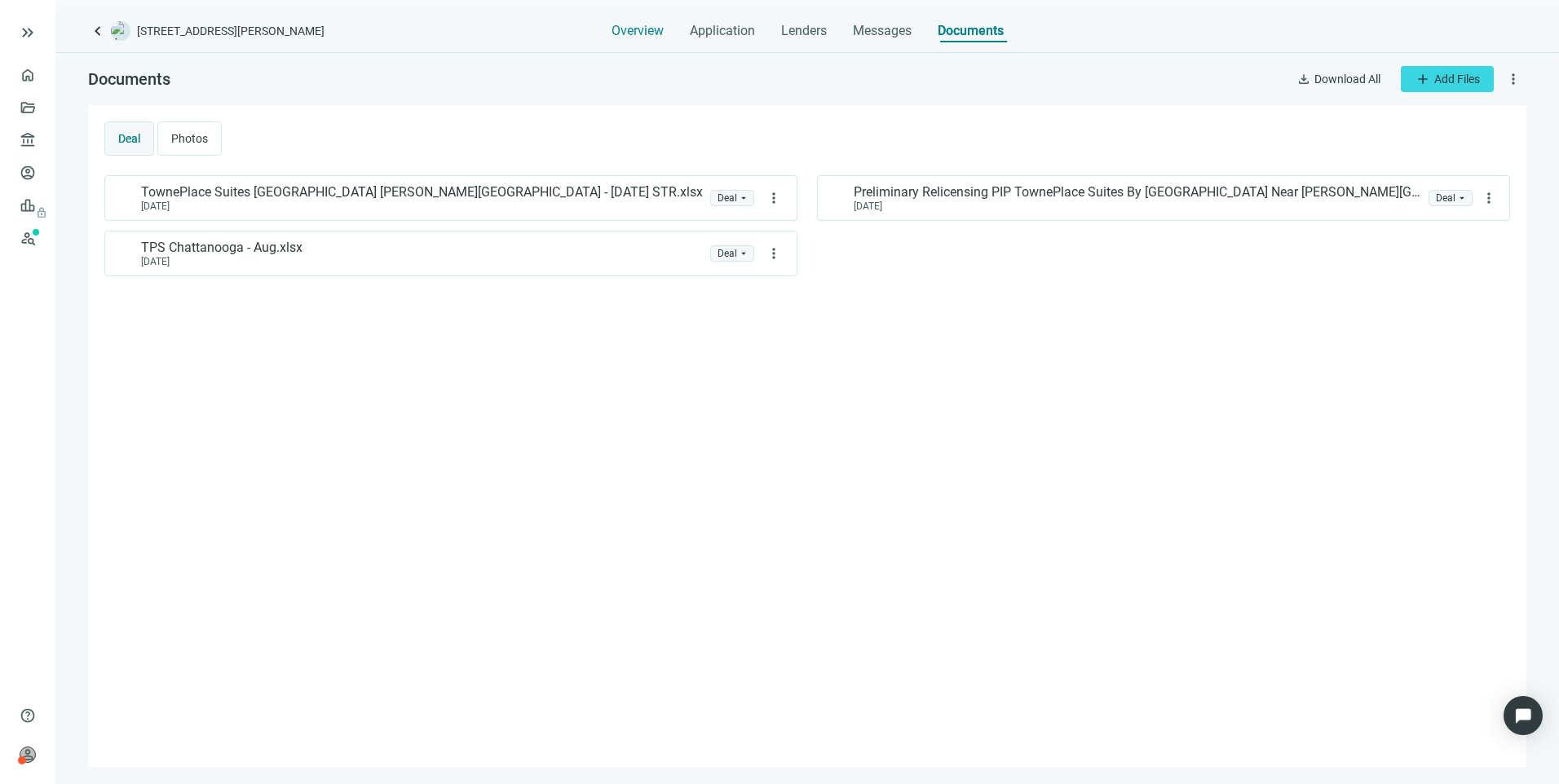
click at [648, 25] on span "Overview" at bounding box center [636, 31] width 52 height 16
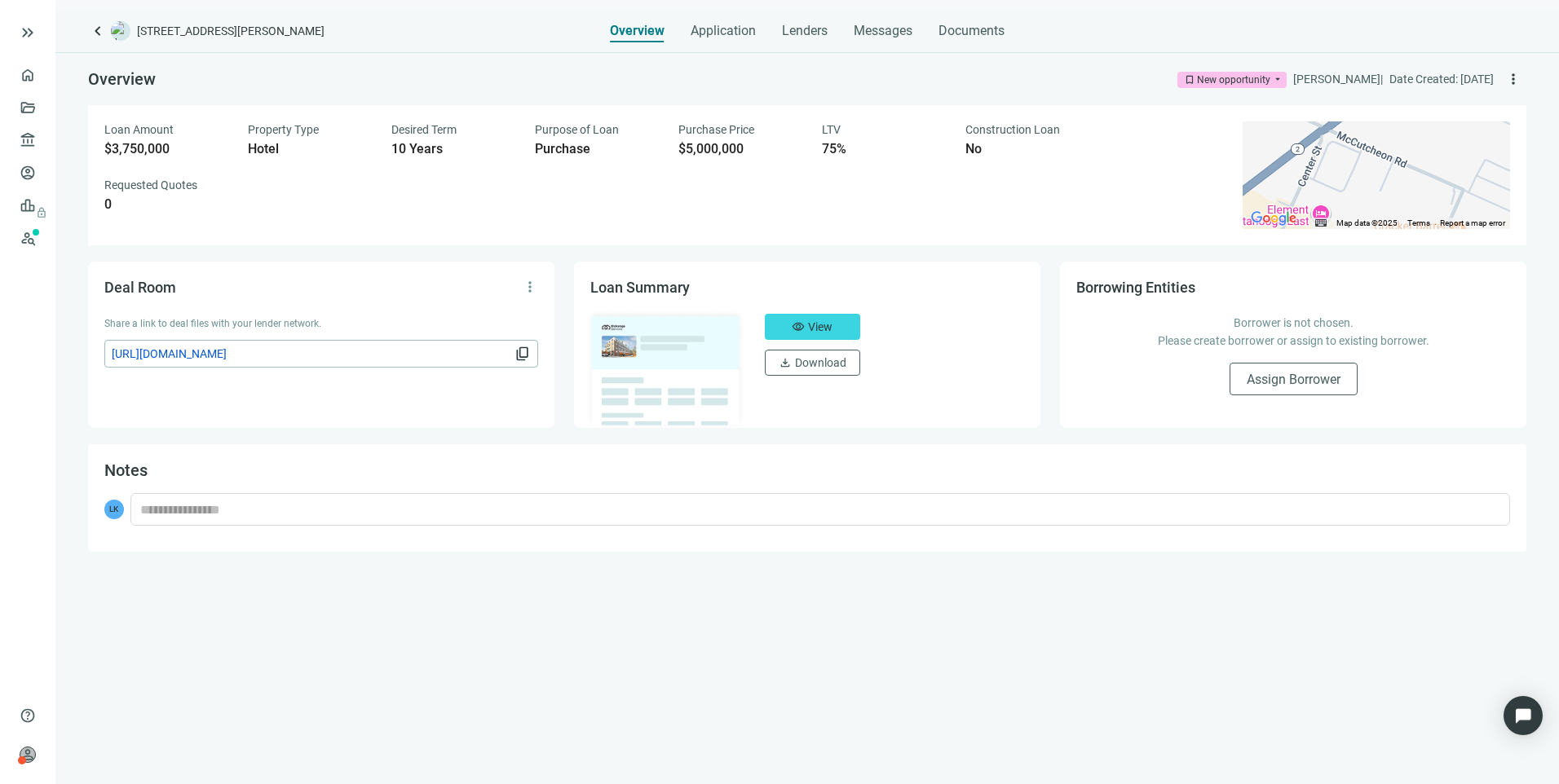
click at [524, 361] on span "content_copy" at bounding box center [522, 353] width 16 height 16
click at [94, 29] on span "keyboard_arrow_left" at bounding box center [98, 31] width 20 height 20
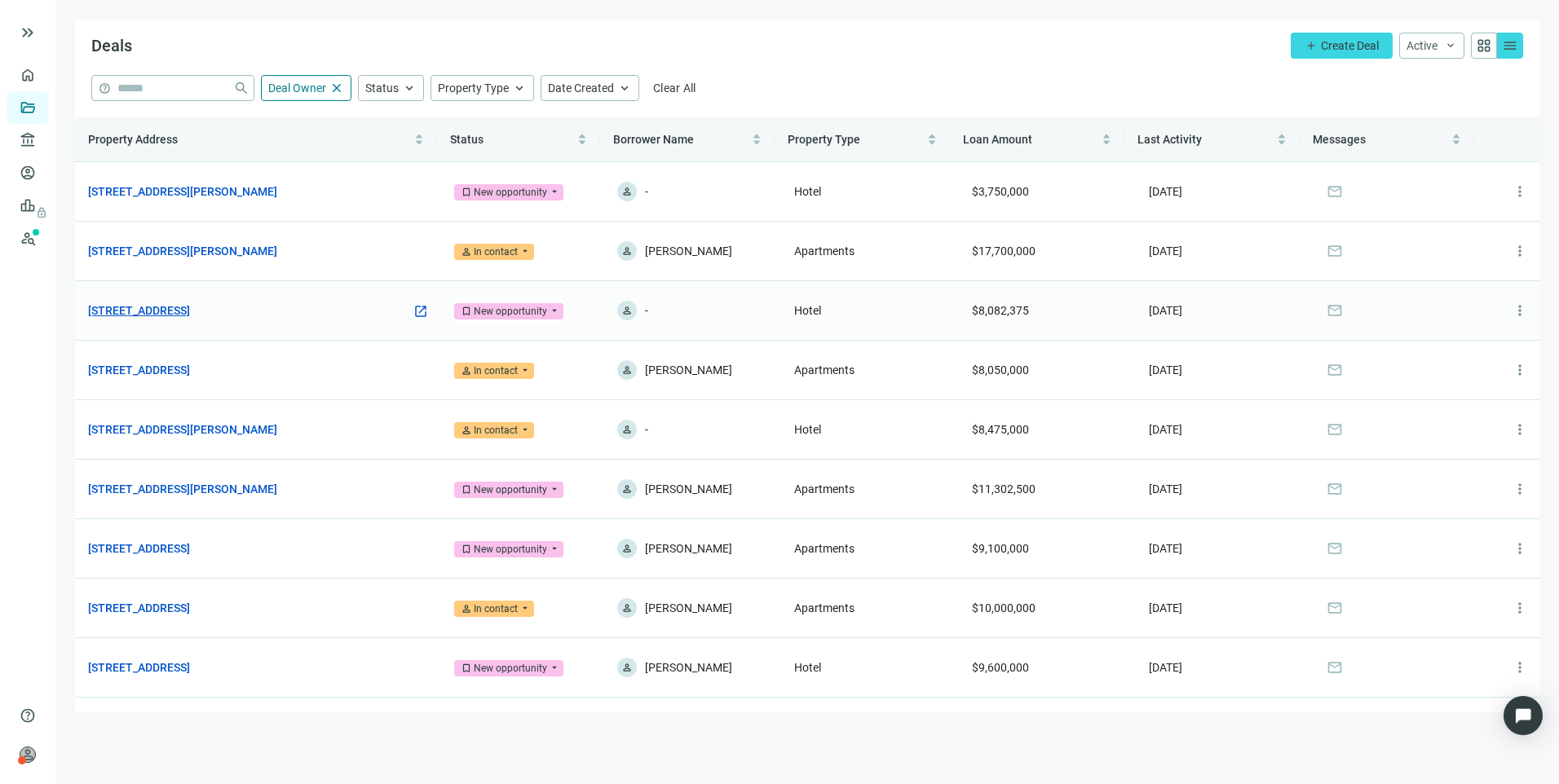
click at [188, 314] on link "[STREET_ADDRESS]" at bounding box center [139, 310] width 102 height 18
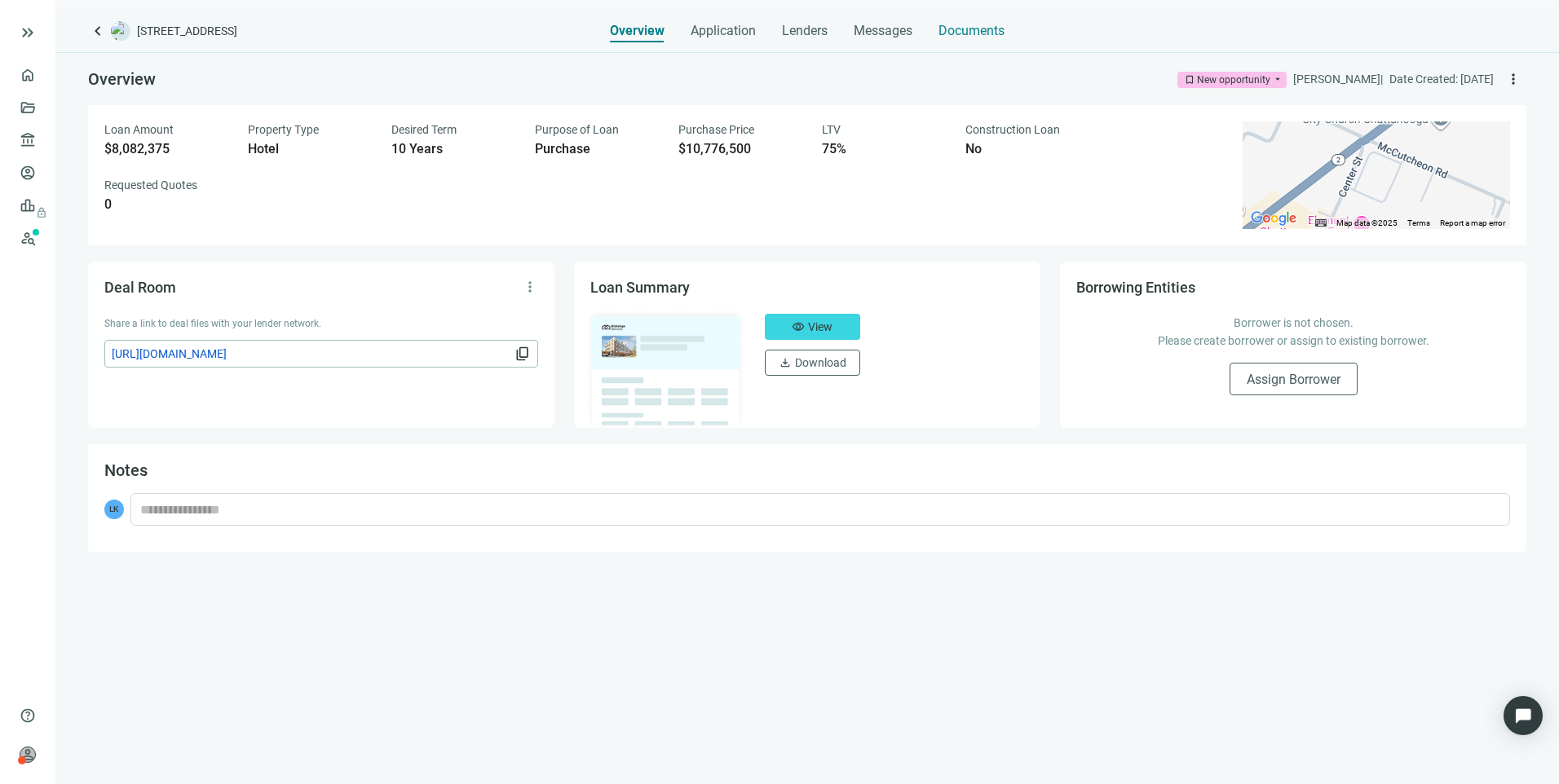
click at [987, 32] on span "Documents" at bounding box center [972, 31] width 66 height 16
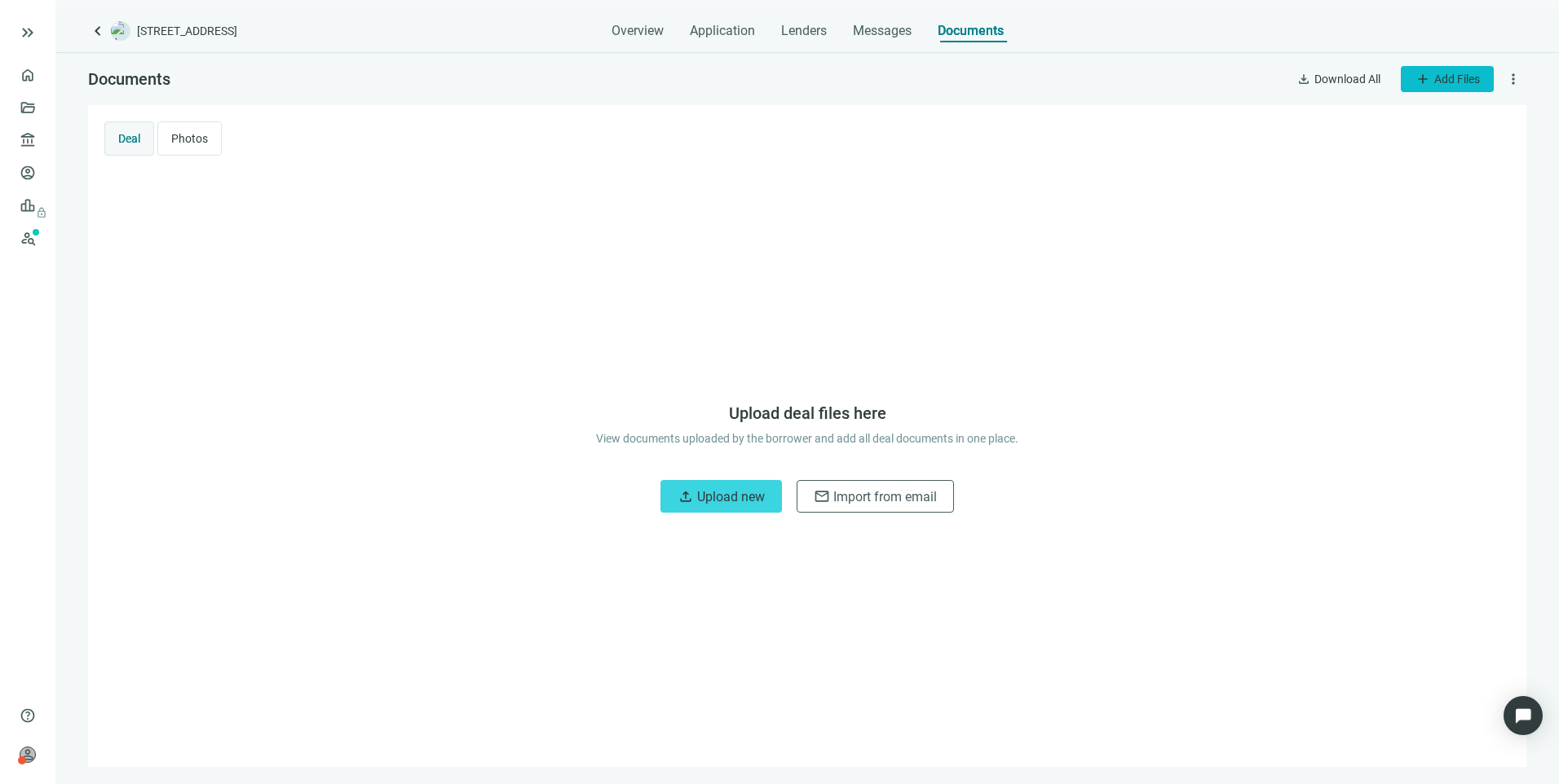
click at [1455, 81] on span "Add Files" at bounding box center [1457, 78] width 46 height 13
click at [1441, 115] on span "Upload new" at bounding box center [1445, 116] width 59 height 13
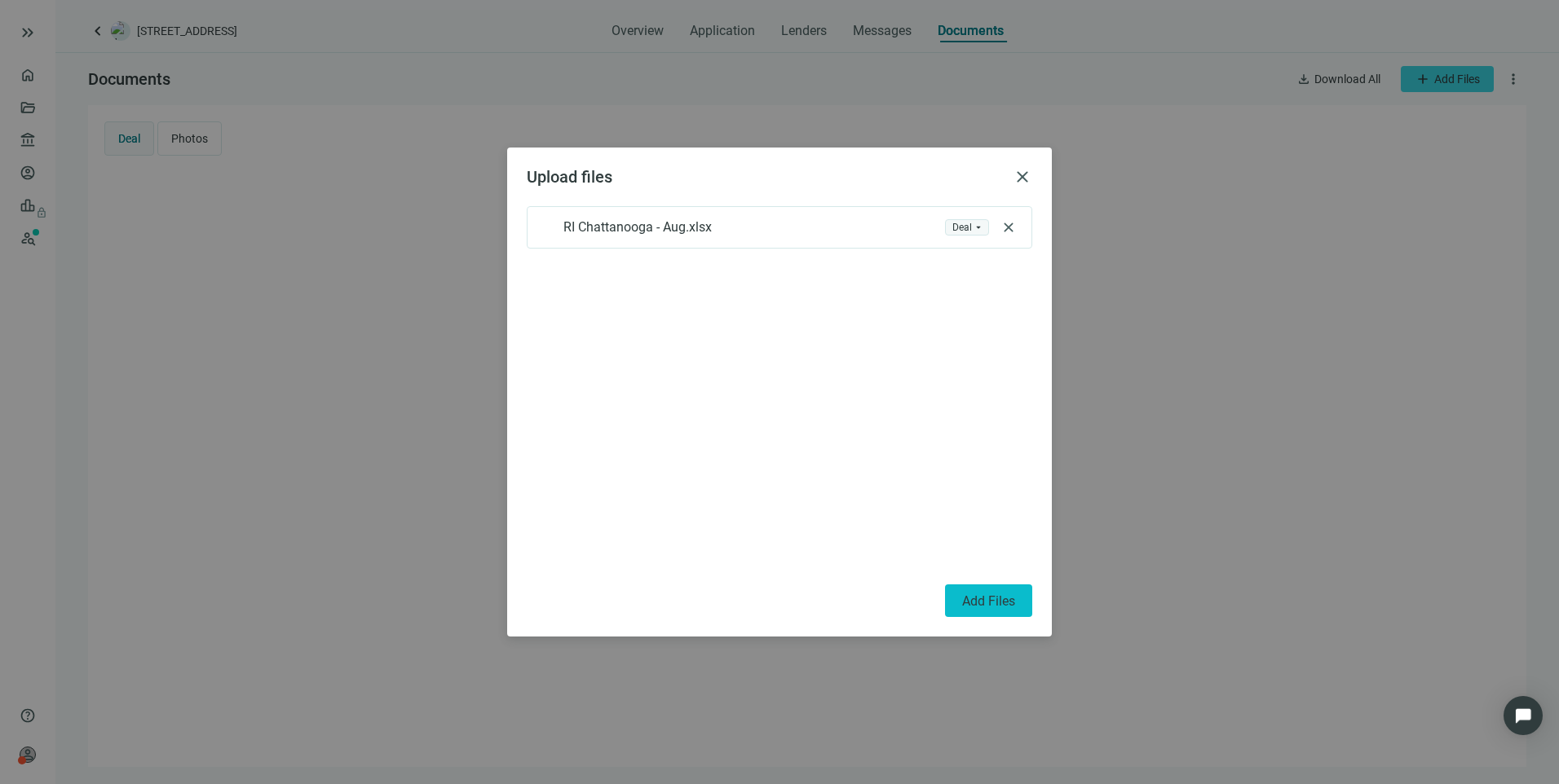
click at [995, 609] on button "Add Files" at bounding box center [988, 601] width 87 height 32
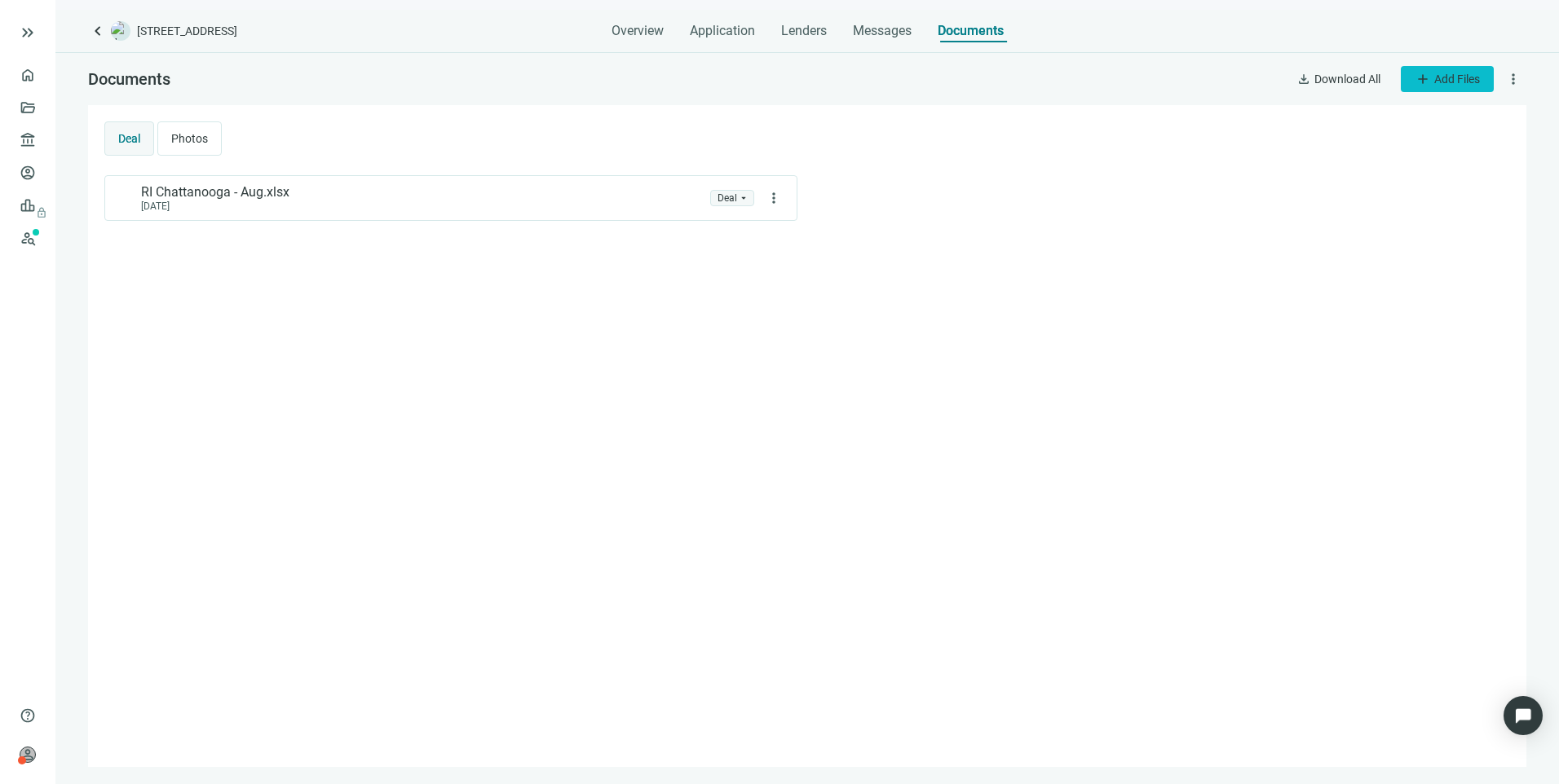
click at [1439, 82] on span "Add Files" at bounding box center [1457, 78] width 46 height 13
click at [1426, 124] on div "Upload new" at bounding box center [1460, 116] width 123 height 30
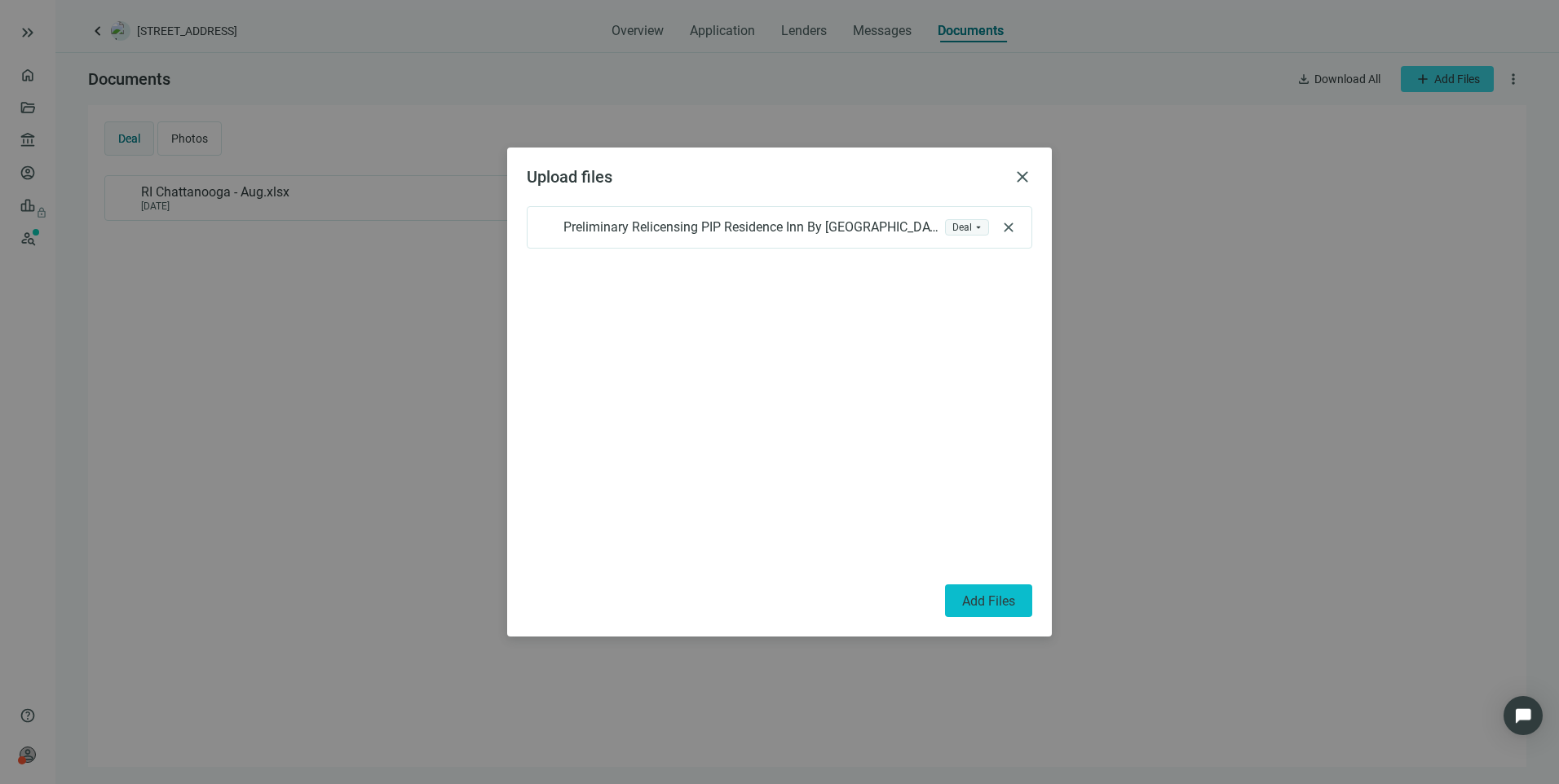
click at [982, 606] on span "Add Files" at bounding box center [988, 601] width 53 height 15
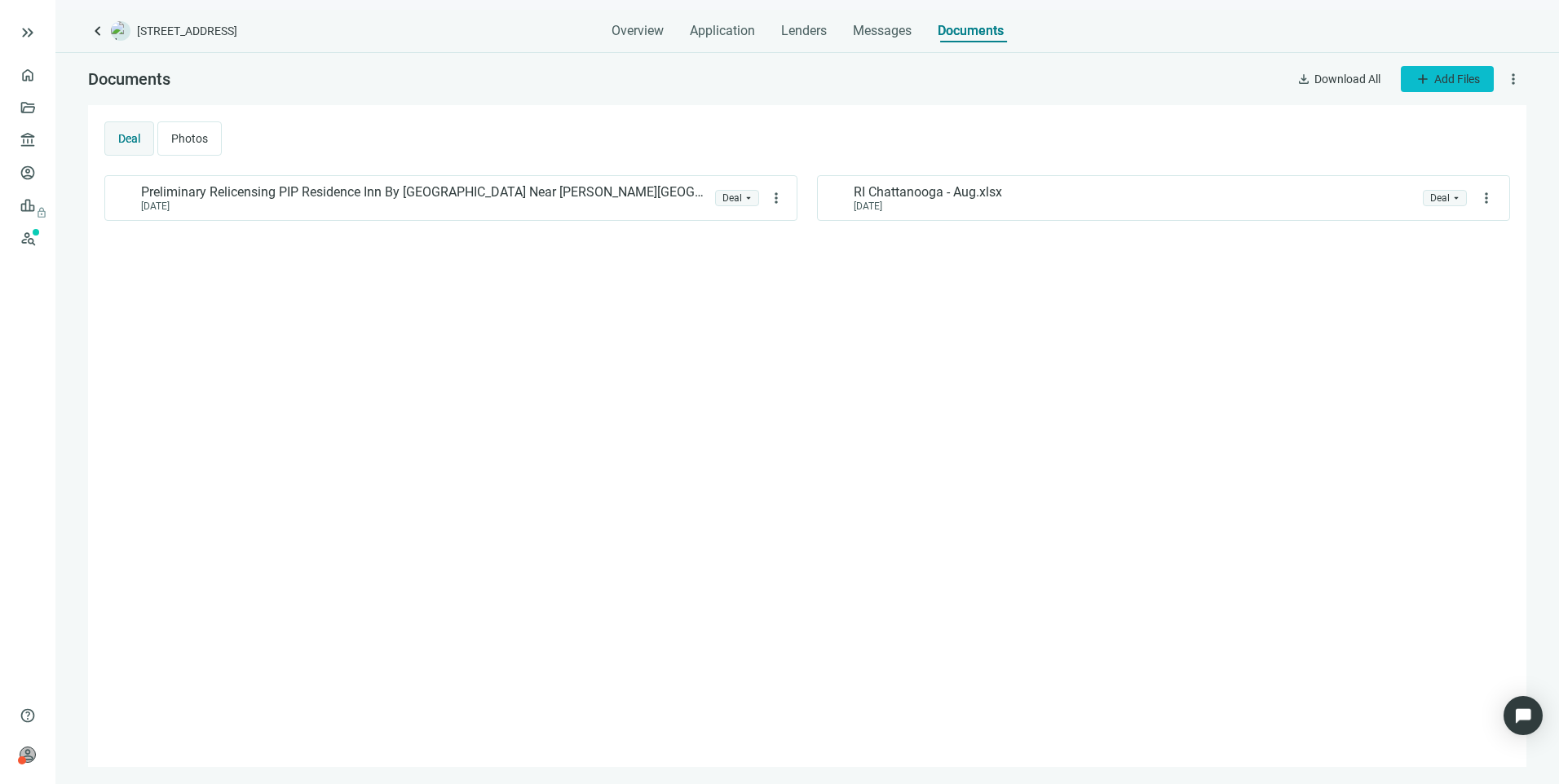
click at [1438, 82] on span "Add Files" at bounding box center [1457, 78] width 46 height 13
click at [1464, 103] on div "Upload new" at bounding box center [1460, 116] width 123 height 30
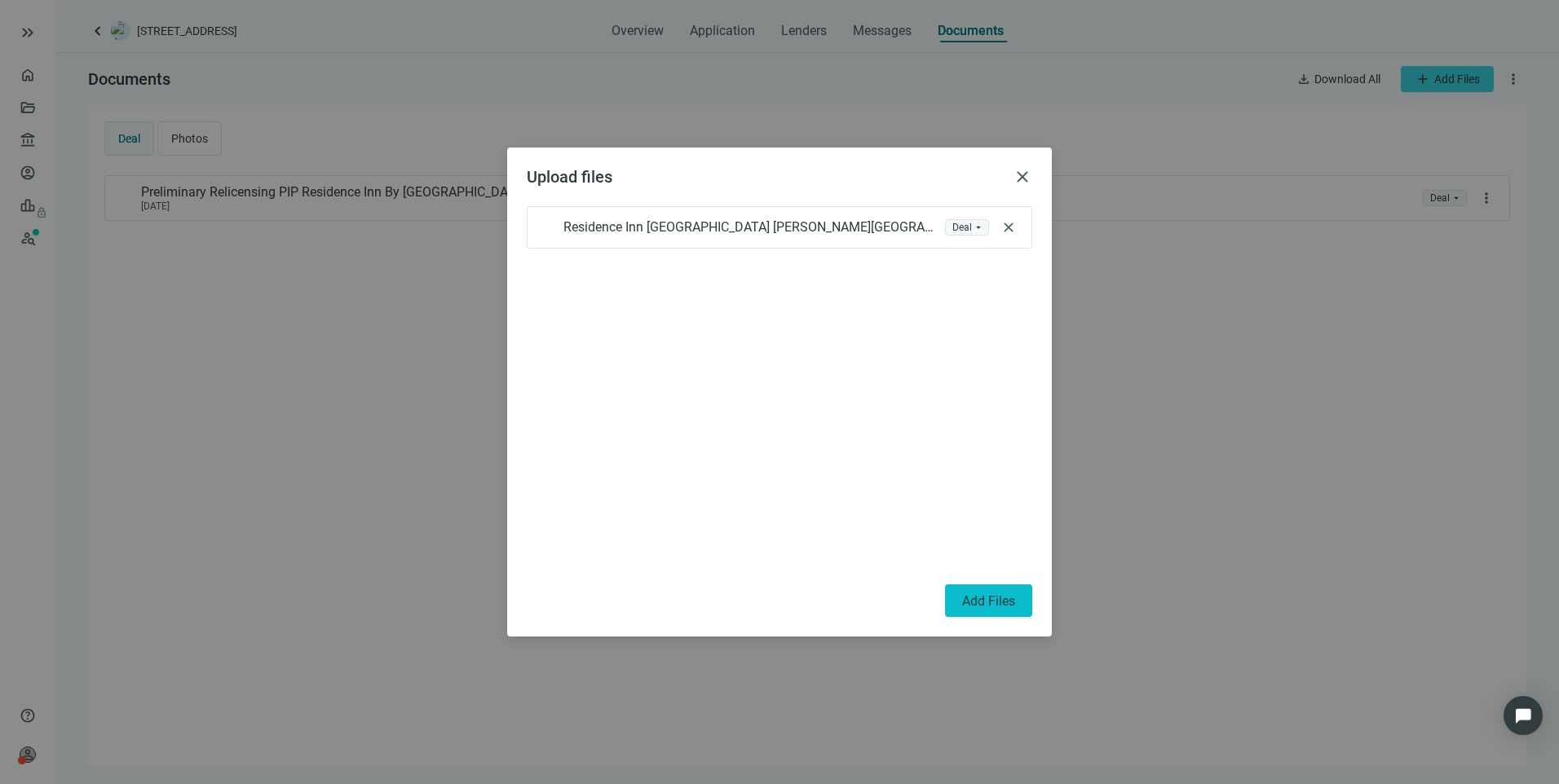
click at [969, 612] on button "Add Files" at bounding box center [988, 601] width 87 height 32
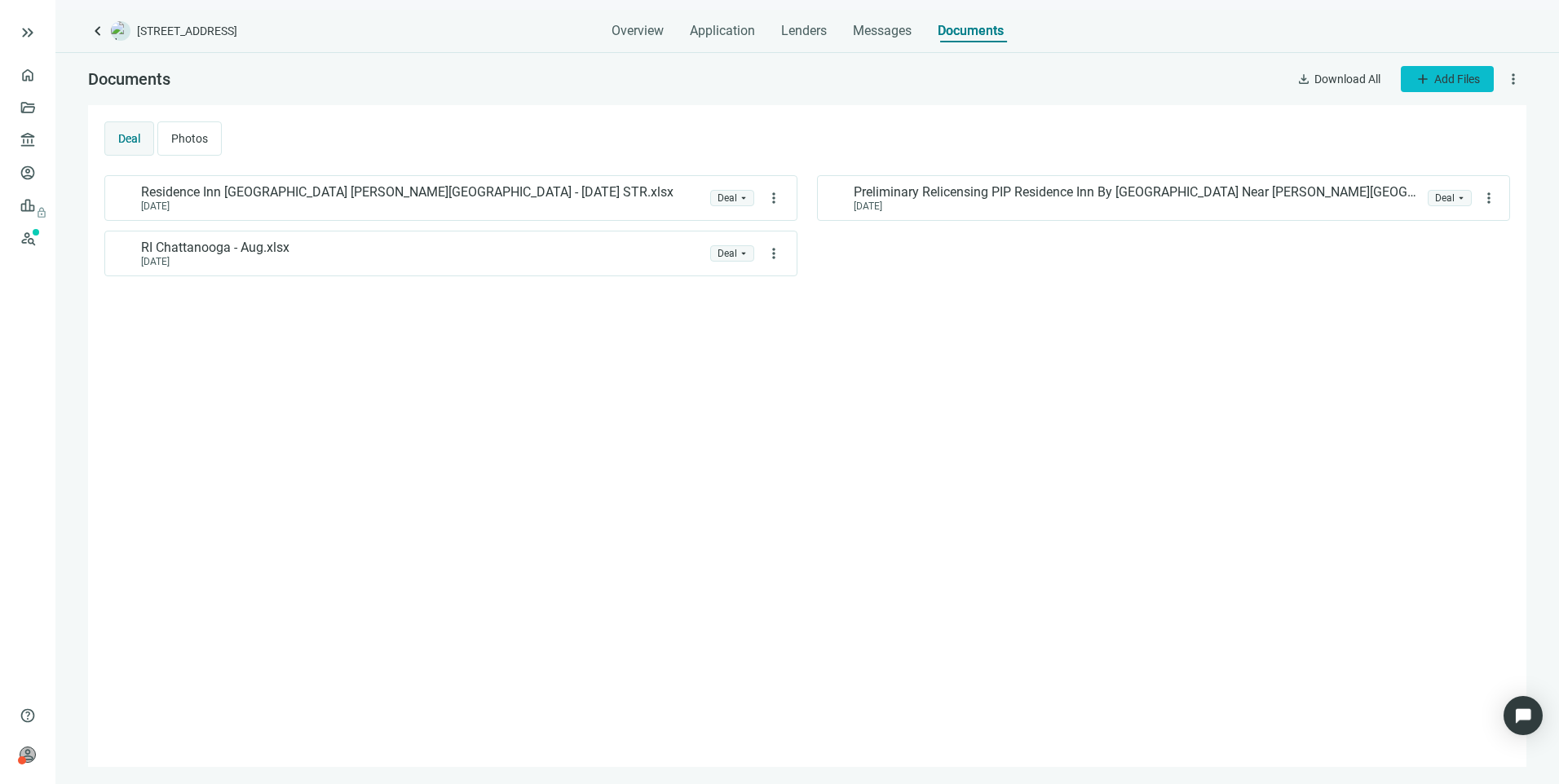
click at [1444, 79] on span "Add Files" at bounding box center [1457, 78] width 46 height 13
click at [1433, 116] on span "Upload new" at bounding box center [1445, 116] width 59 height 13
click at [628, 28] on span "Overview" at bounding box center [636, 31] width 52 height 16
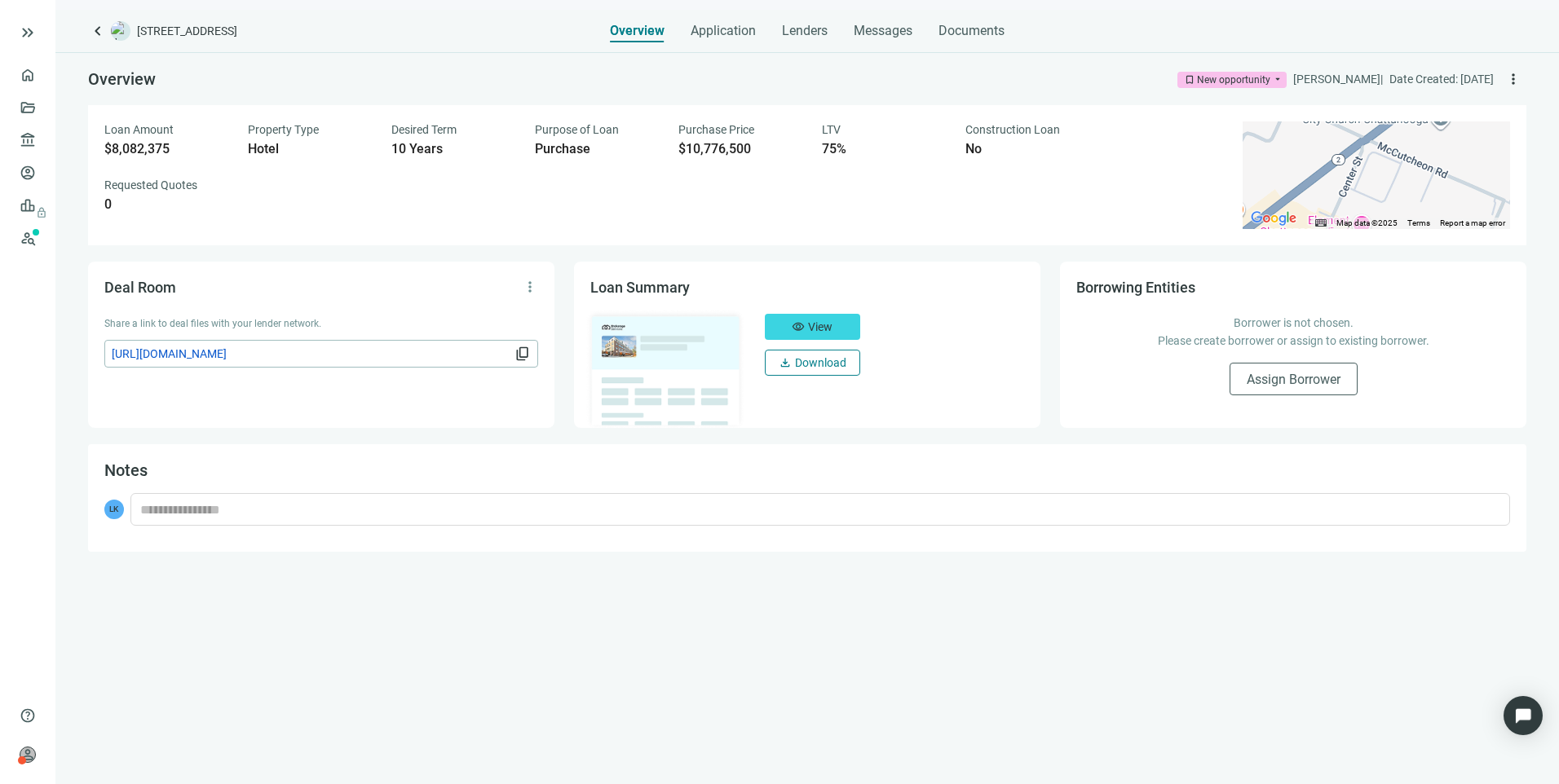
click at [844, 368] on span "Download" at bounding box center [821, 362] width 52 height 13
click at [470, 352] on span "[URL][DOMAIN_NAME]" at bounding box center [311, 353] width 400 height 18
click at [525, 350] on span "content_copy" at bounding box center [522, 353] width 16 height 16
click at [798, 37] on span "Lenders" at bounding box center [805, 31] width 46 height 16
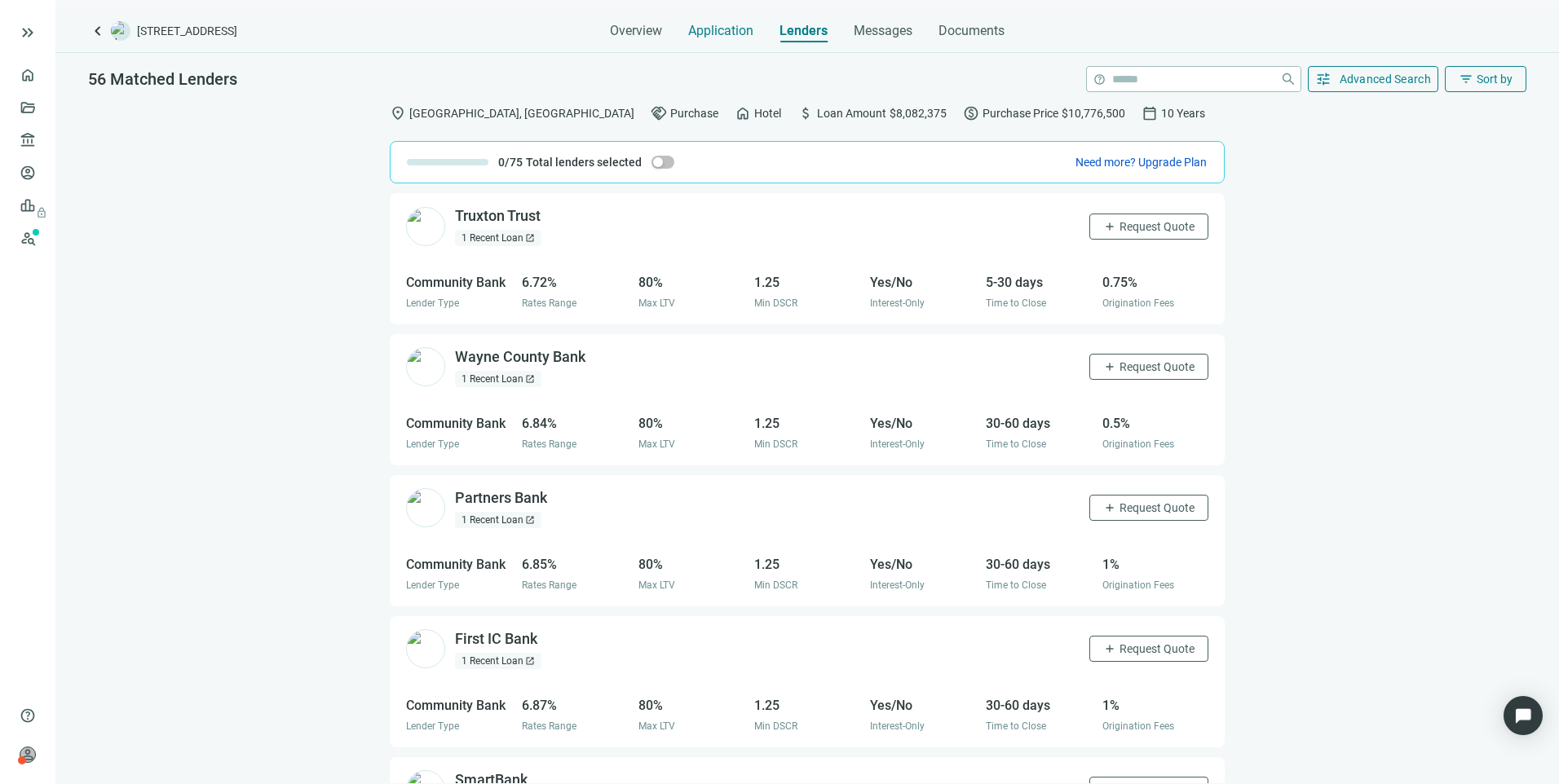
click at [738, 31] on span "Application" at bounding box center [721, 31] width 65 height 16
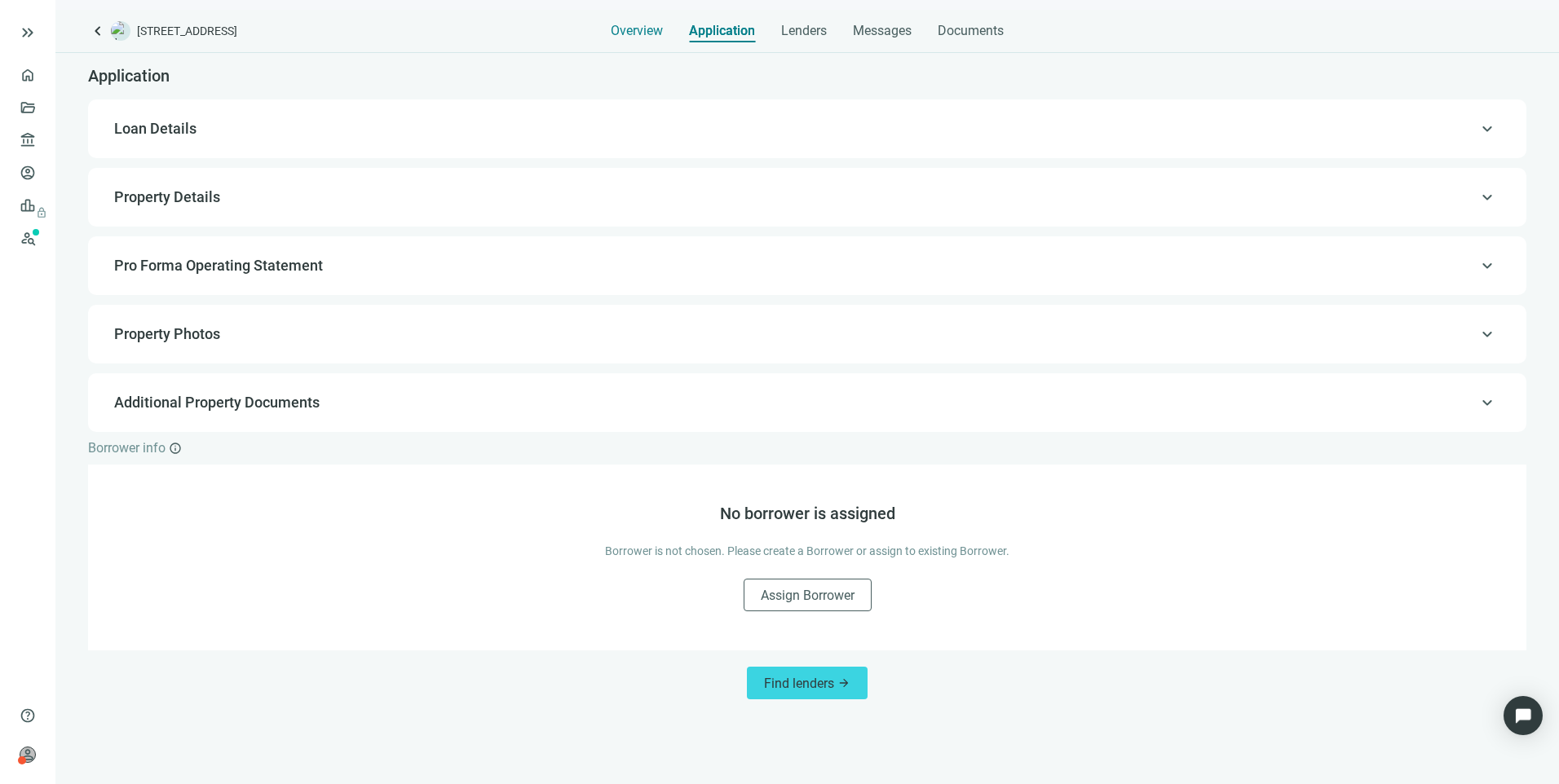
click at [616, 31] on span "Overview" at bounding box center [636, 31] width 52 height 16
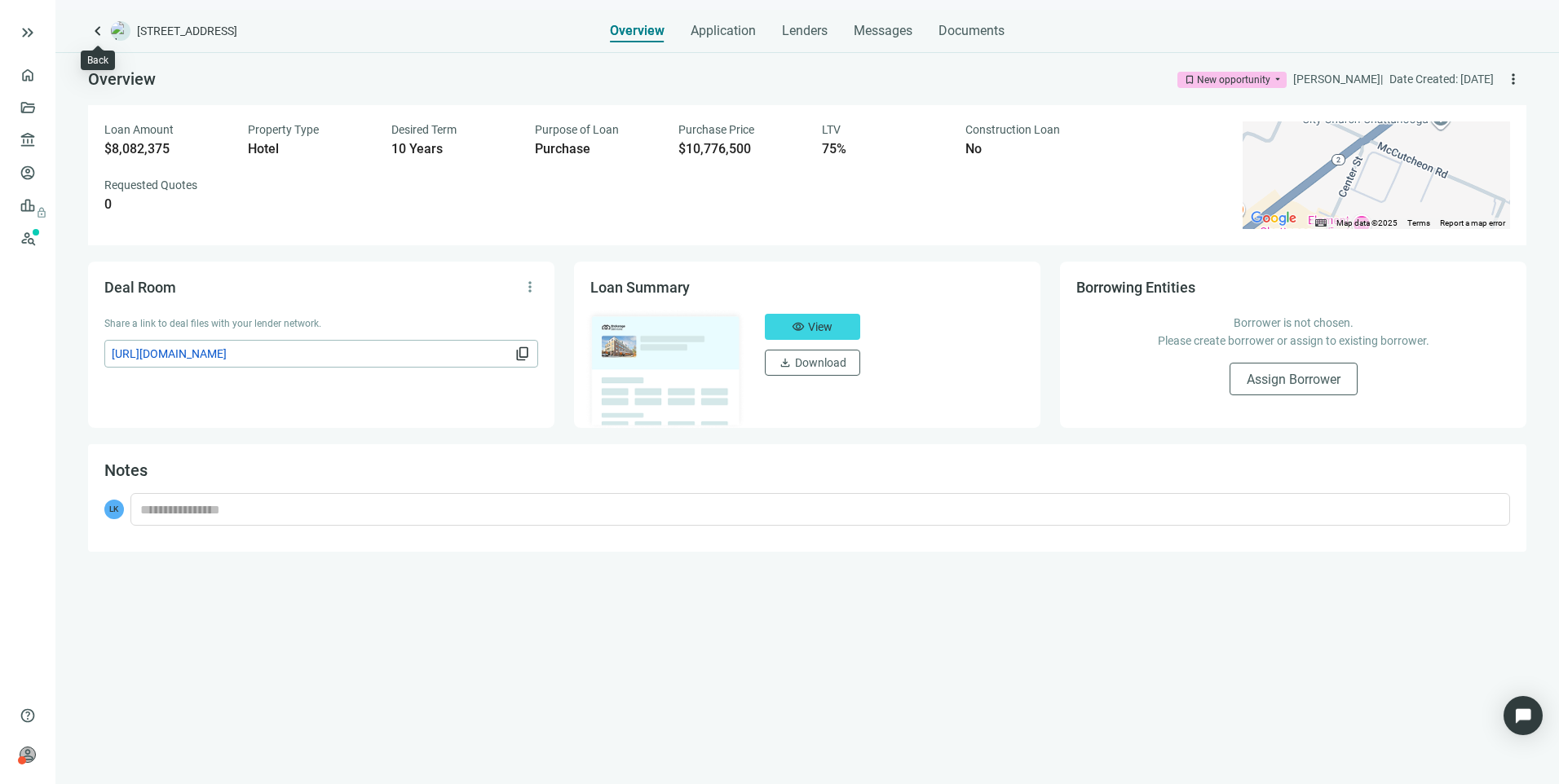
click at [96, 29] on span "keyboard_arrow_left" at bounding box center [98, 31] width 20 height 20
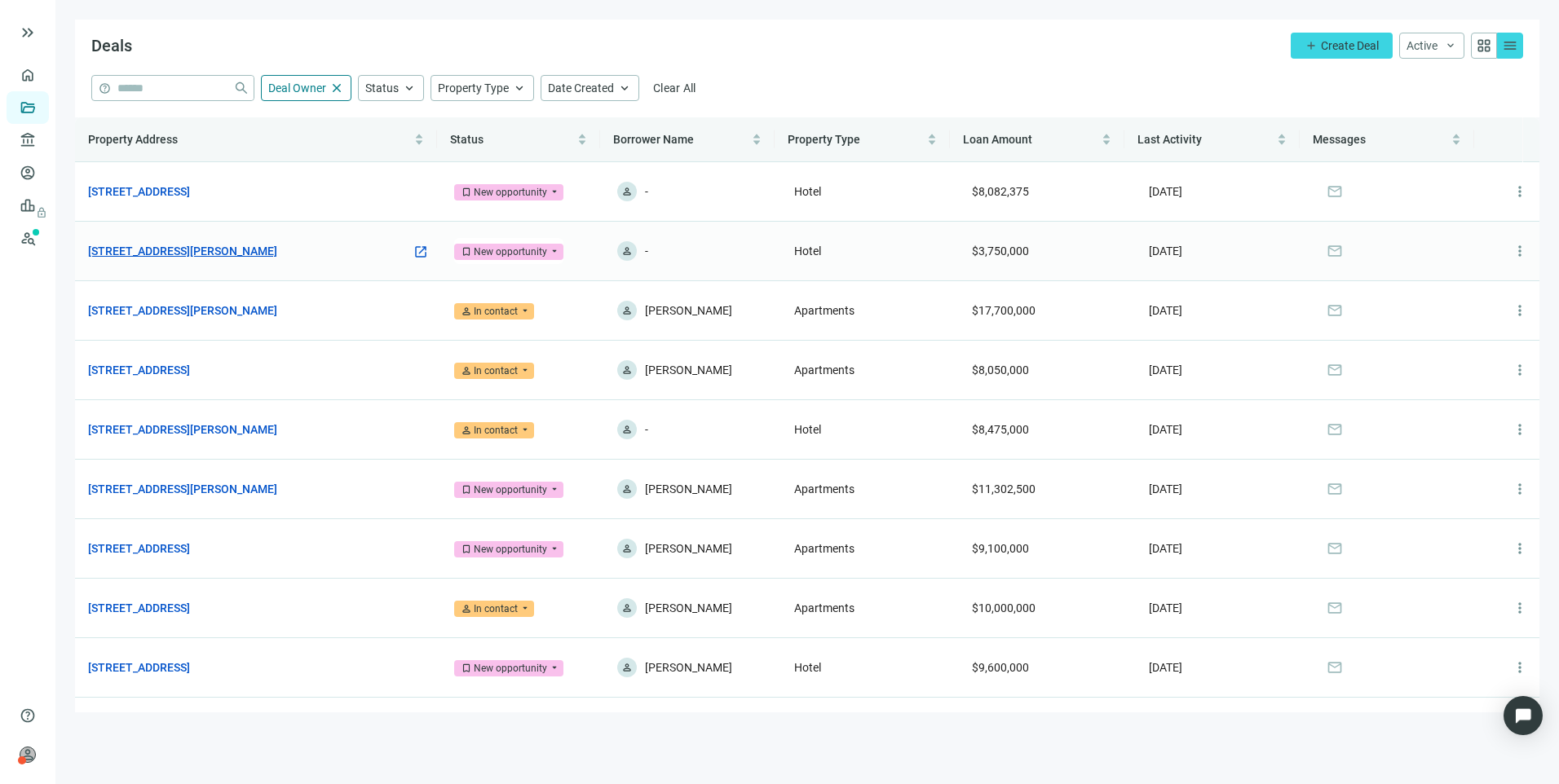
click at [160, 243] on link "[STREET_ADDRESS][PERSON_NAME]" at bounding box center [182, 250] width 189 height 18
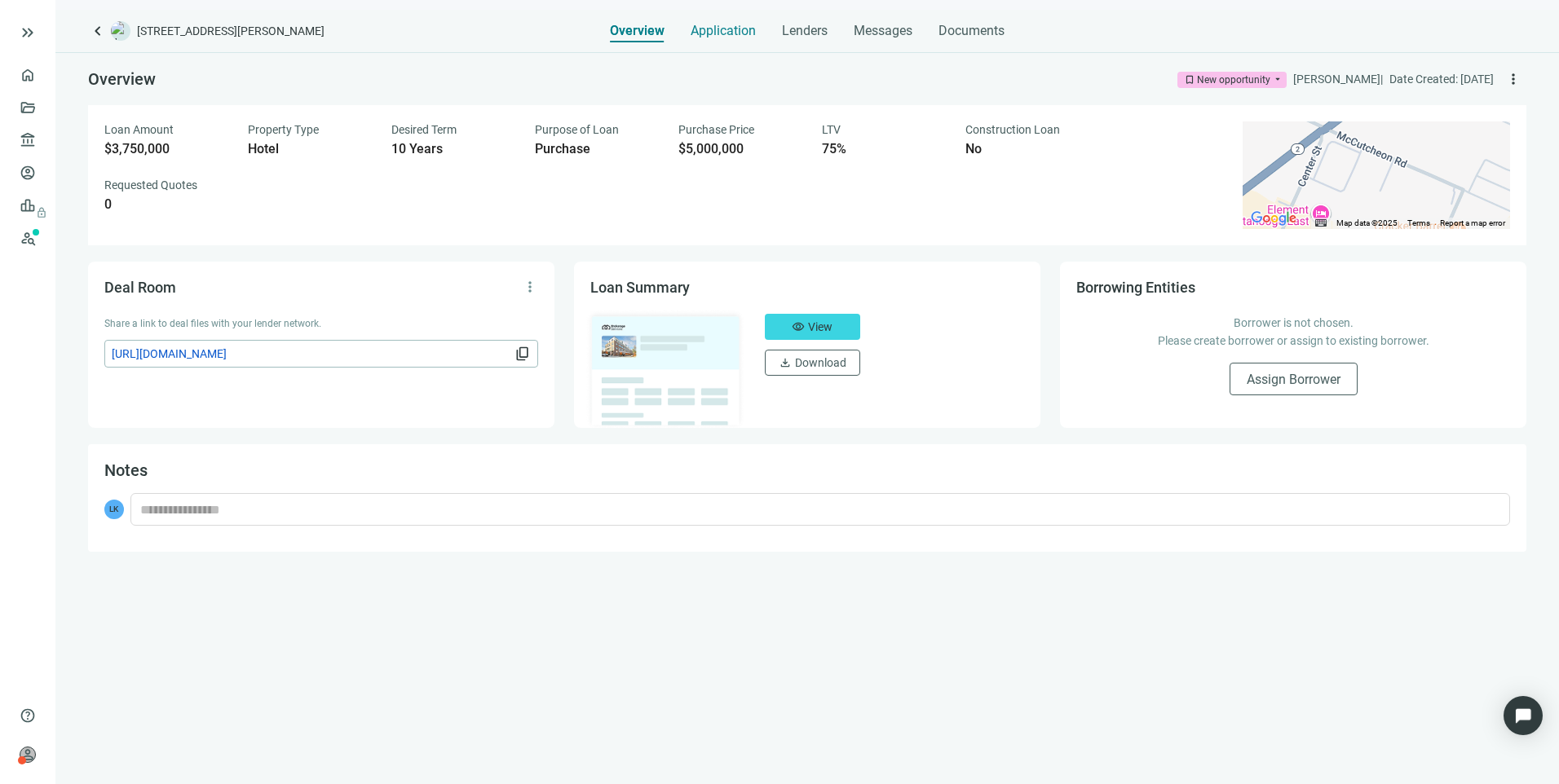
click at [736, 33] on span "Application" at bounding box center [723, 31] width 65 height 16
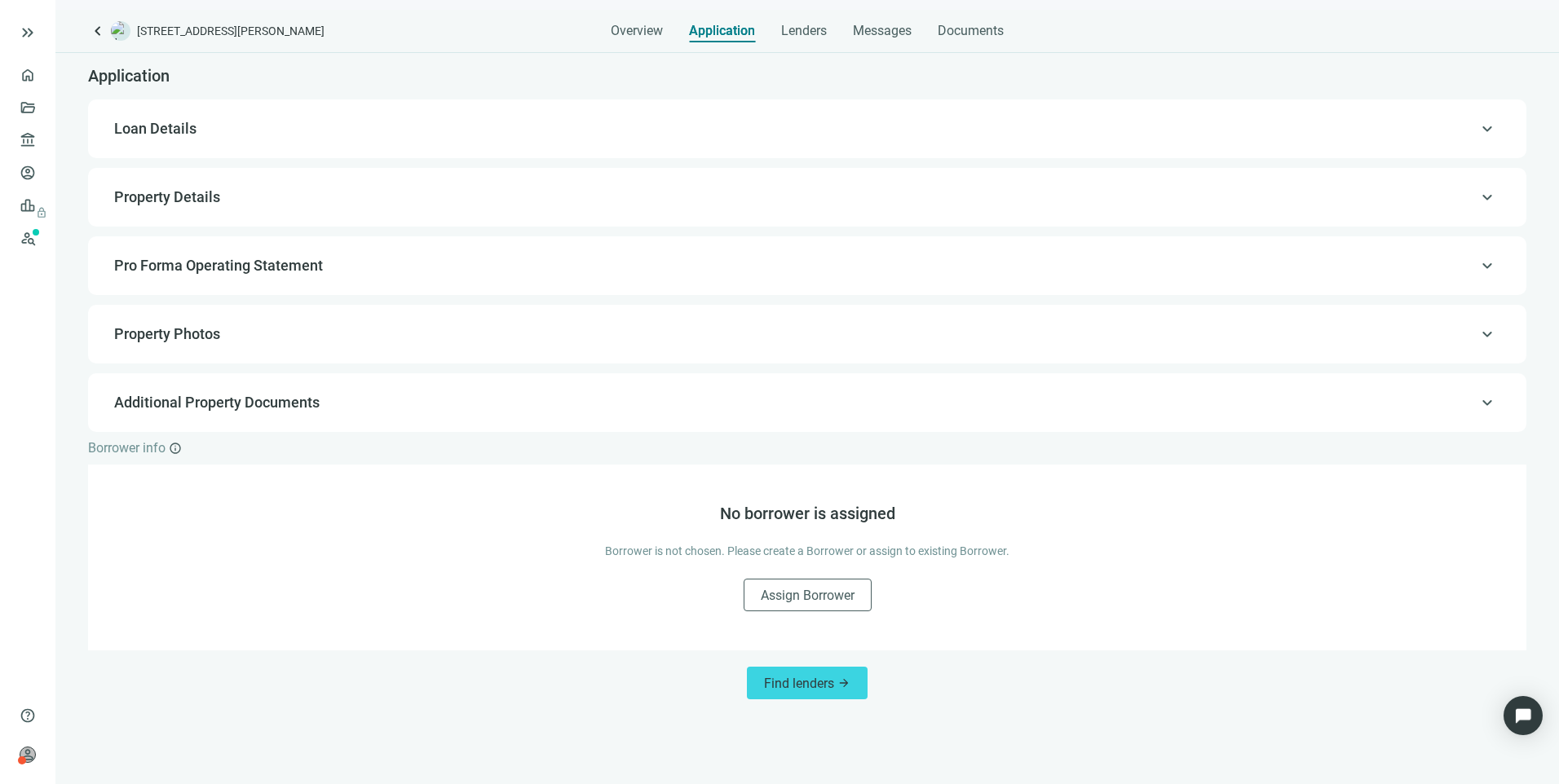
click at [154, 129] on span "Loan Details" at bounding box center [154, 128] width 82 height 17
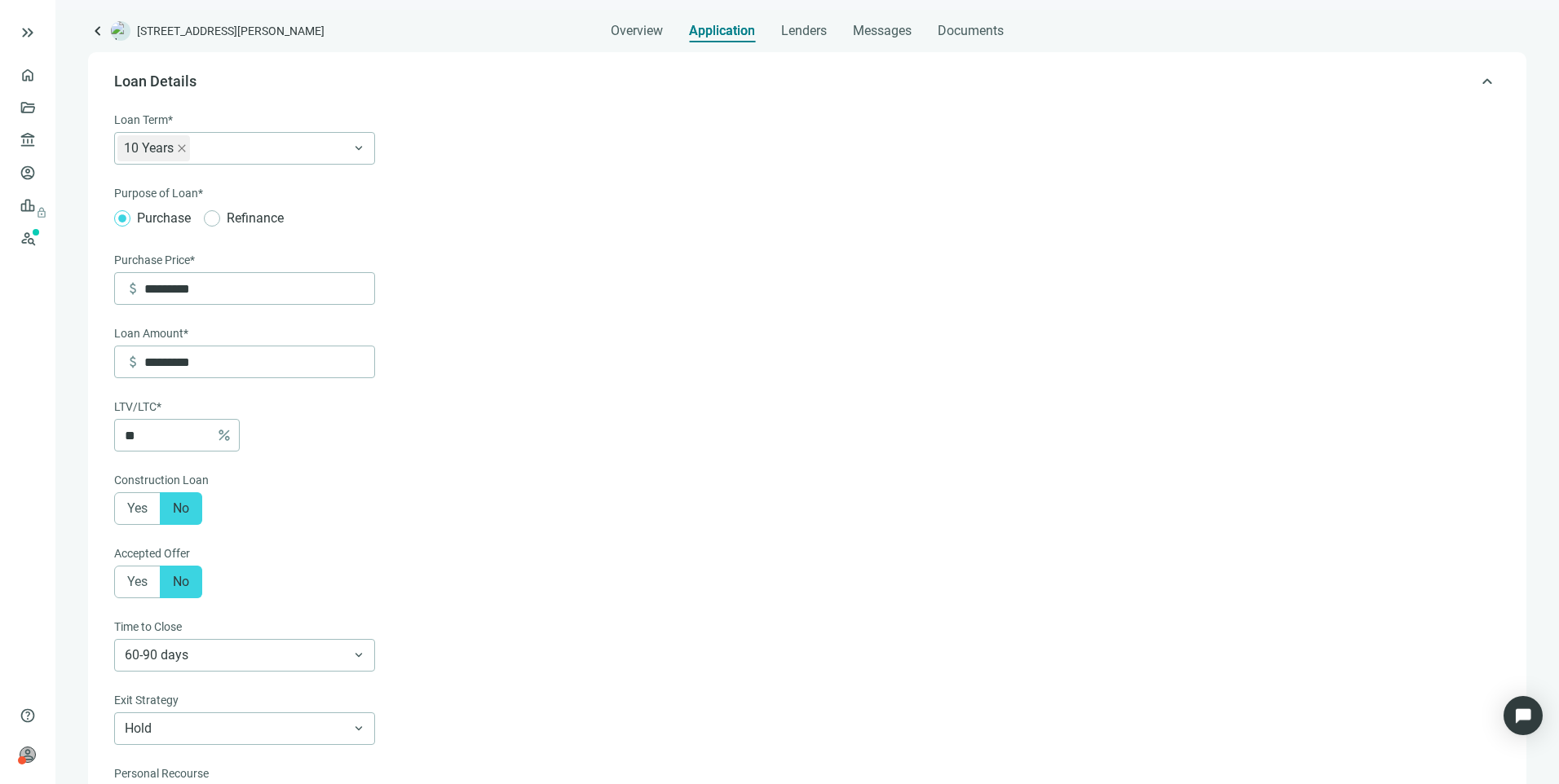
scroll to position [48, 0]
click at [558, 371] on form "Loan Term* 10 Years keyboard_arrow_down Purpose of Loan* Purchase Refinance Pur…" at bounding box center [805, 574] width 1382 height 927
click at [255, 298] on input "*********" at bounding box center [259, 288] width 230 height 31
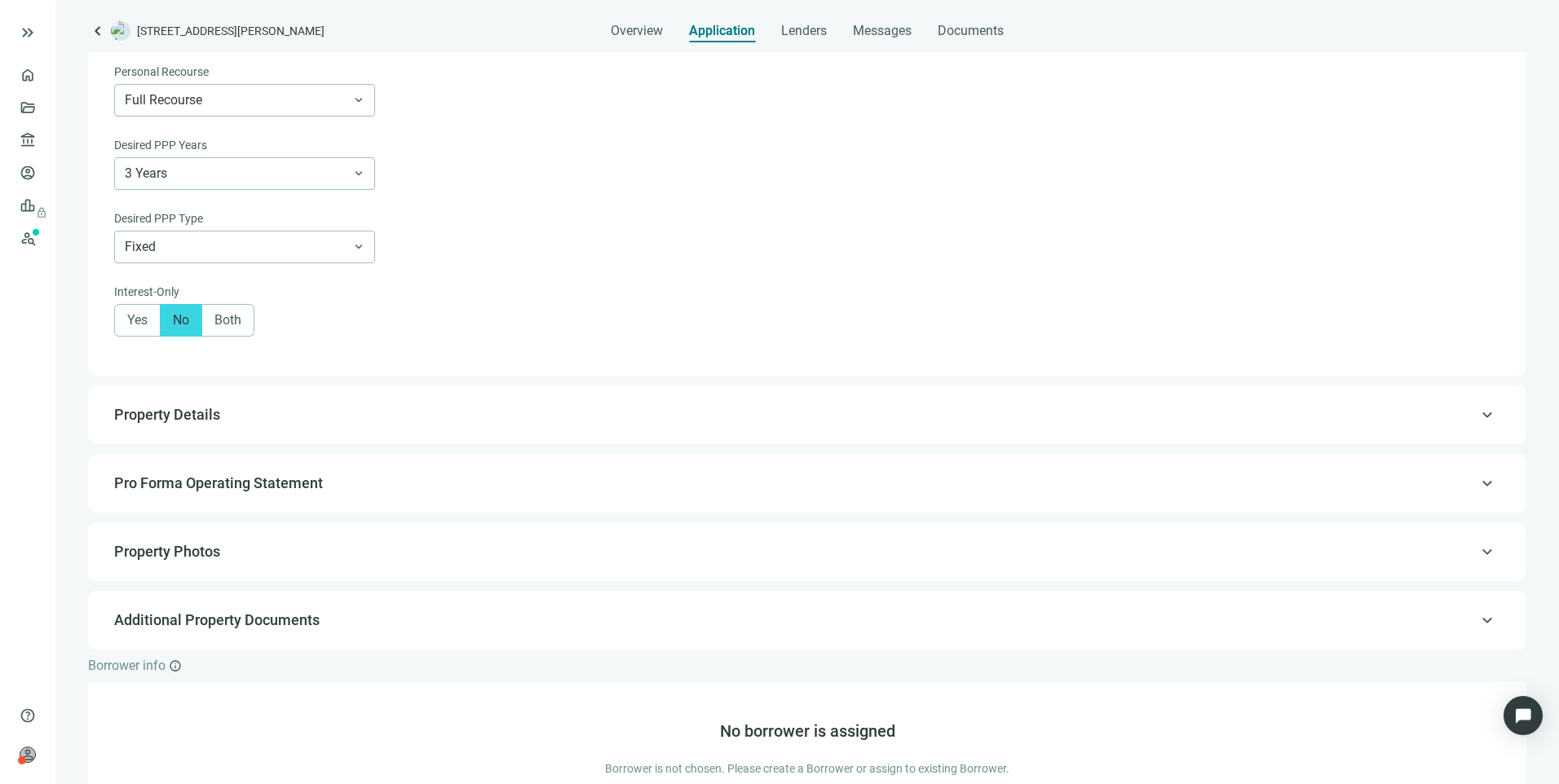
scroll to position [497, 0]
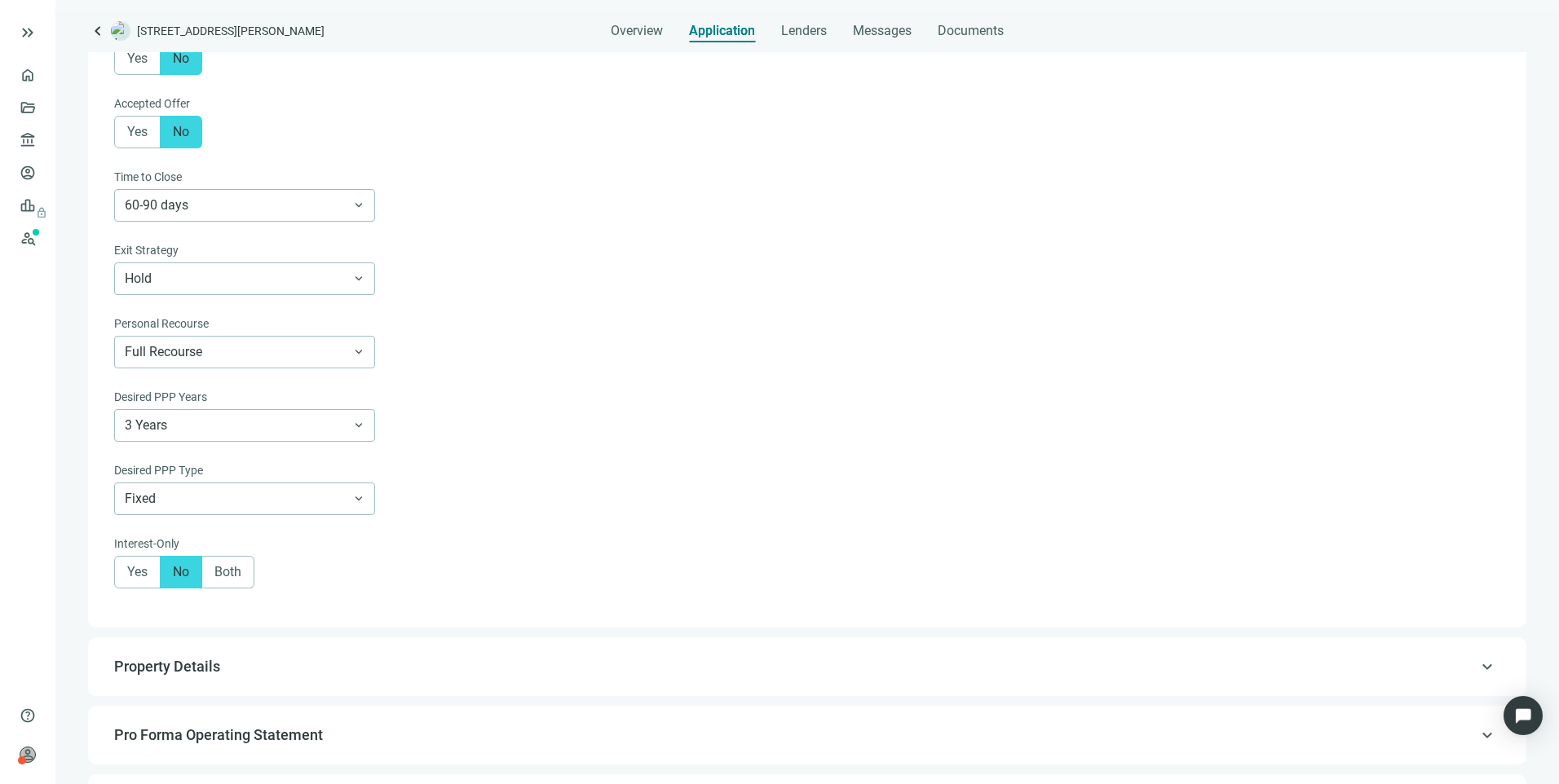
click at [181, 671] on span "Property Details" at bounding box center [166, 666] width 106 height 17
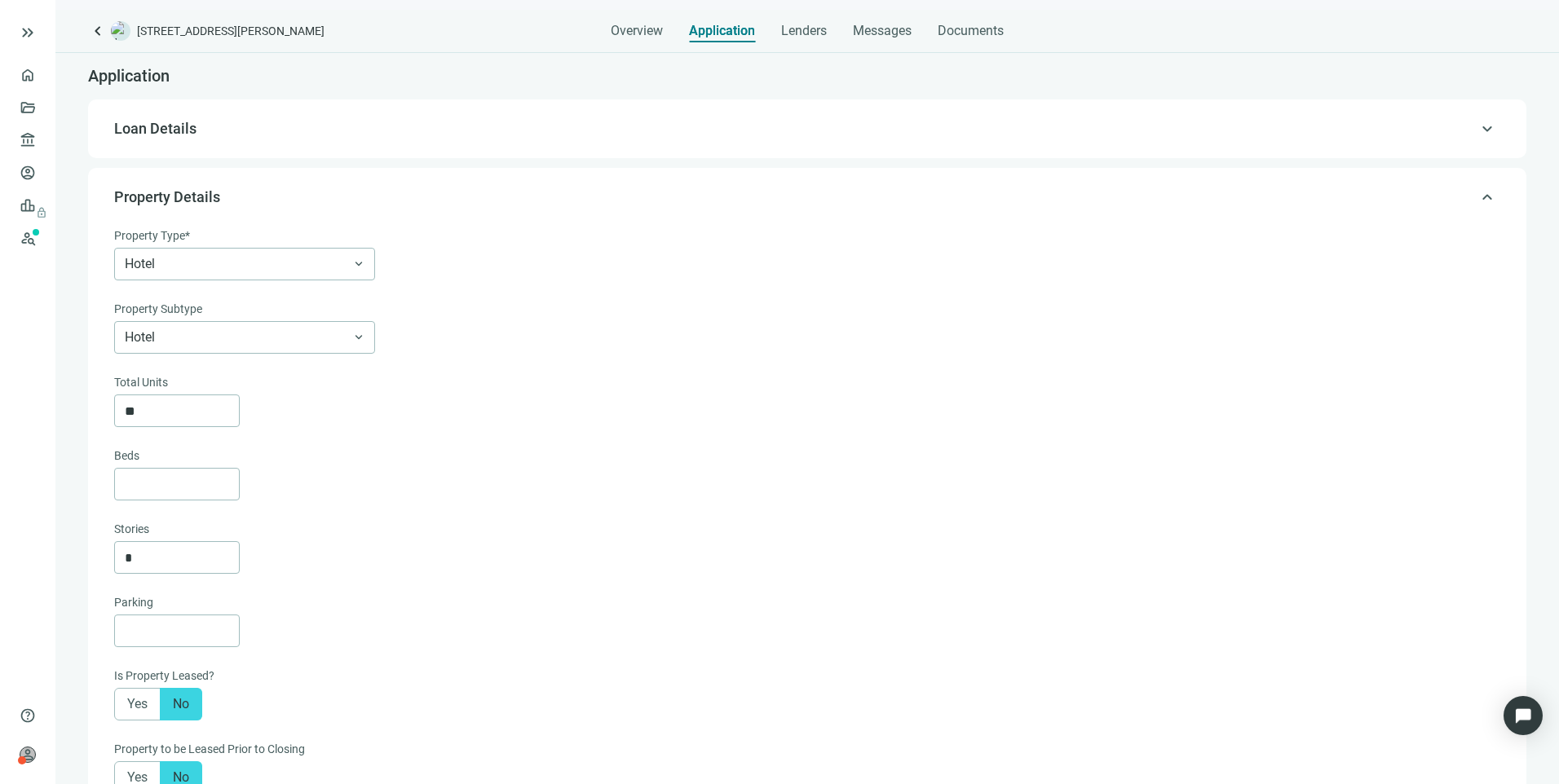
click at [176, 129] on span "Loan Details" at bounding box center [154, 128] width 82 height 17
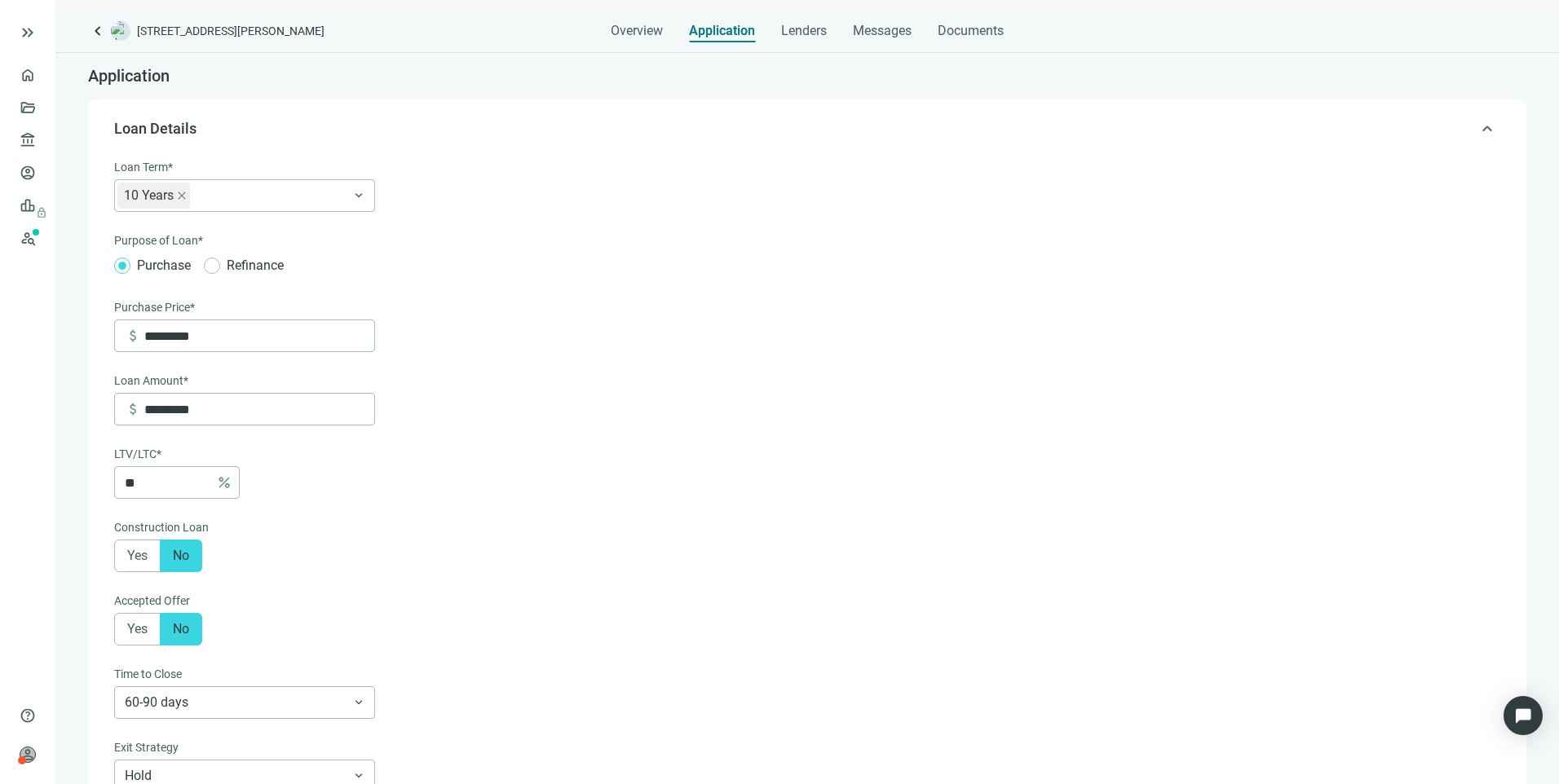
scroll to position [48, 0]
